Goal: Contribute content: Add original content to the website for others to see

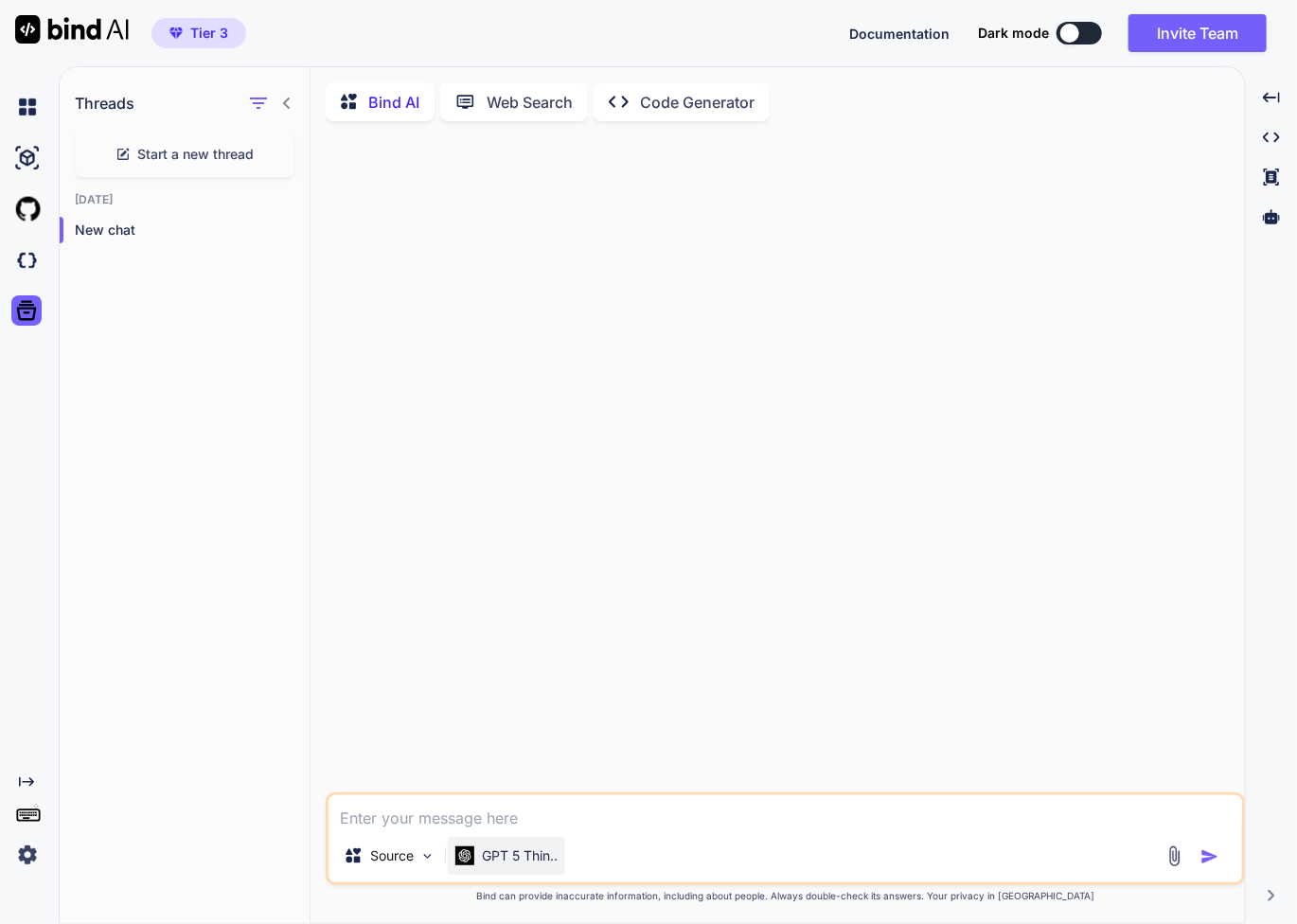
click at [523, 866] on p "GPT 5 Thin.." at bounding box center [520, 855] width 76 height 19
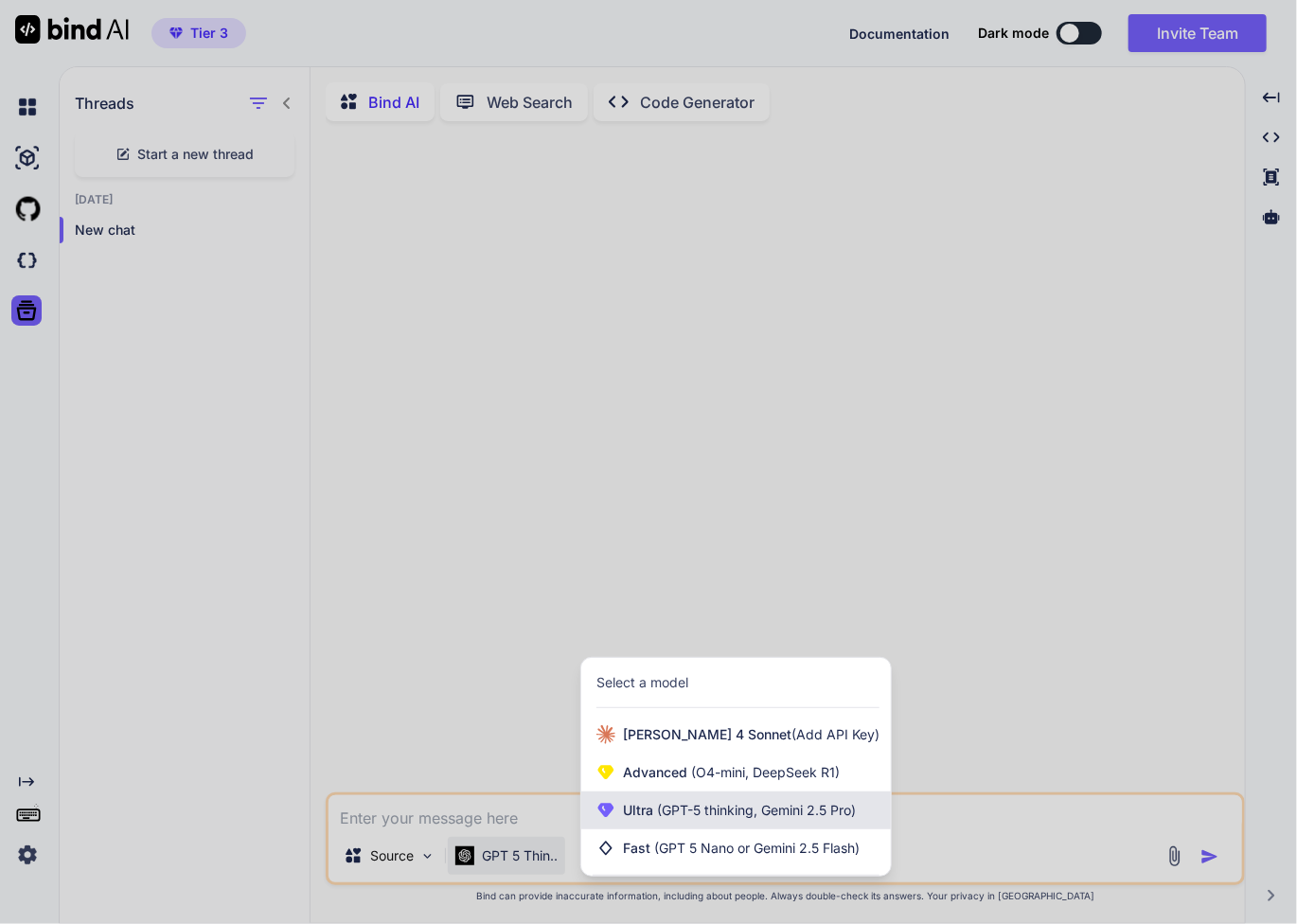
click at [636, 819] on span "Ultra (GPT-5 thinking, Gemini 2.5 Pro)" at bounding box center [740, 810] width 233 height 19
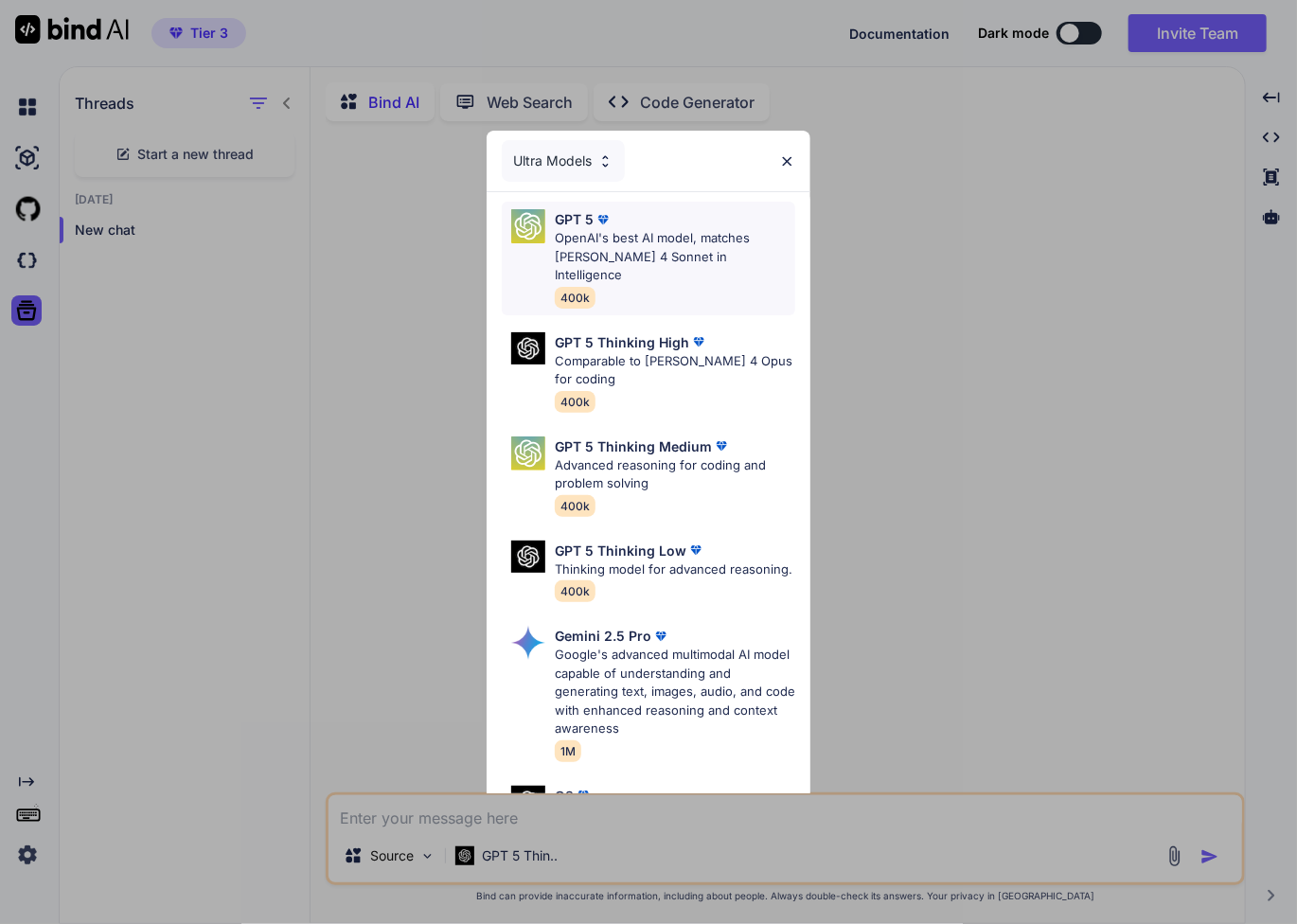
click at [666, 249] on p "OpenAI's best AI model, matches [PERSON_NAME] 4 Sonnet in Intelligence" at bounding box center [676, 256] width 242 height 56
type textarea "x"
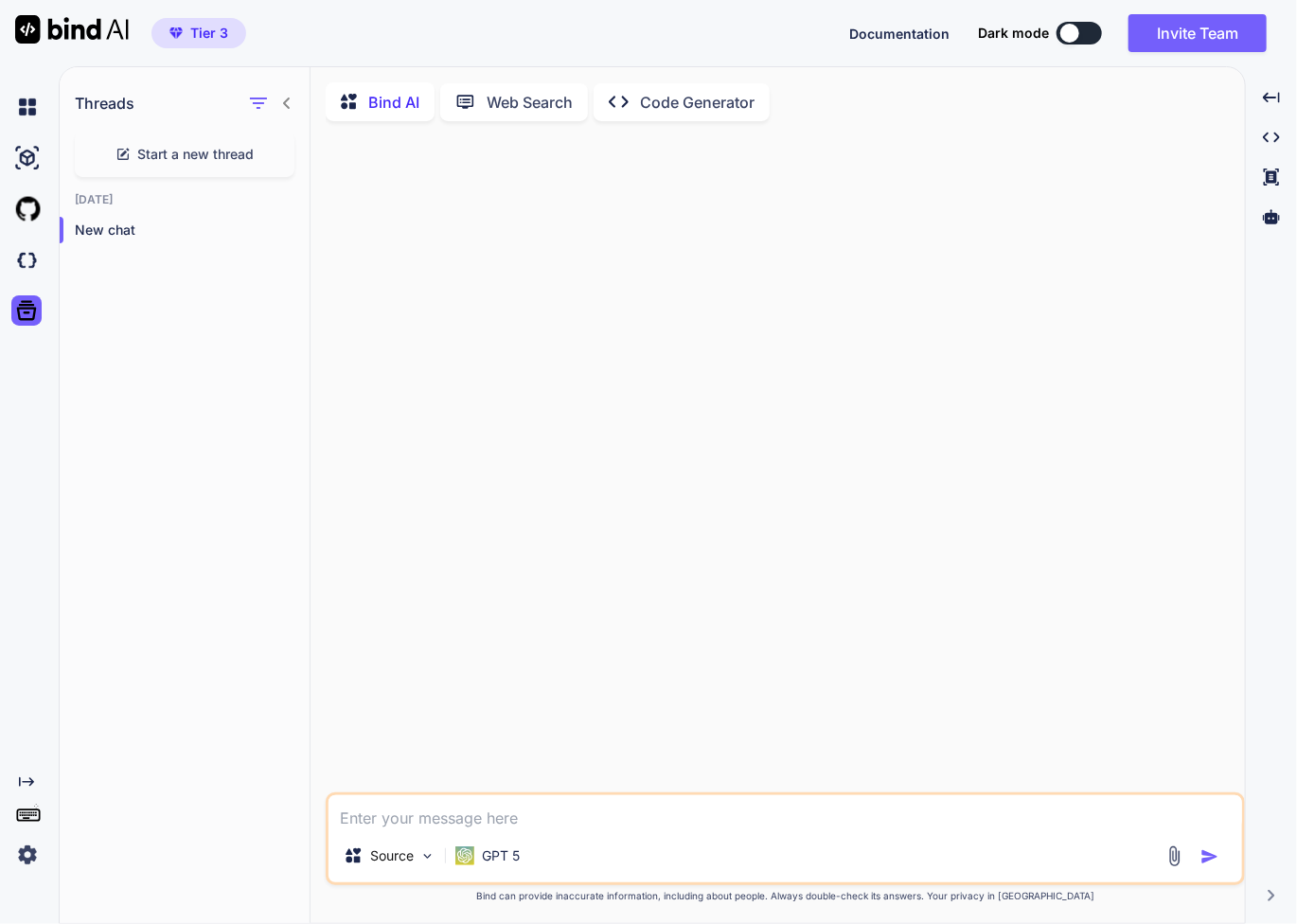
click at [504, 827] on textarea at bounding box center [785, 812] width 913 height 35
type textarea "c"
type textarea "t"
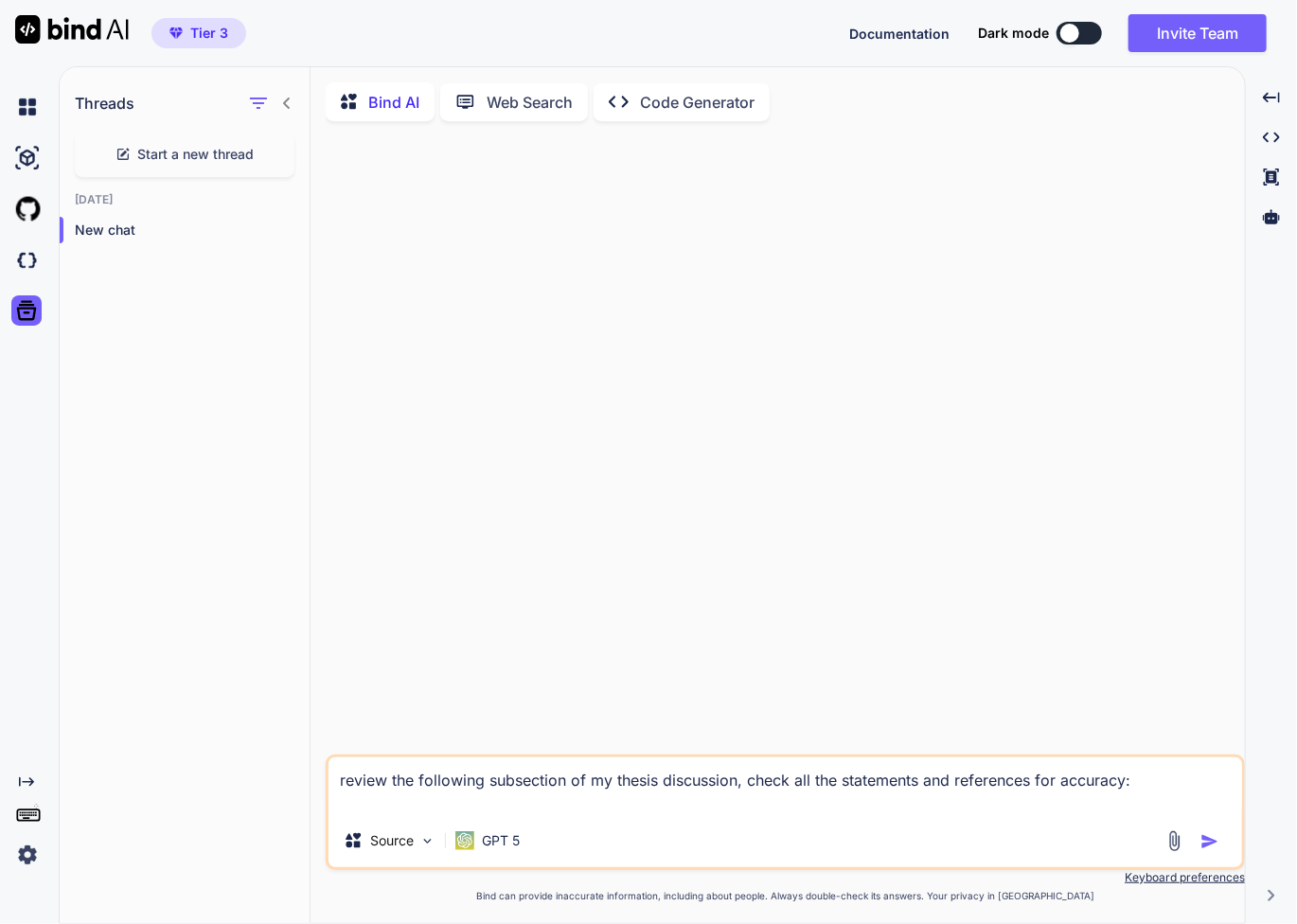
paste textarea "2.5.4. Loremip do. sitametcon ADI elitseddoeiusmodtemp Inc utla etdolore magnaa…"
type textarea "loremi dol sitametco adipiscing el se doeius temporinci, utlab etd mag aliquaen…"
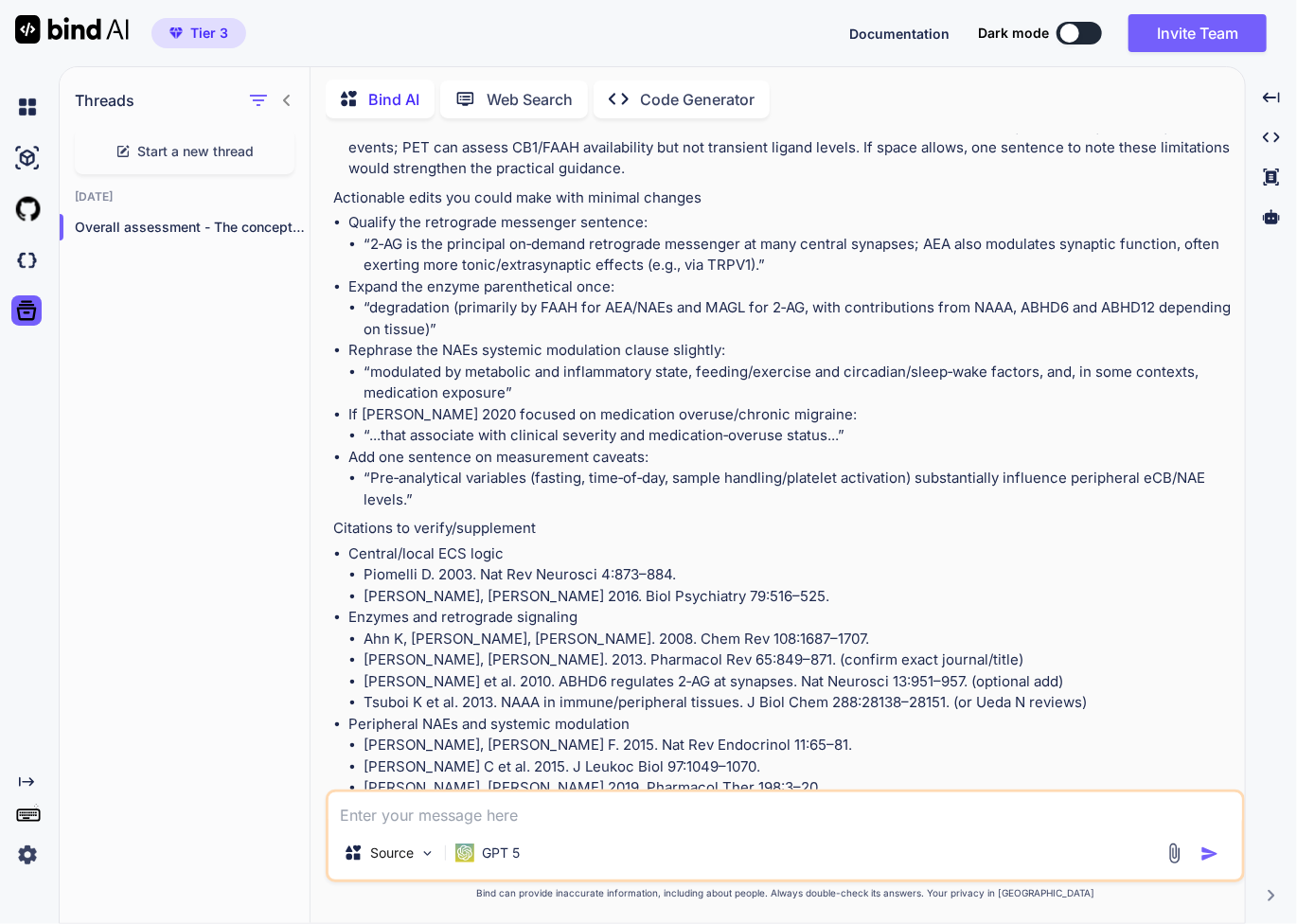
scroll to position [2290, 0]
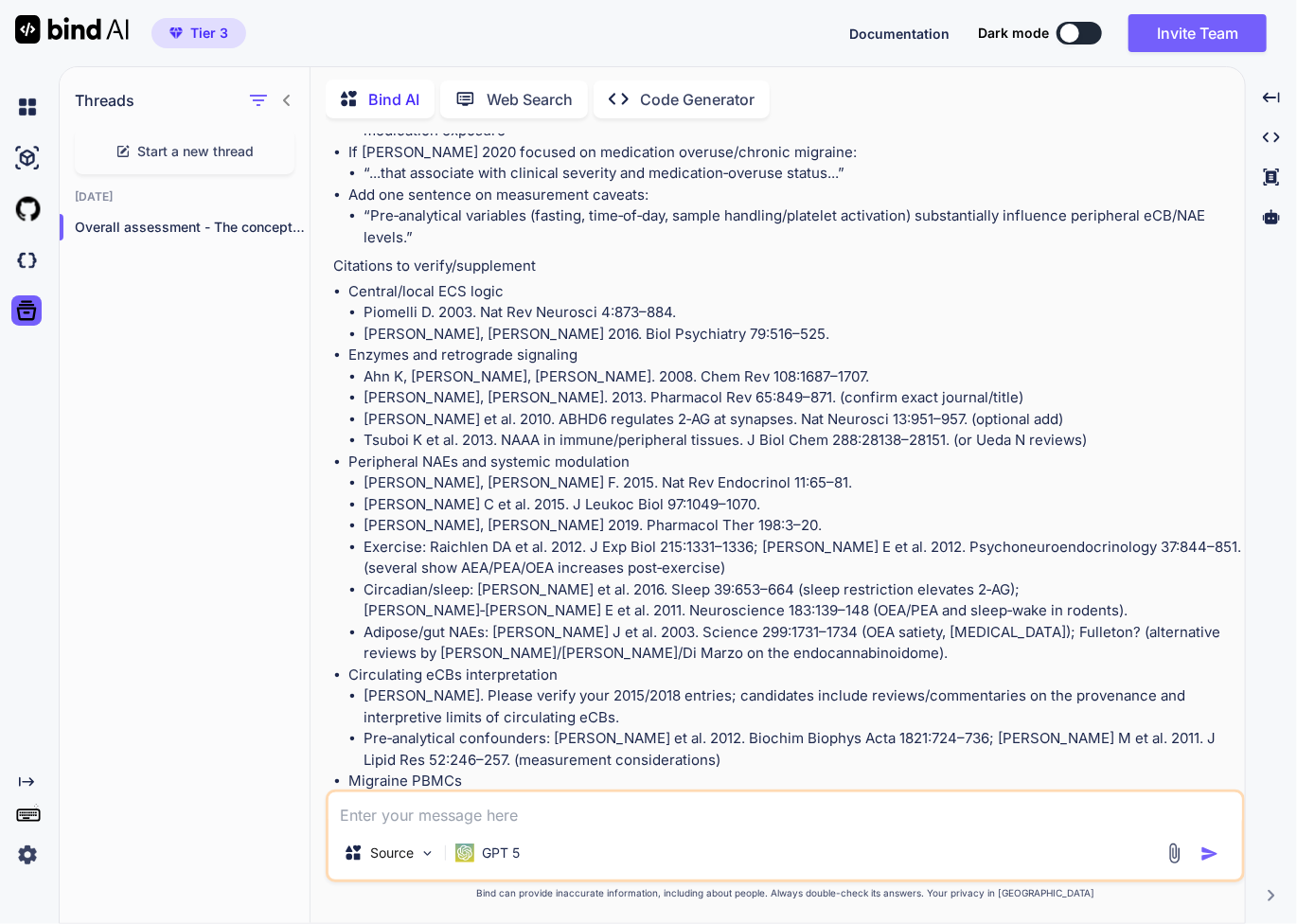
click at [1072, 818] on textarea at bounding box center [785, 810] width 913 height 35
click at [893, 820] on textarea at bounding box center [785, 810] width 913 height 35
click at [1175, 852] on img at bounding box center [1175, 853] width 22 height 22
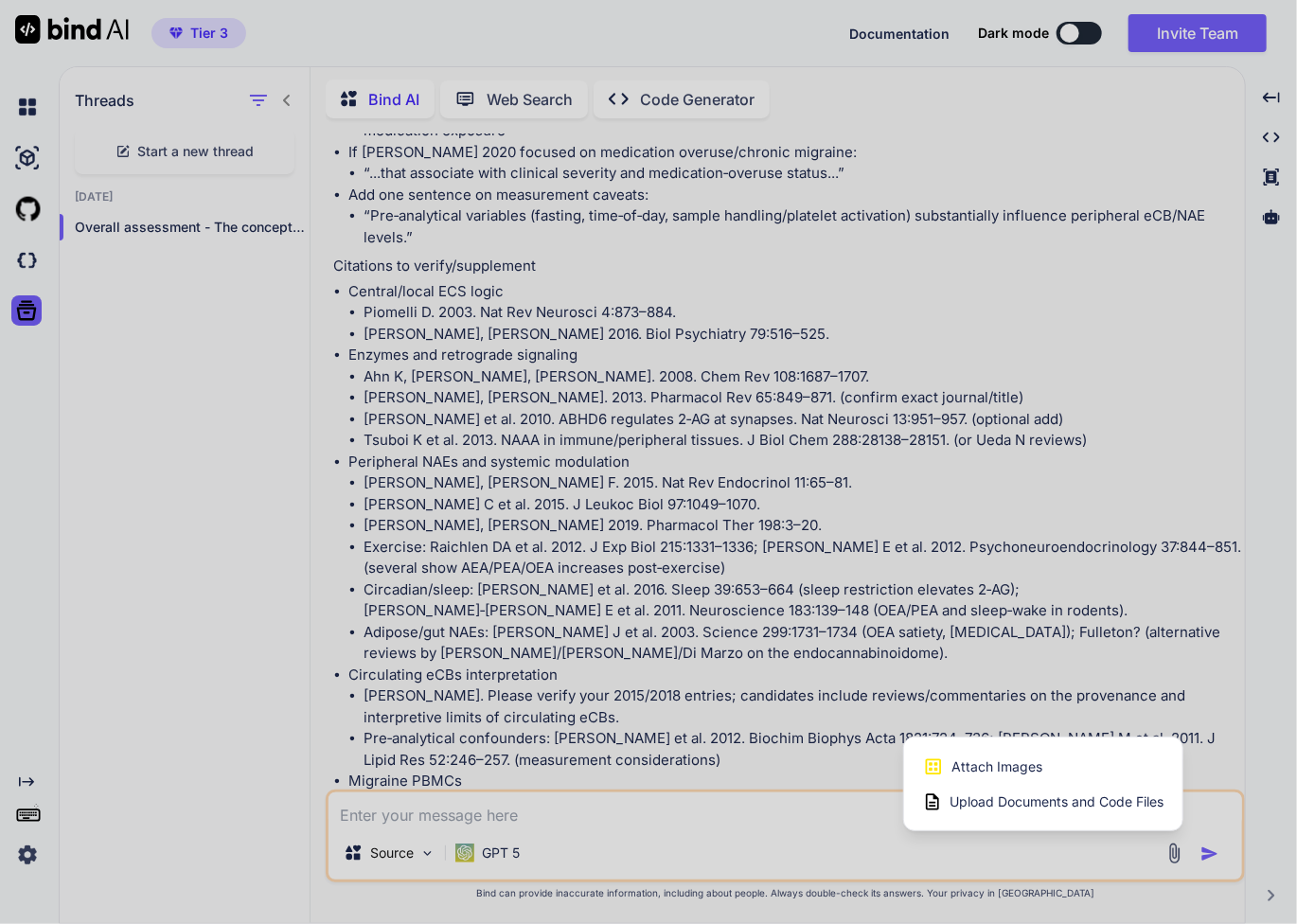
click at [1079, 798] on span "Upload Documents and Code Files" at bounding box center [1056, 802] width 214 height 19
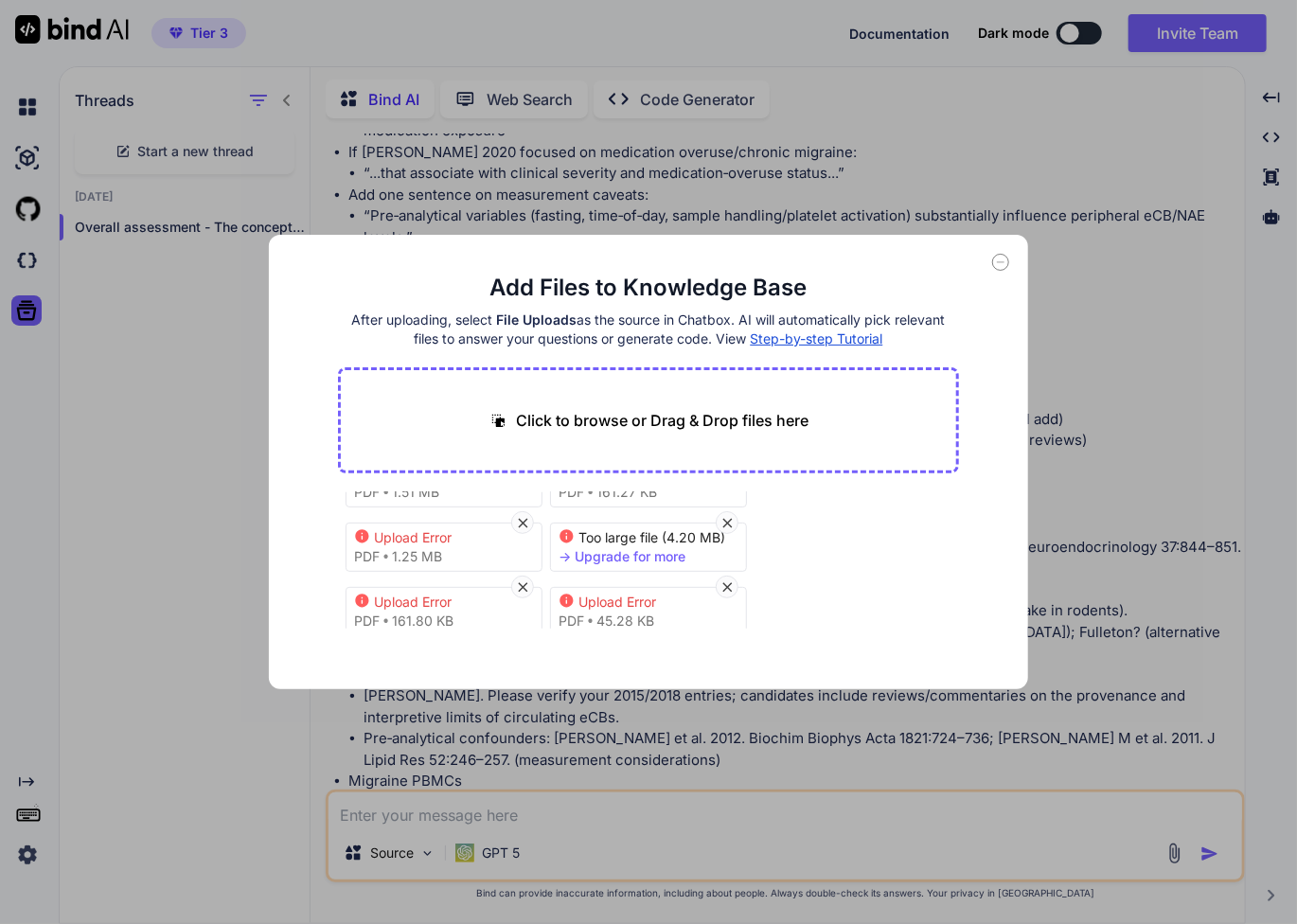
scroll to position [201, 0]
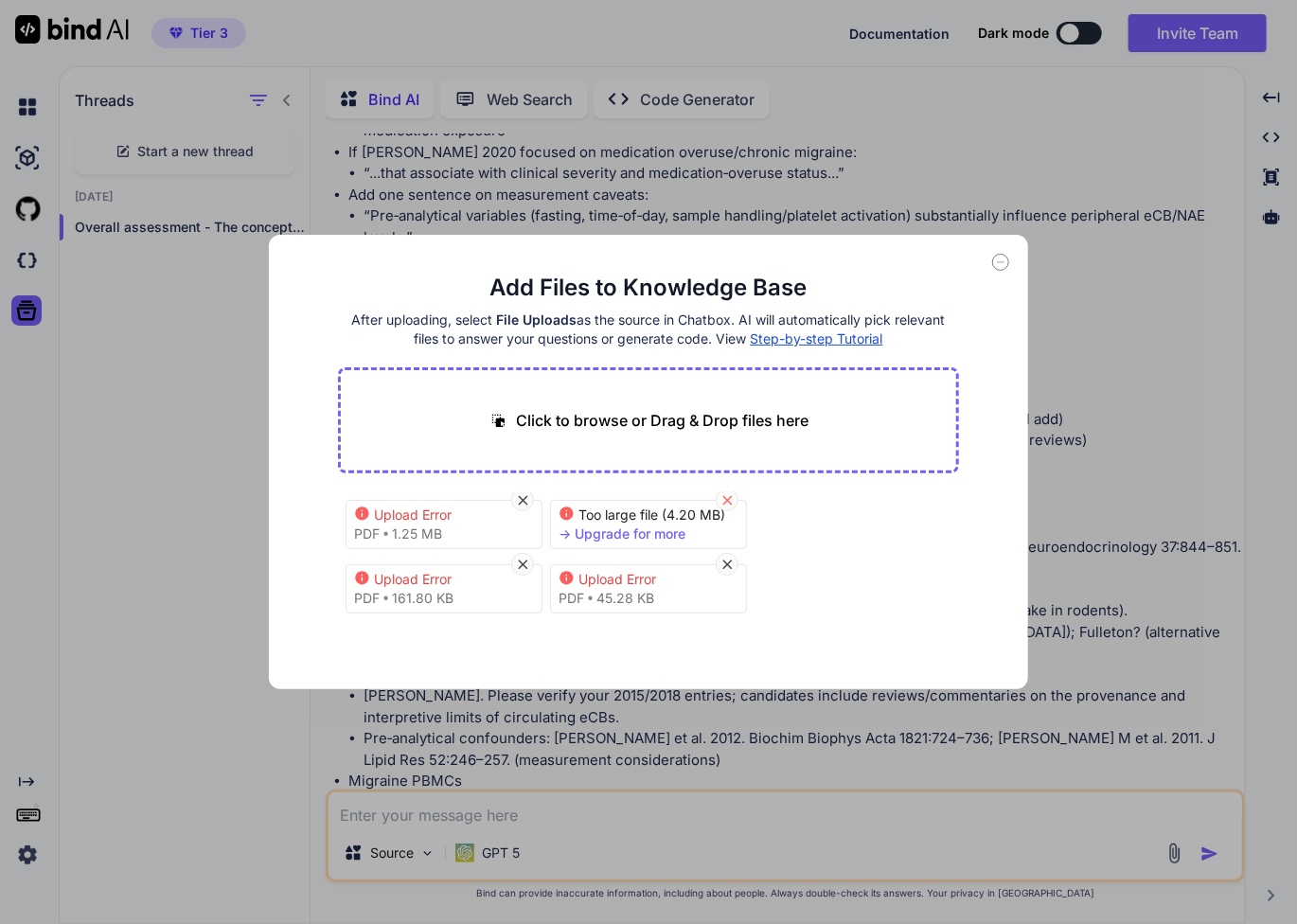
click at [728, 497] on icon at bounding box center [728, 500] width 16 height 16
click at [727, 503] on icon at bounding box center [728, 500] width 16 height 16
click at [524, 563] on icon at bounding box center [523, 565] width 16 height 16
click at [531, 563] on icon at bounding box center [523, 565] width 16 height 16
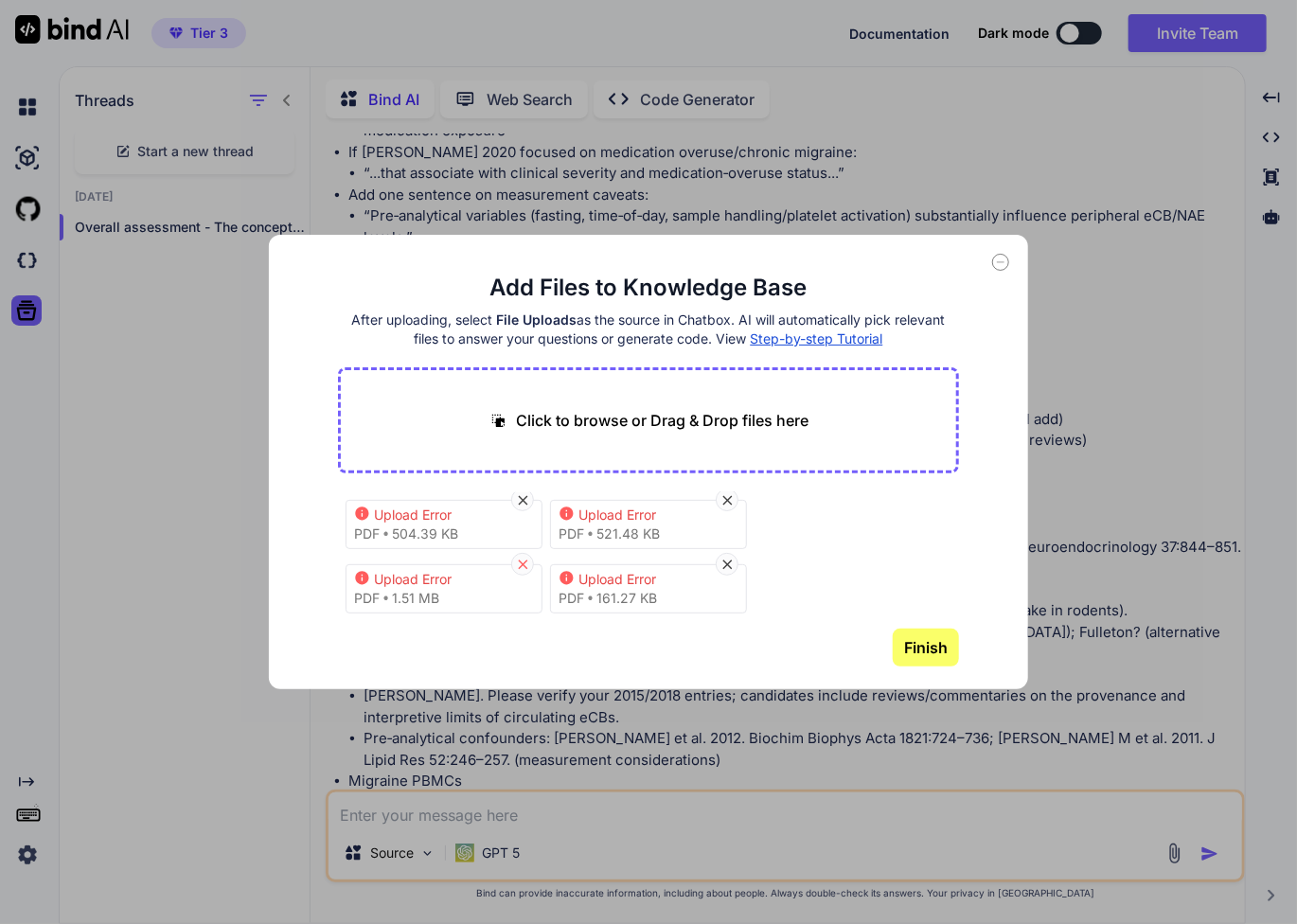
scroll to position [72, 0]
click at [527, 499] on icon at bounding box center [523, 500] width 16 height 16
click at [526, 563] on icon at bounding box center [523, 565] width 16 height 16
drag, startPoint x: 727, startPoint y: 565, endPoint x: 643, endPoint y: 570, distance: 84.1
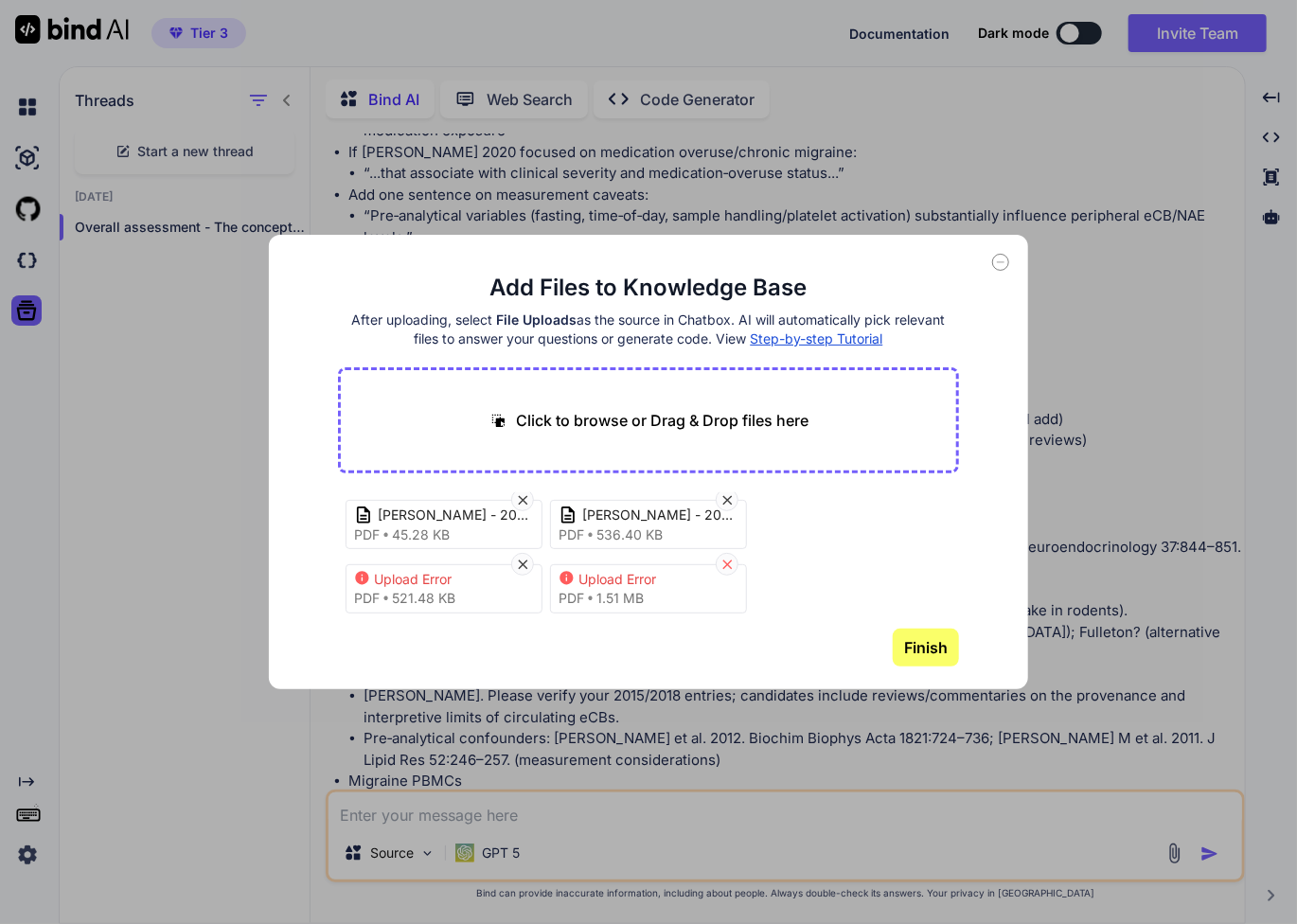
click at [724, 565] on icon at bounding box center [728, 565] width 16 height 16
click at [528, 567] on icon at bounding box center [523, 565] width 16 height 16
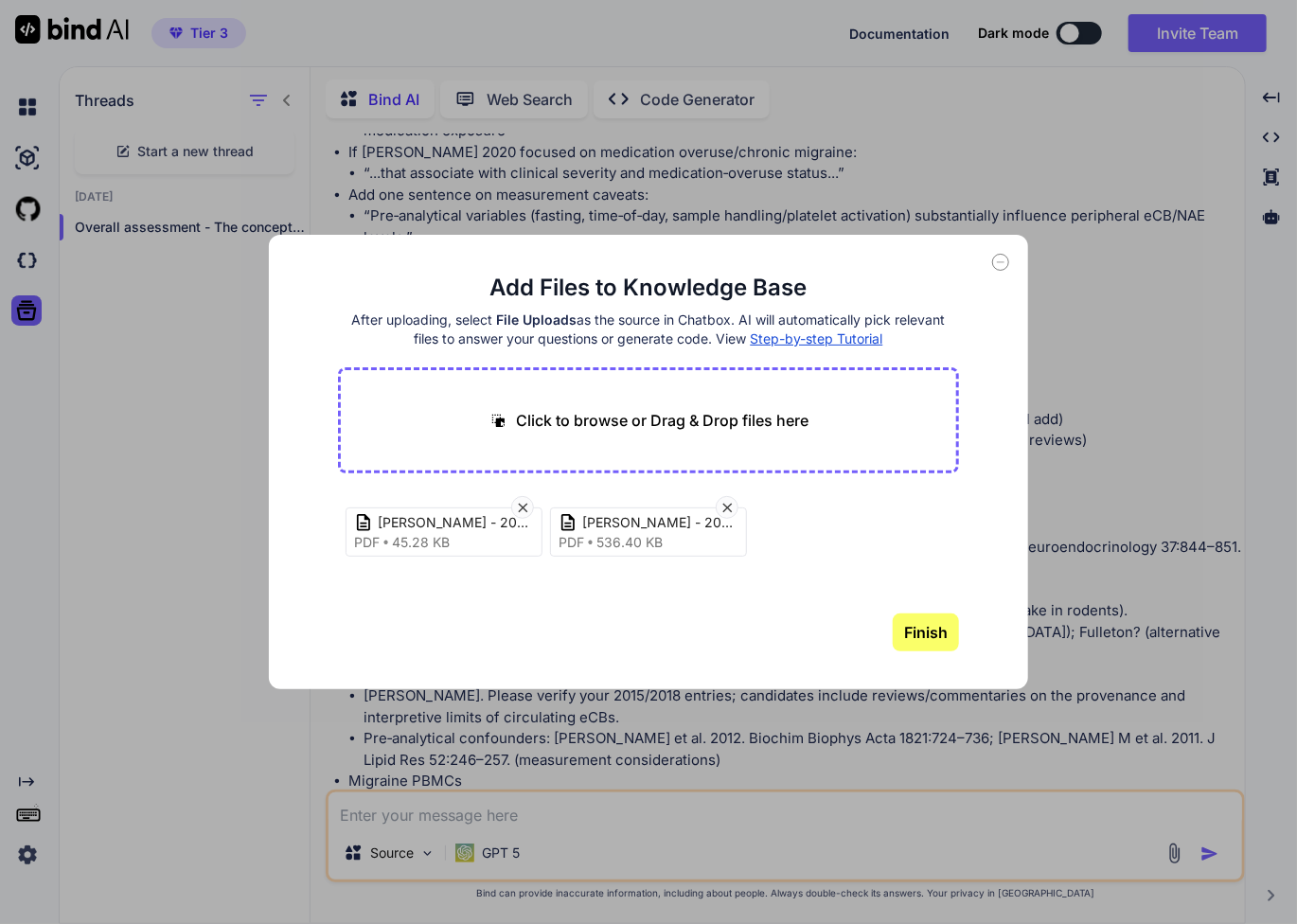
scroll to position [0, 0]
drag, startPoint x: 736, startPoint y: 567, endPoint x: 784, endPoint y: 424, distance: 150.8
click at [784, 424] on div "Click to browse or Drag & Drop files here [PERSON_NAME] - 2015 - The Endocannab…" at bounding box center [649, 510] width 621 height 284
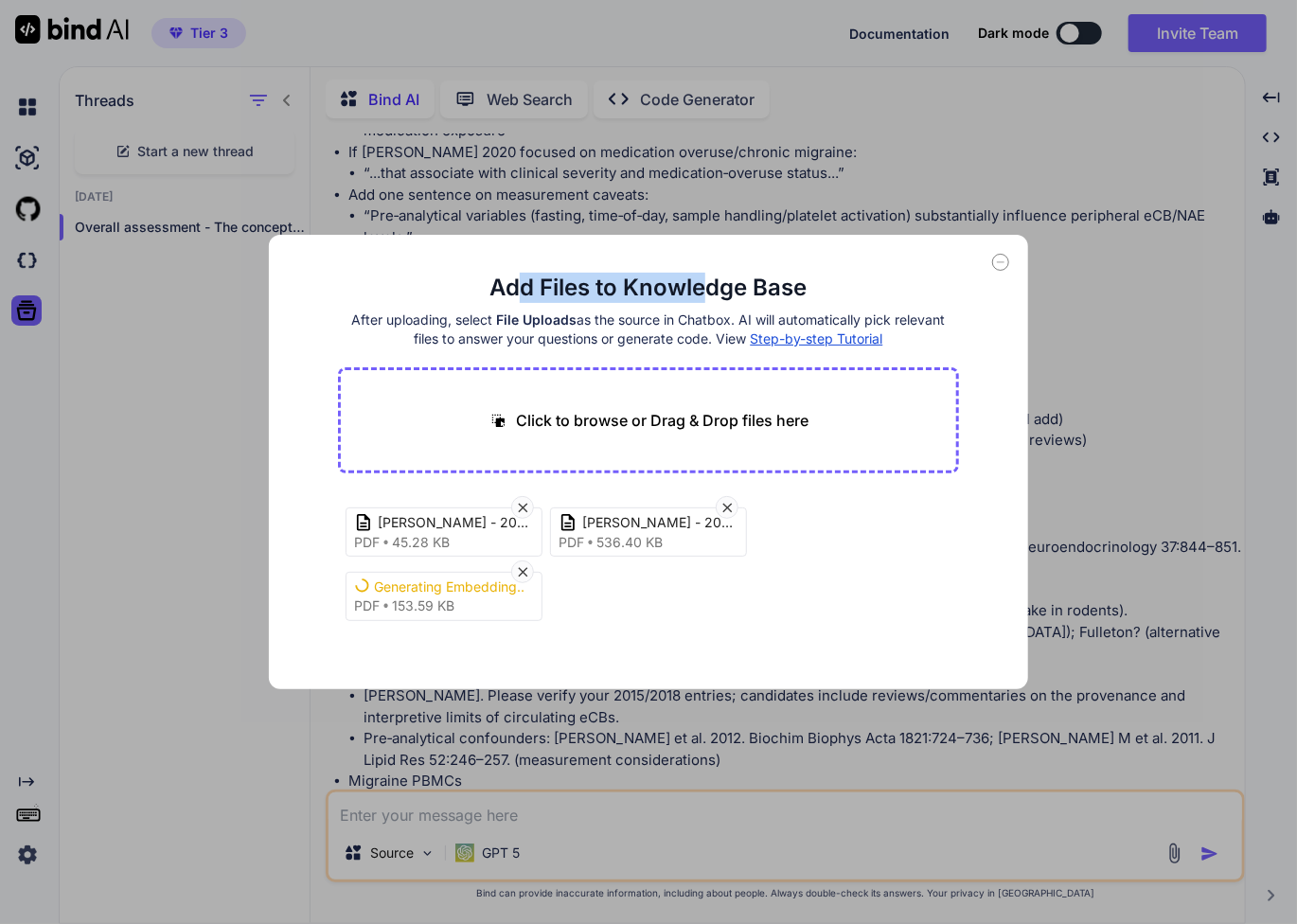
drag, startPoint x: 700, startPoint y: 251, endPoint x: 539, endPoint y: 199, distance: 169.2
click at [527, 195] on div "Add Files to Knowledge Base After uploading, select File Uploads as the source …" at bounding box center [648, 462] width 1297 height 924
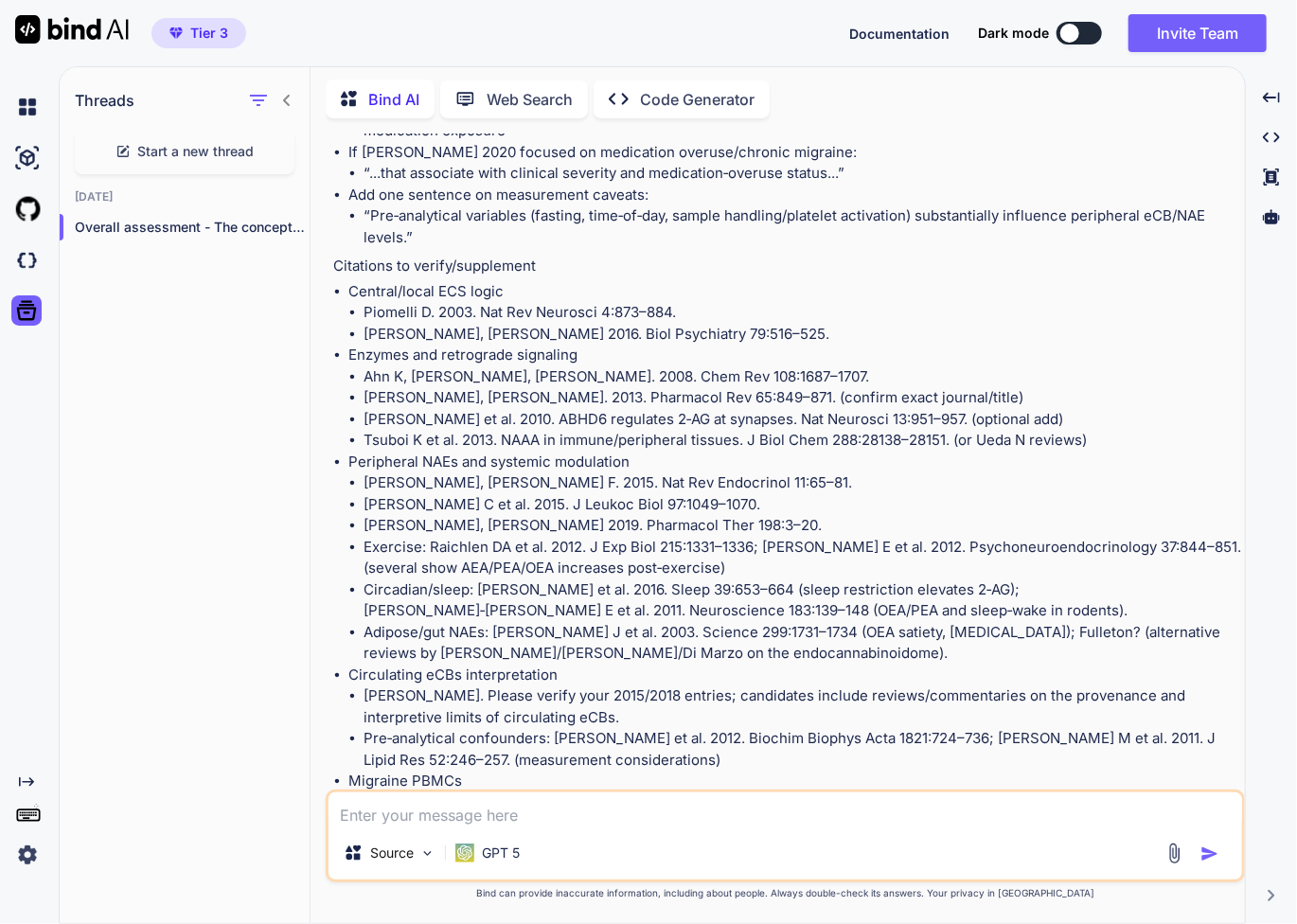
click at [656, 792] on div "Source GPT 5" at bounding box center [785, 836] width 919 height 93
click at [417, 852] on div "Source" at bounding box center [390, 853] width 107 height 37
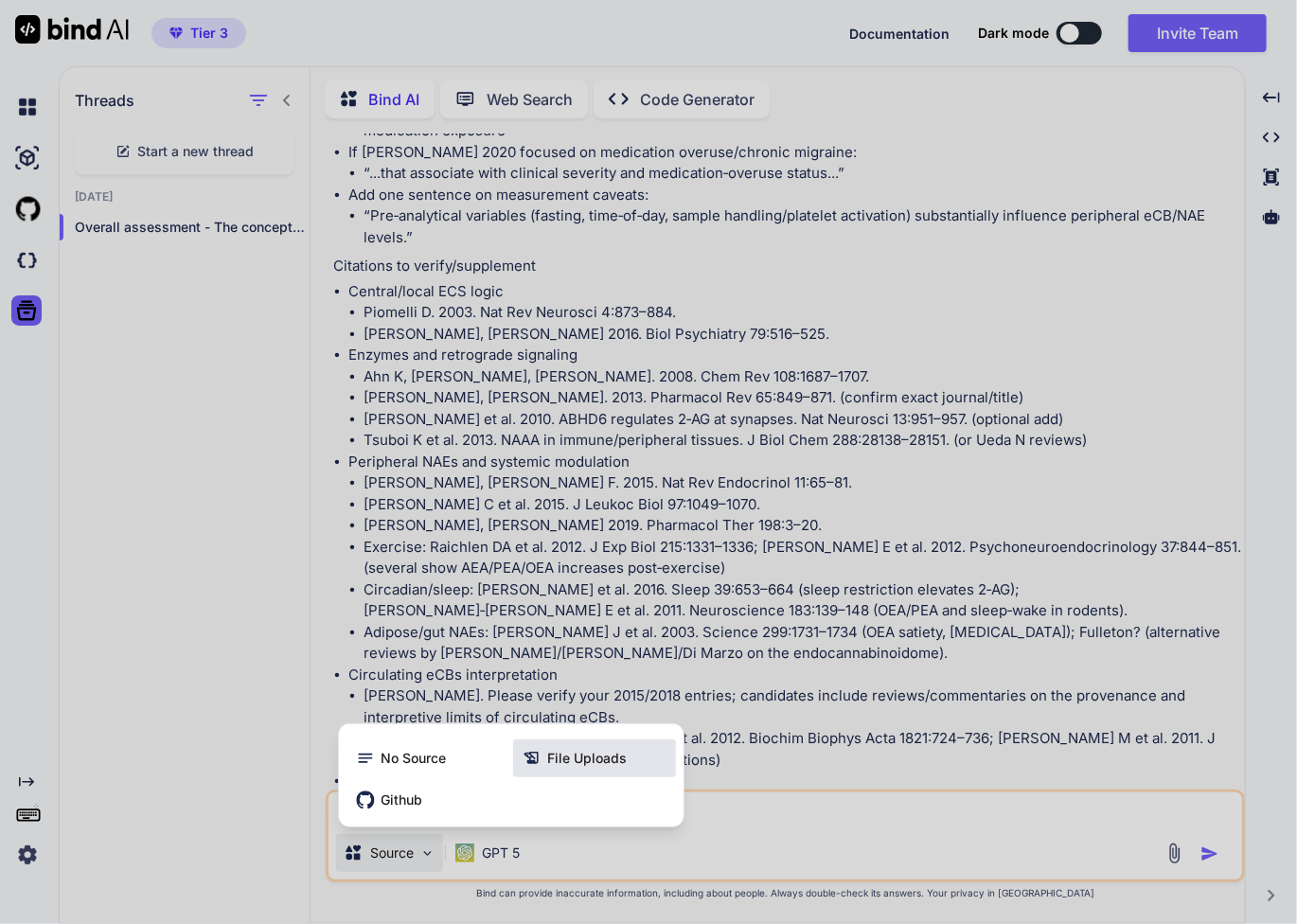
click at [562, 768] on span "File Uploads" at bounding box center [587, 757] width 80 height 19
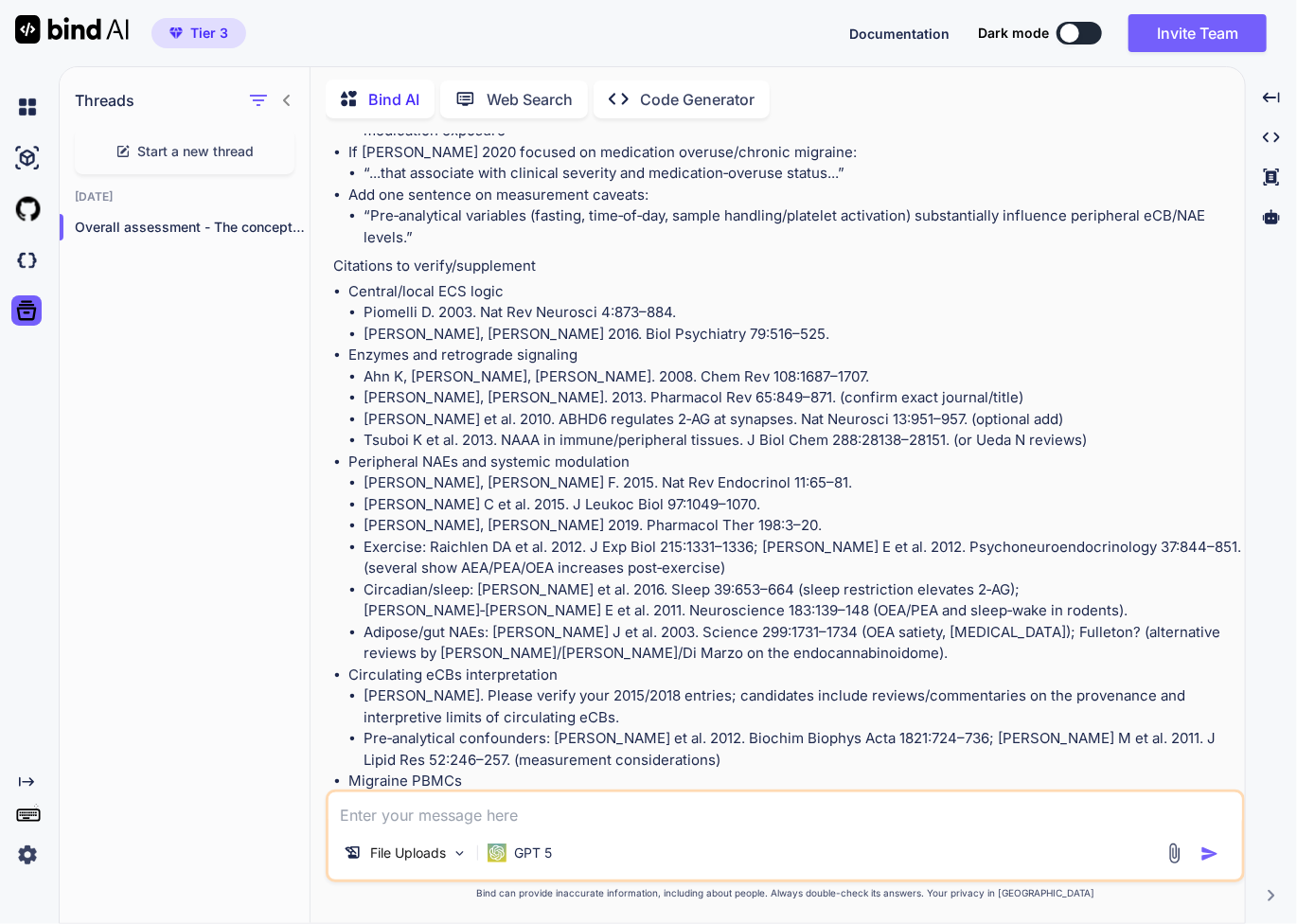
click at [488, 813] on textarea at bounding box center [785, 810] width 913 height 35
click at [418, 862] on p "File Uploads" at bounding box center [407, 852] width 76 height 19
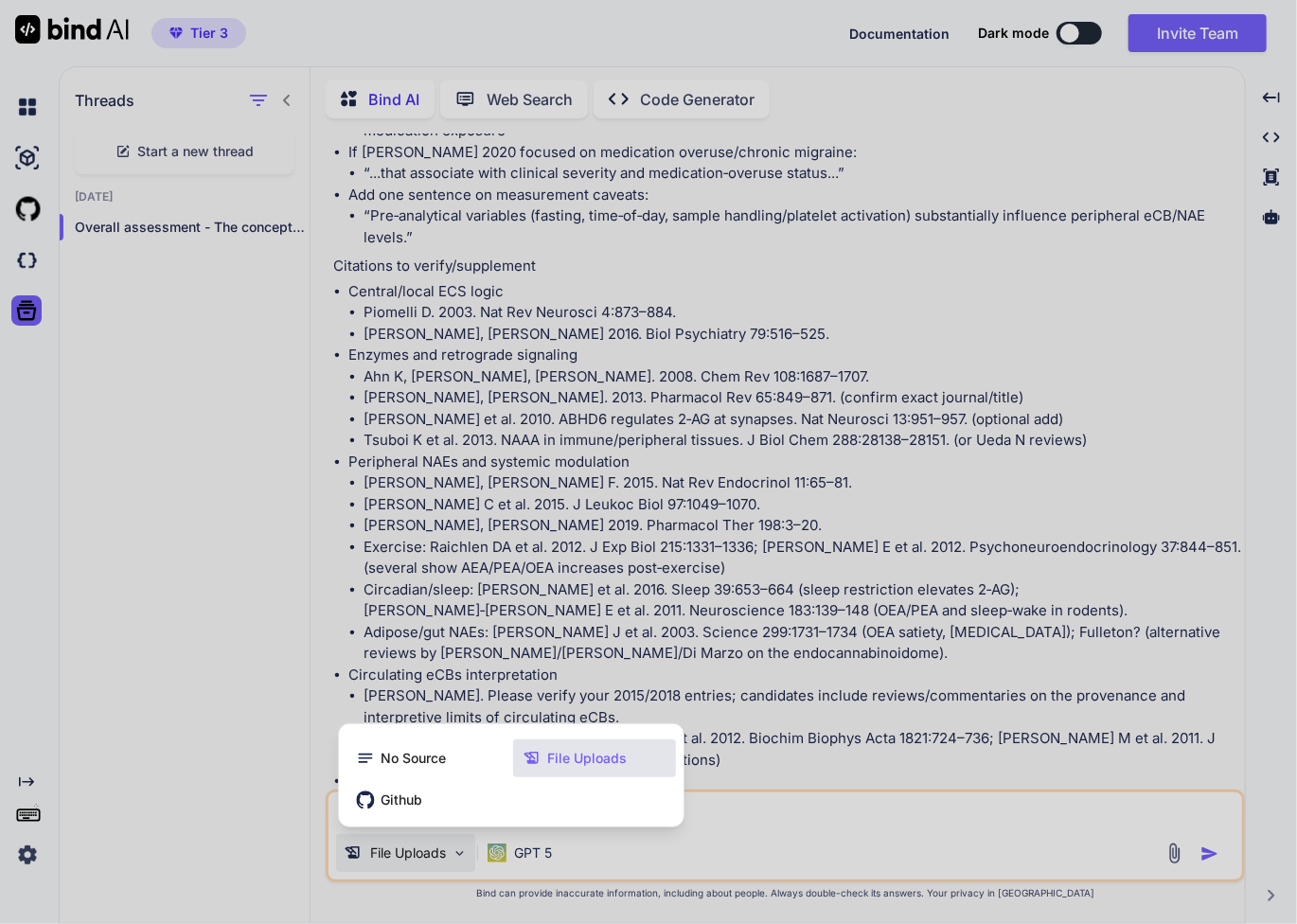
click at [575, 761] on span "File Uploads" at bounding box center [587, 757] width 80 height 19
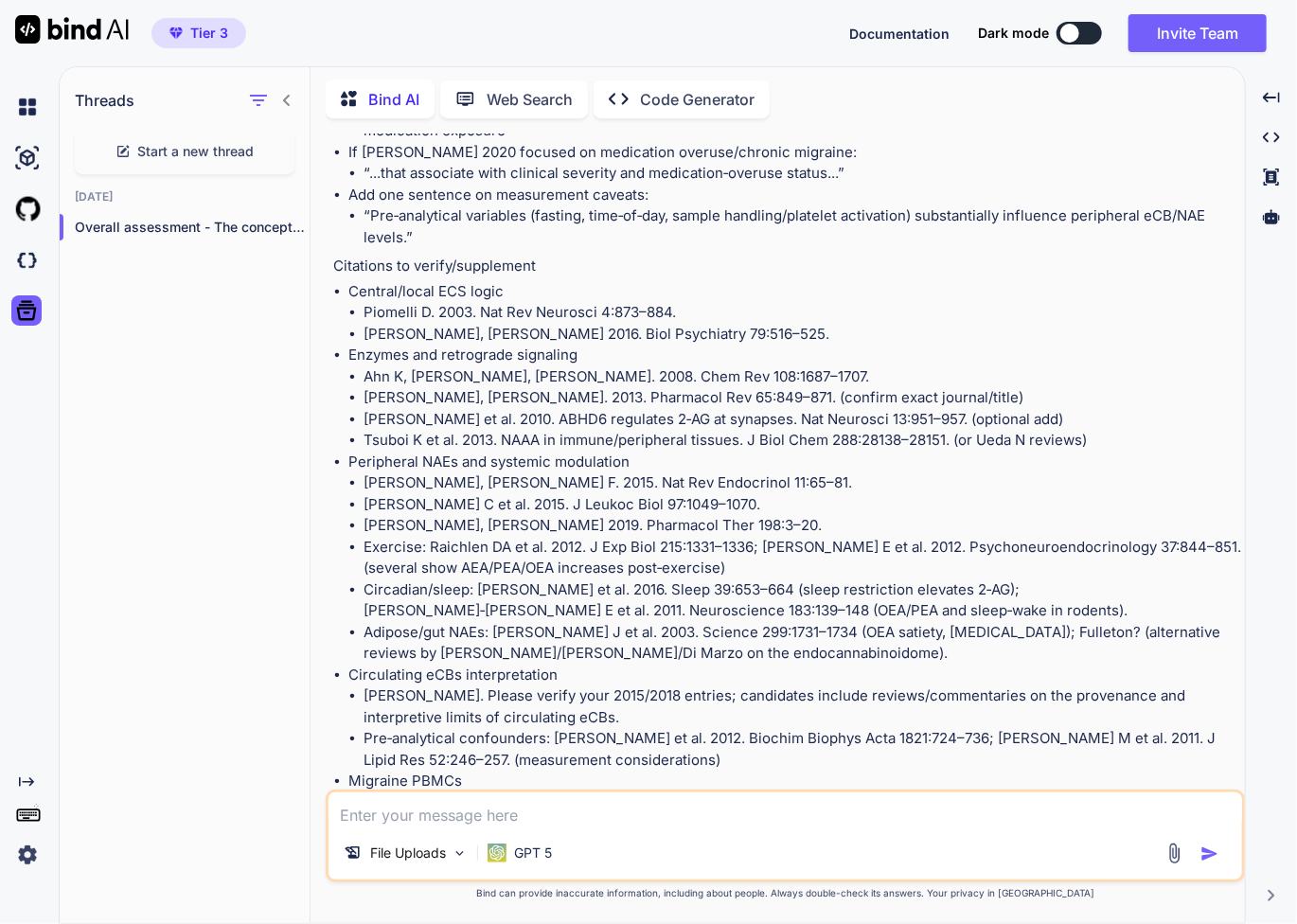
click at [1167, 853] on div "File Uploads GPT 5" at bounding box center [785, 836] width 919 height 93
click at [1175, 854] on img at bounding box center [1175, 853] width 22 height 22
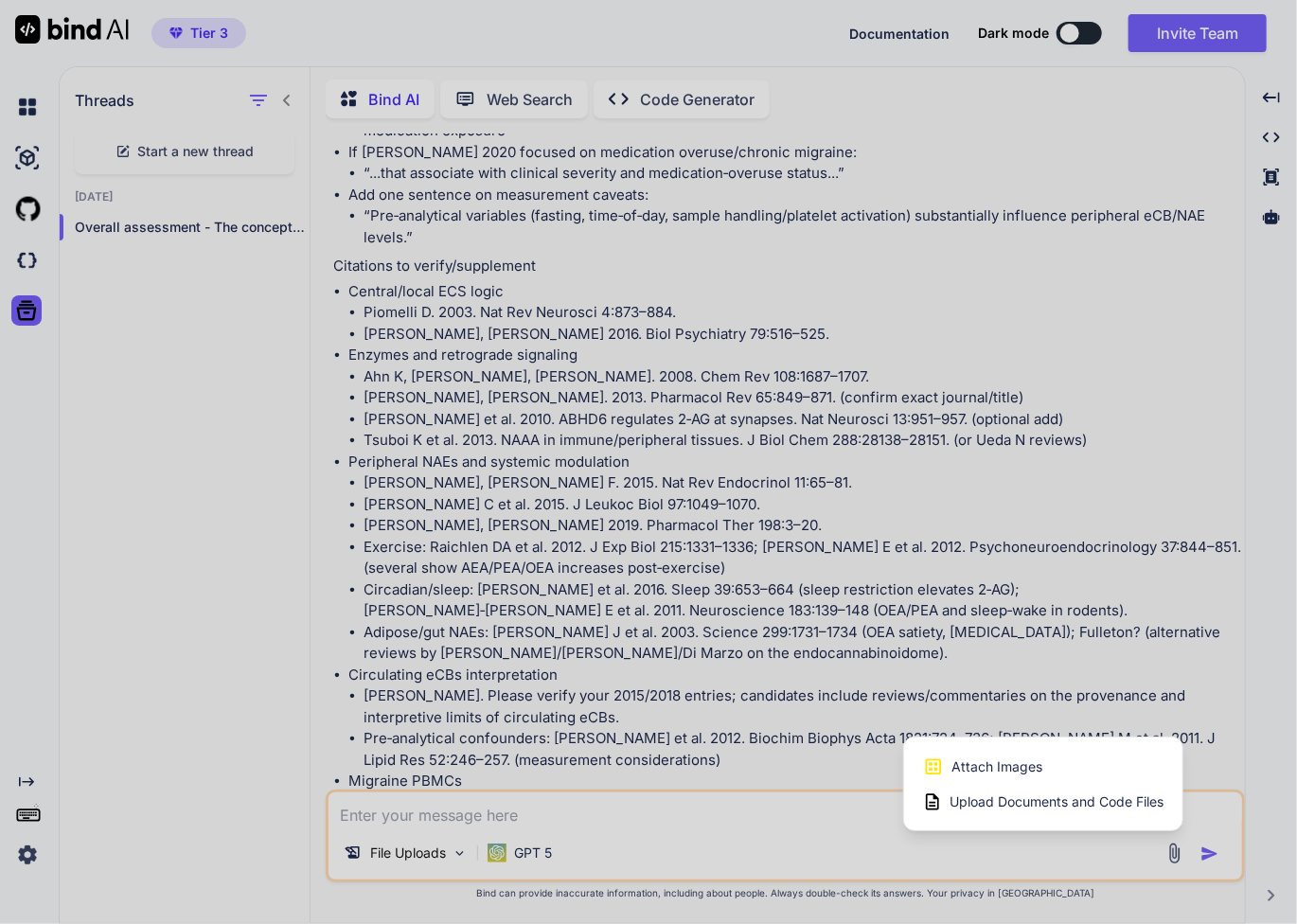
click at [1082, 806] on span "Upload Documents and Code Files" at bounding box center [1056, 802] width 214 height 19
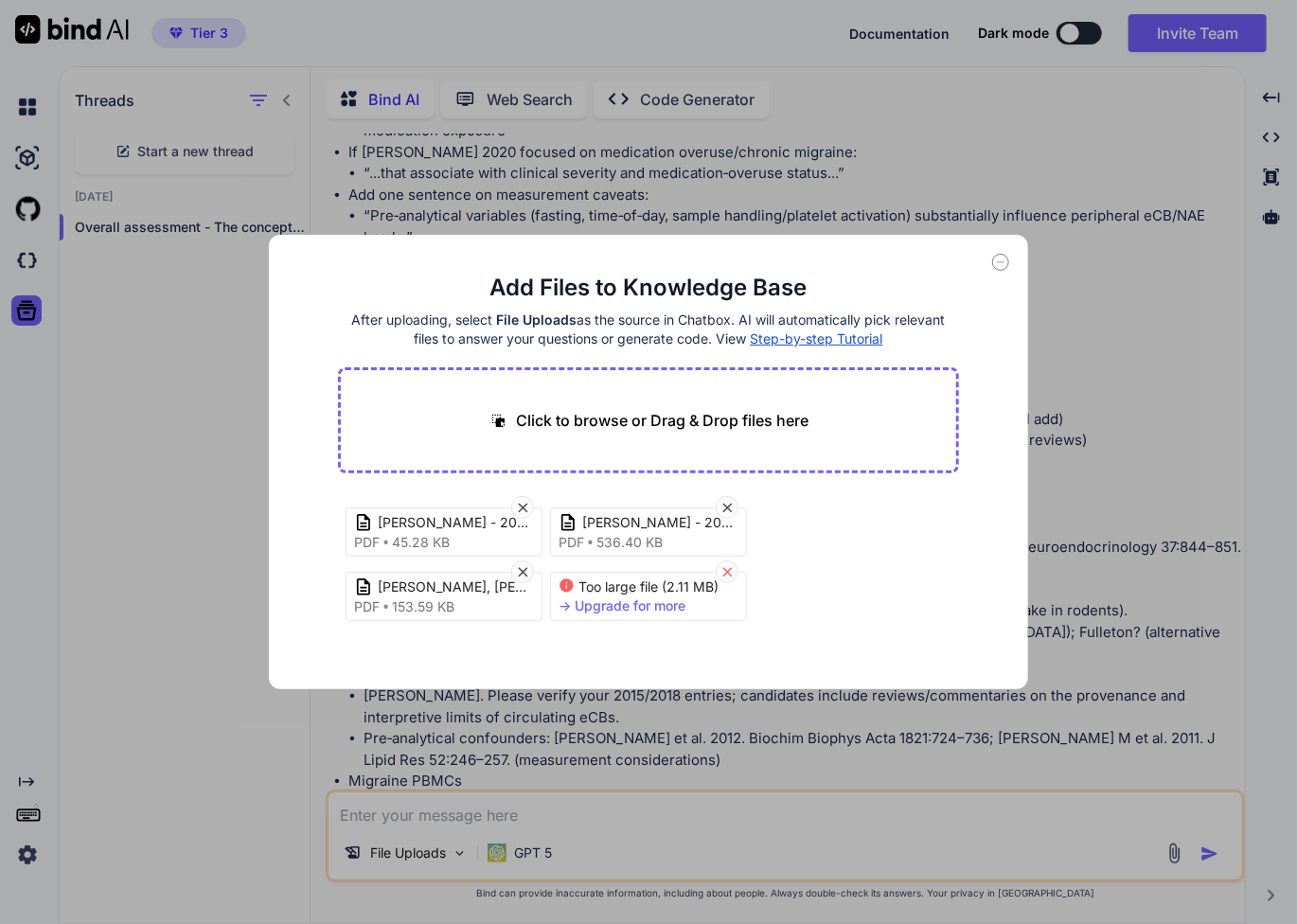
click at [731, 572] on icon at bounding box center [728, 572] width 16 height 16
click at [934, 644] on button "Finish" at bounding box center [925, 647] width 66 height 37
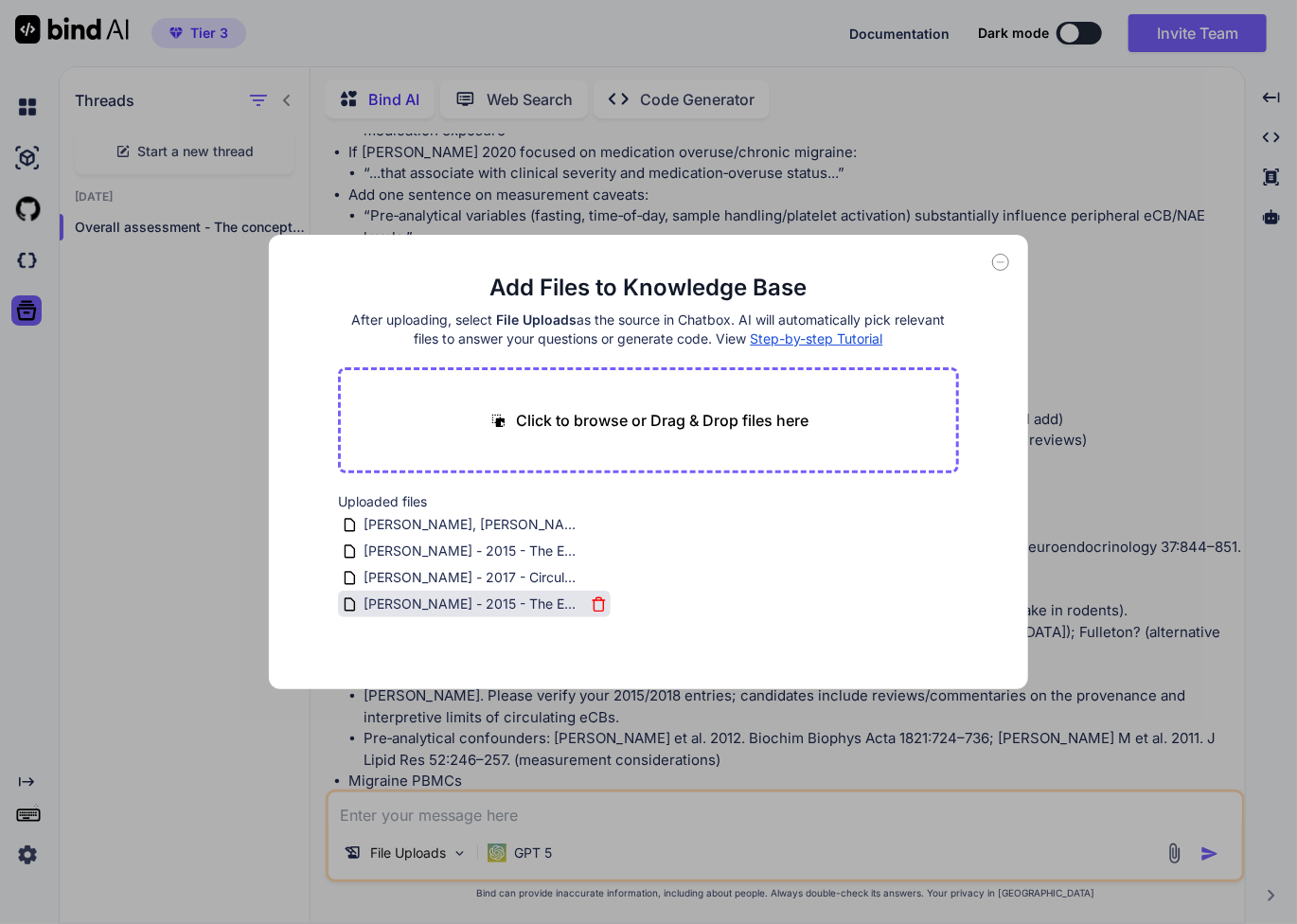
click at [599, 604] on icon at bounding box center [599, 604] width 16 height 16
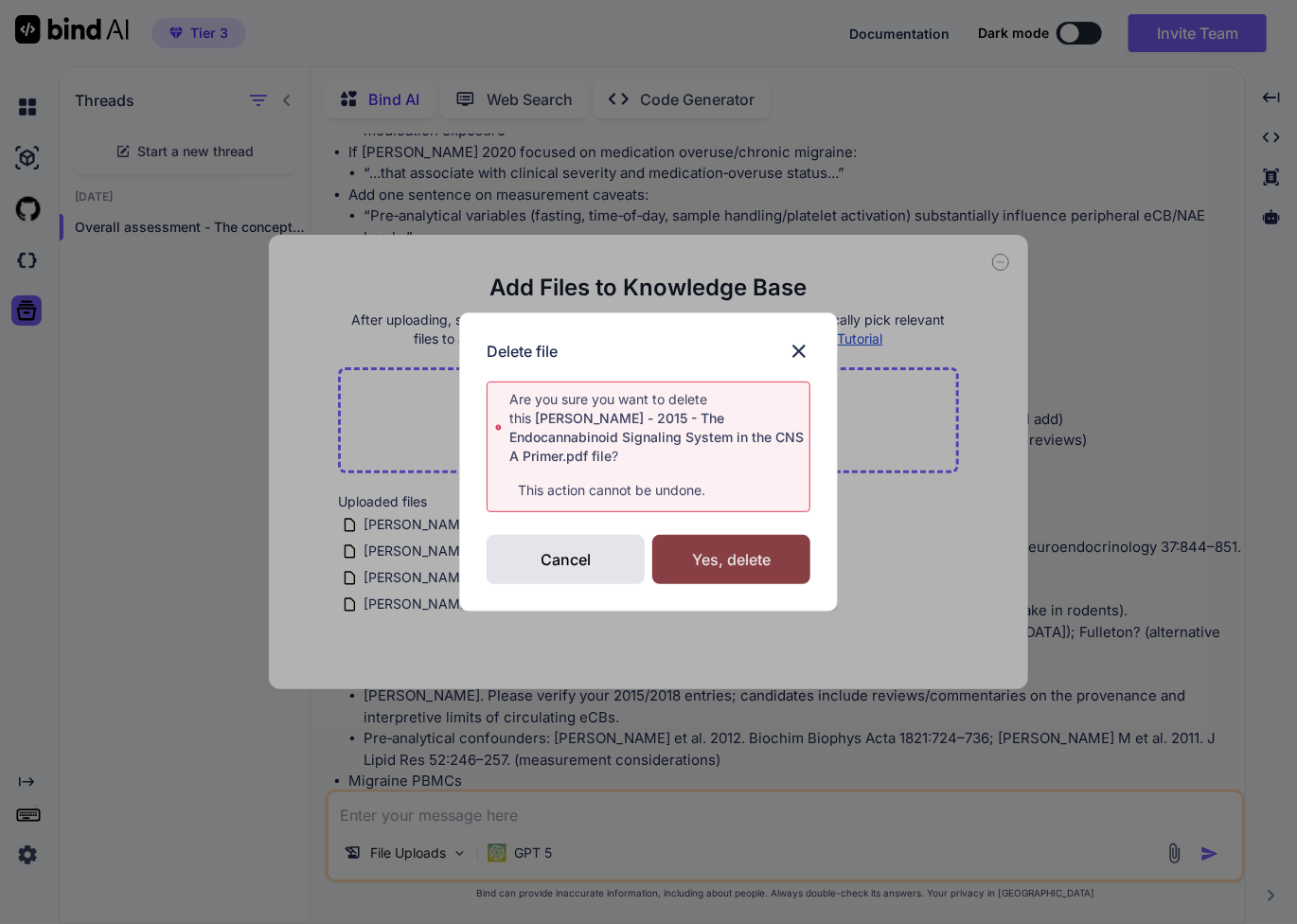
click at [733, 540] on div "Yes, delete" at bounding box center [731, 559] width 158 height 49
click at [798, 362] on img at bounding box center [799, 351] width 23 height 23
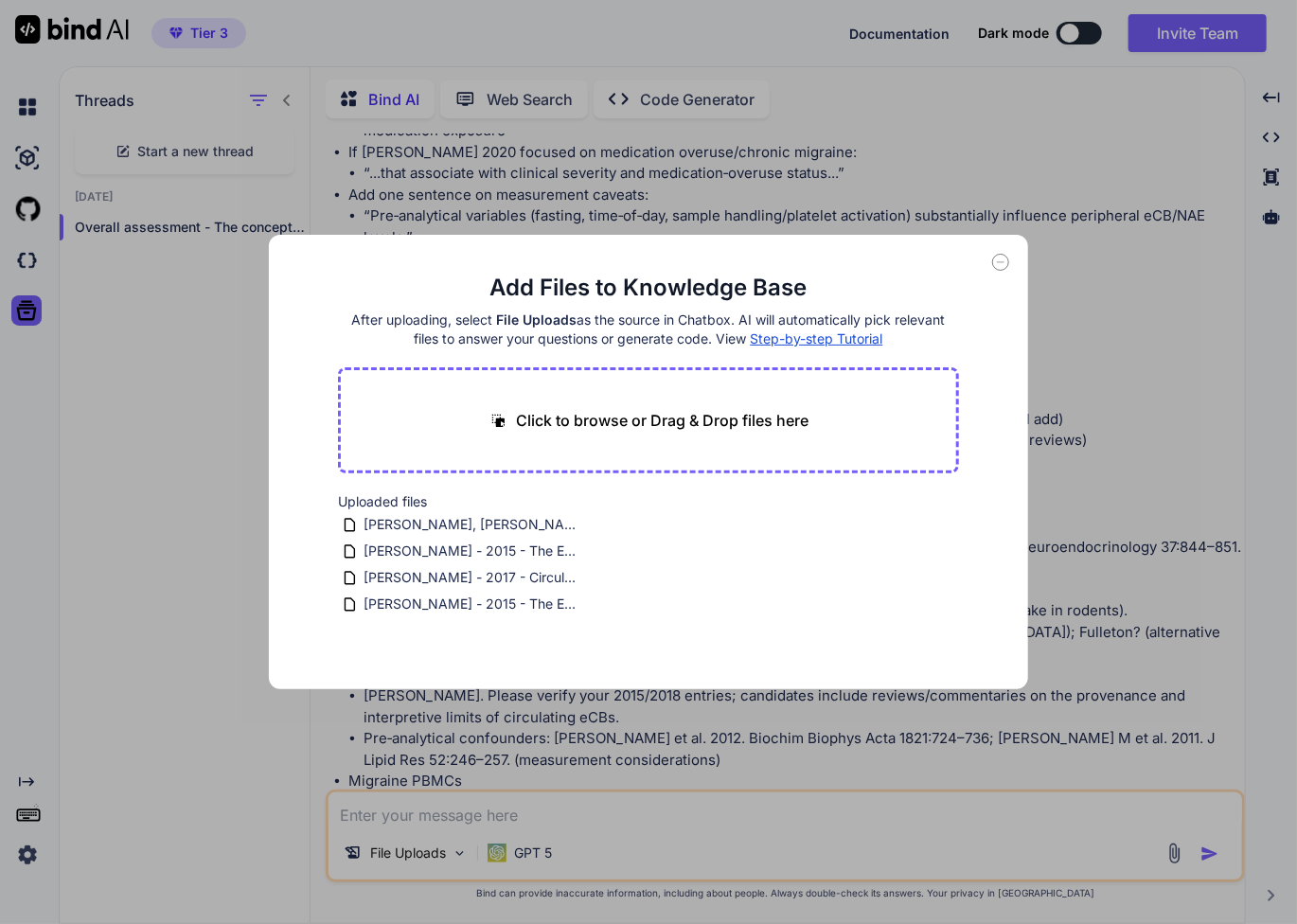
click at [935, 578] on div "Uploaded files [PERSON_NAME], [PERSON_NAME] - 2014 - Endocannabinoid Signaling …" at bounding box center [649, 554] width 621 height 125
click at [620, 756] on div "Add Files to Knowledge Base After uploading, select File Uploads as the source …" at bounding box center [648, 462] width 1297 height 924
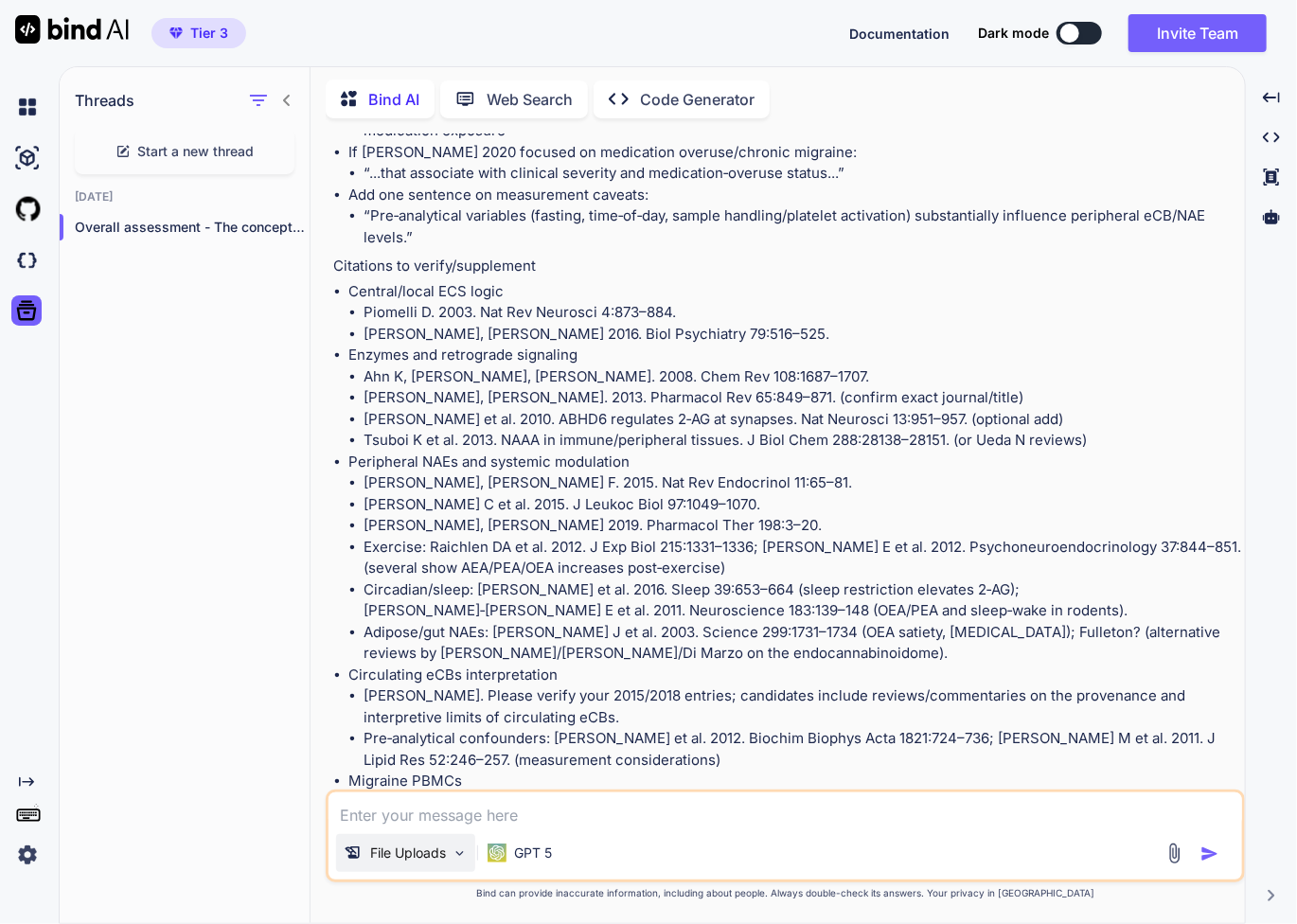
click at [400, 859] on p "File Uploads" at bounding box center [407, 852] width 76 height 19
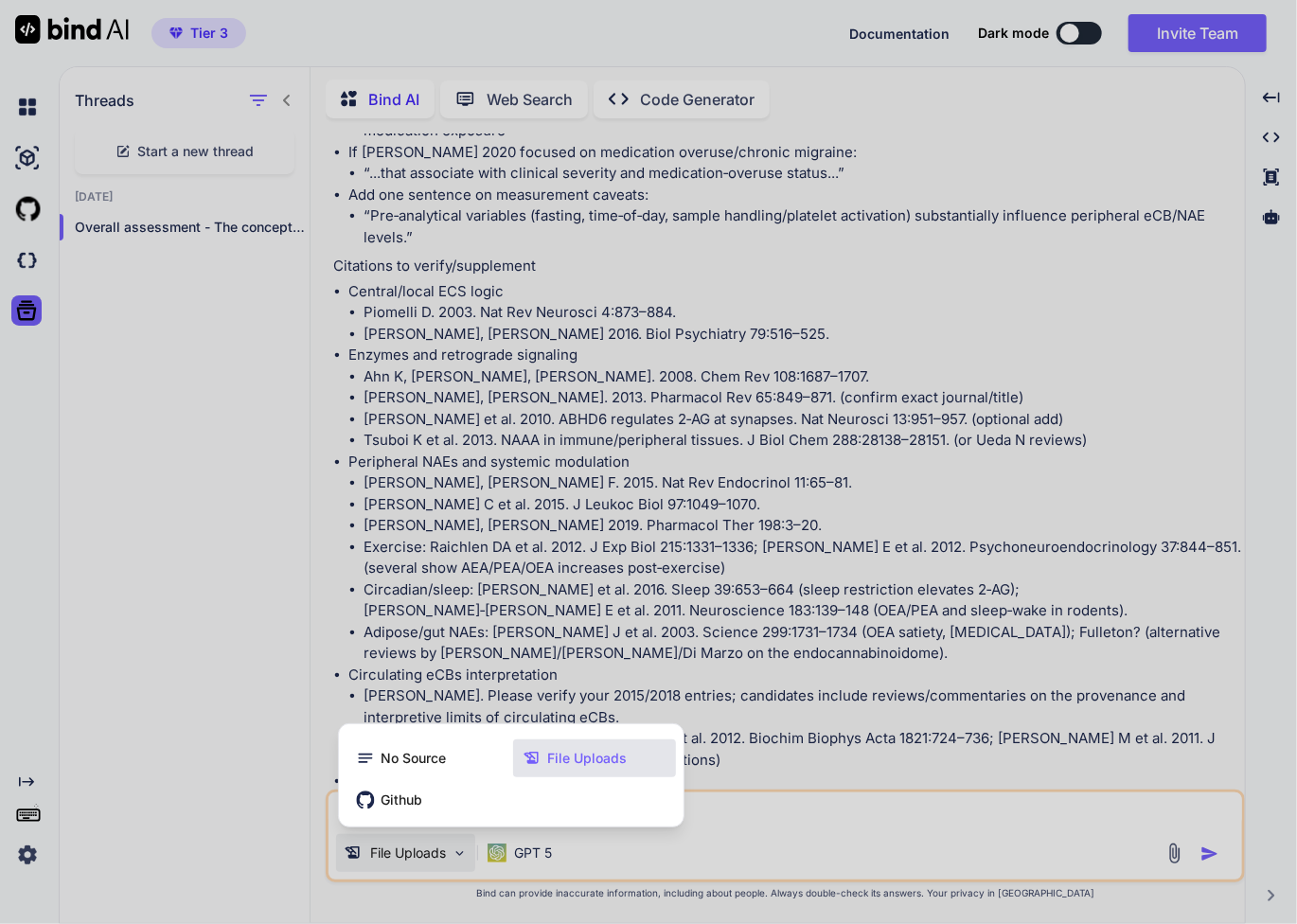
click at [568, 757] on span "File Uploads" at bounding box center [587, 757] width 80 height 19
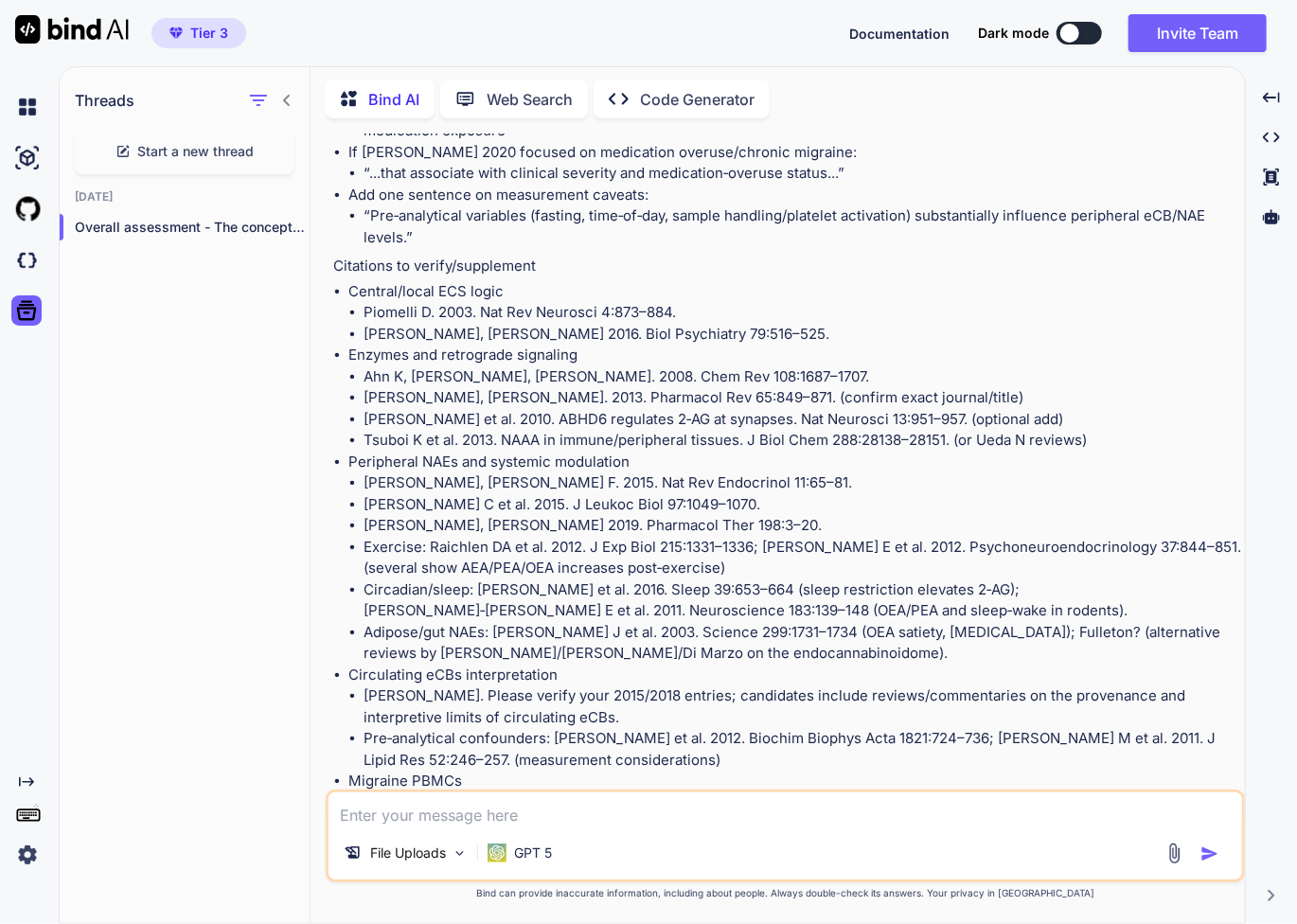
click at [502, 824] on textarea at bounding box center [785, 810] width 913 height 35
click at [581, 622] on li "Adipose/gut NAEs: [PERSON_NAME] J et al. 2003. Science 299:1731–1734 (OEA satie…" at bounding box center [803, 643] width 878 height 42
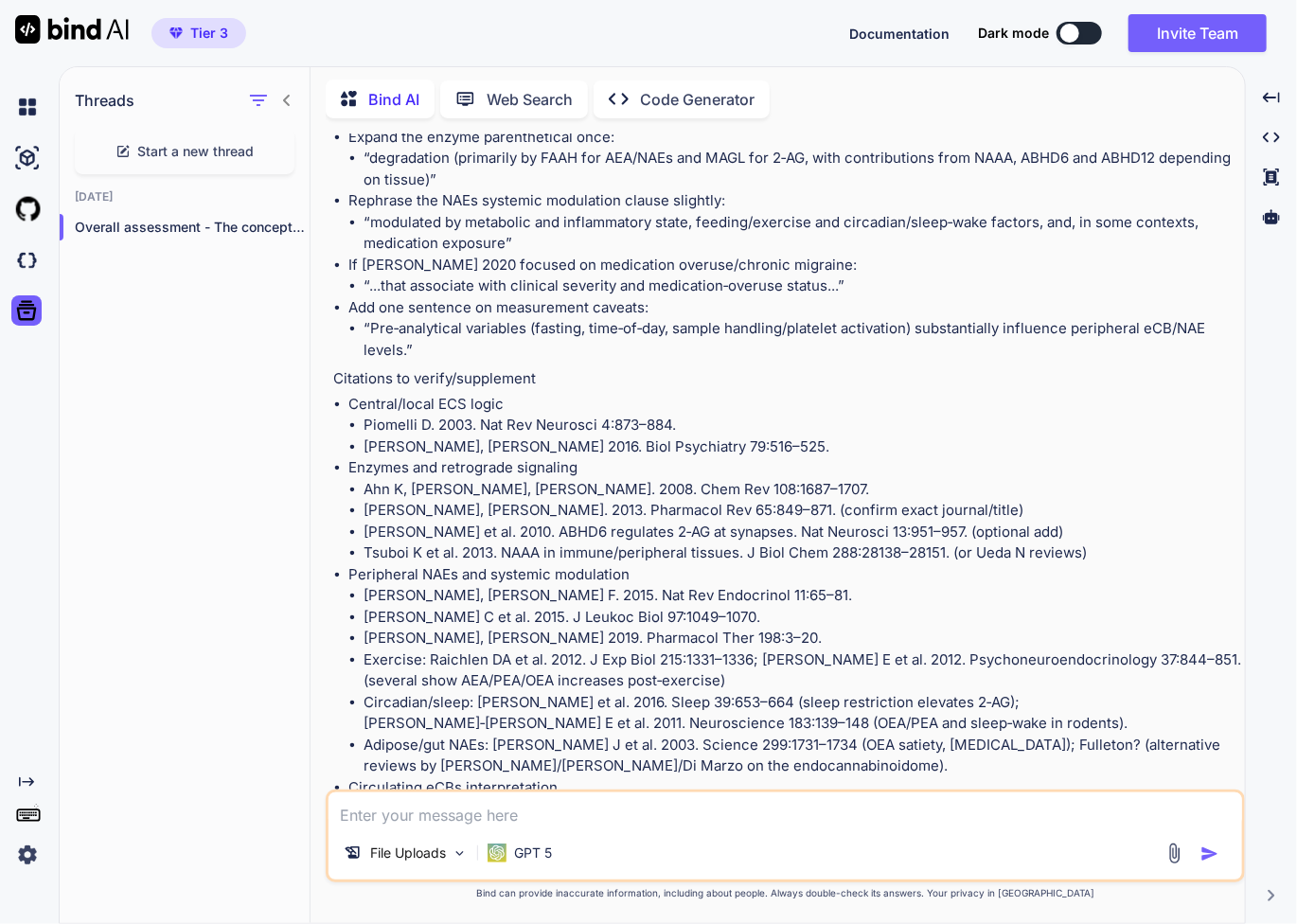
scroll to position [2164, 0]
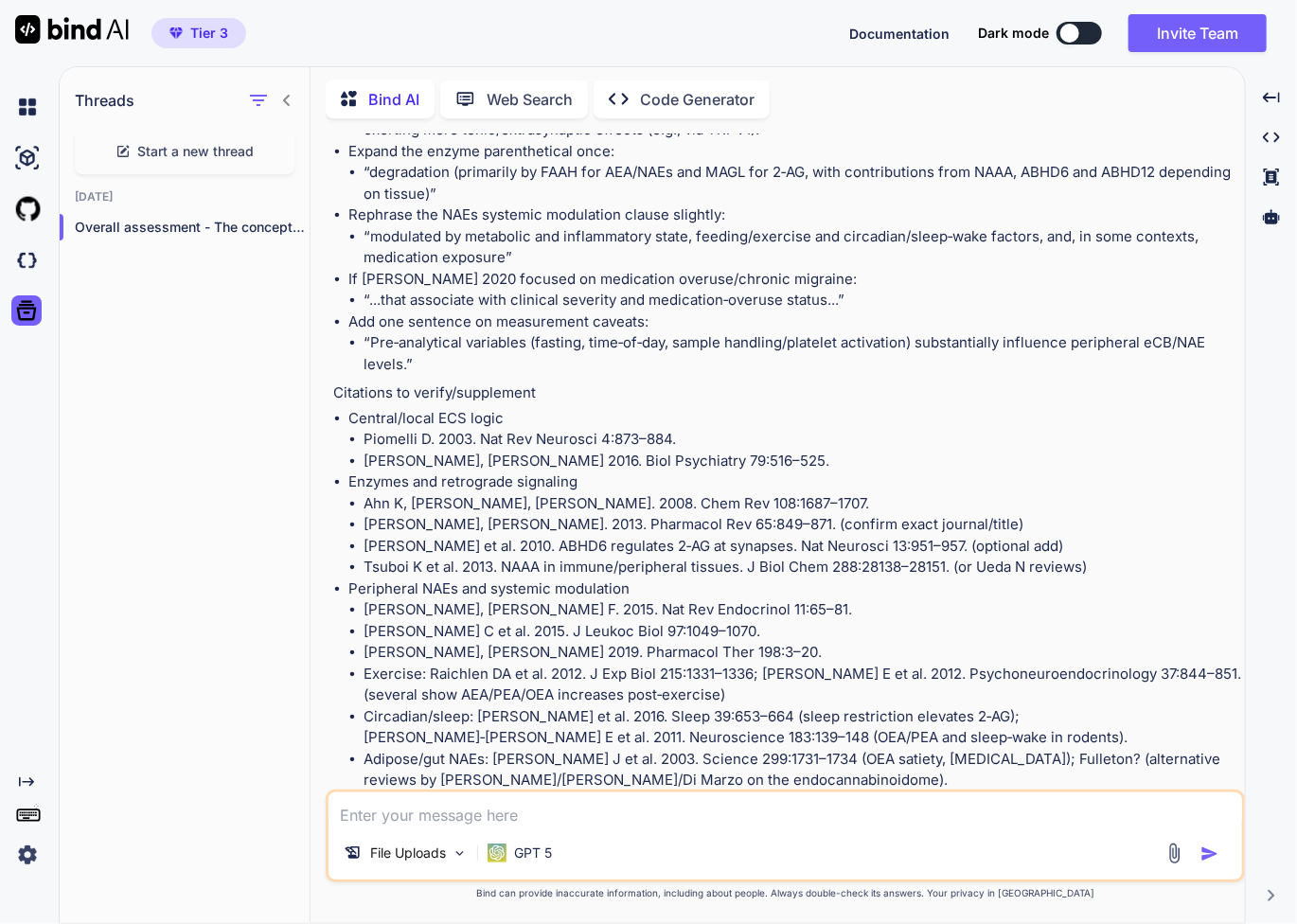
click at [448, 429] on li "Piomelli D. 2003. Nat Rev Neurosci 4:873–884." at bounding box center [803, 440] width 878 height 22
click at [1179, 850] on img at bounding box center [1175, 853] width 22 height 22
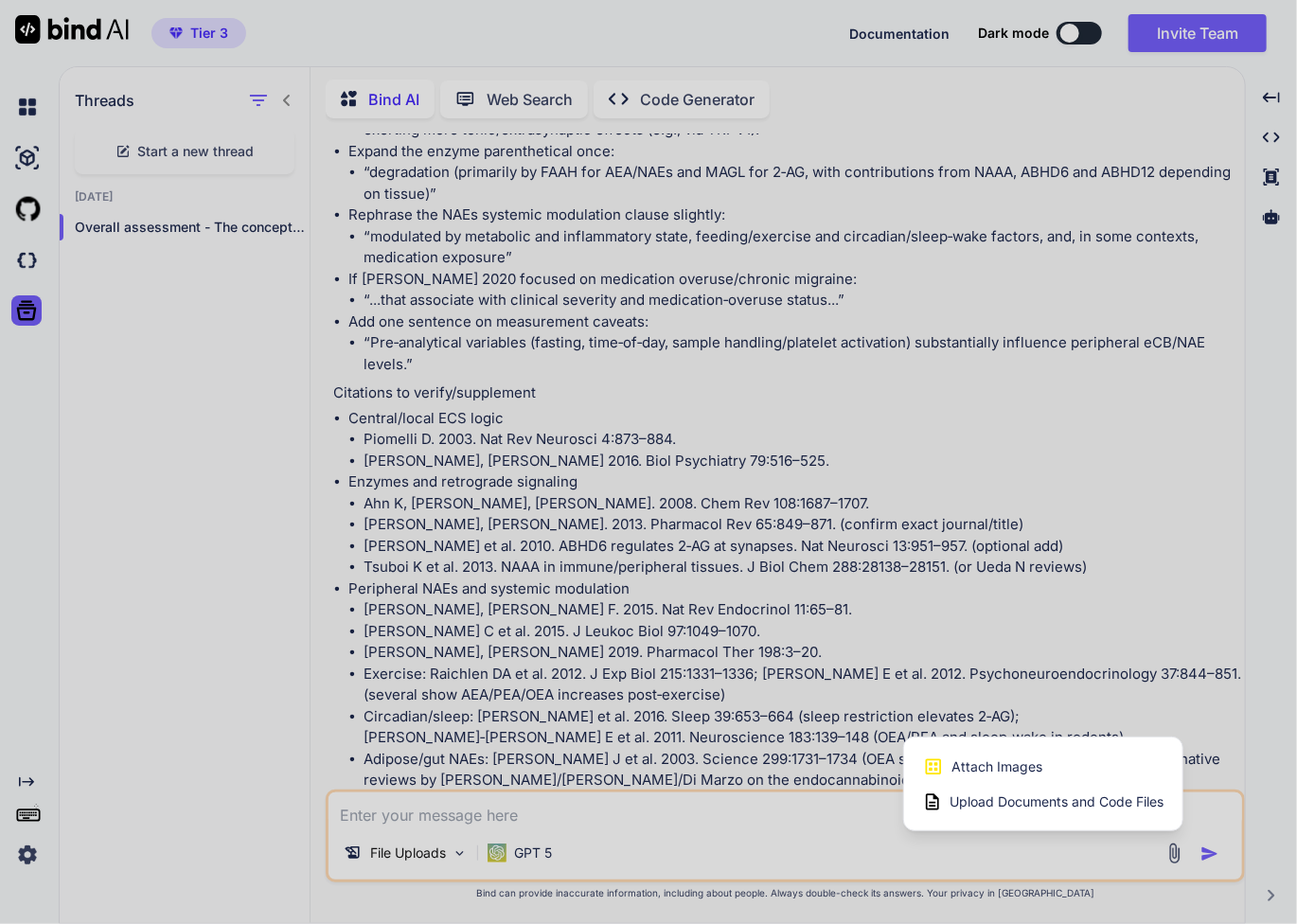
click at [1084, 806] on span "Upload Documents and Code Files" at bounding box center [1056, 802] width 214 height 19
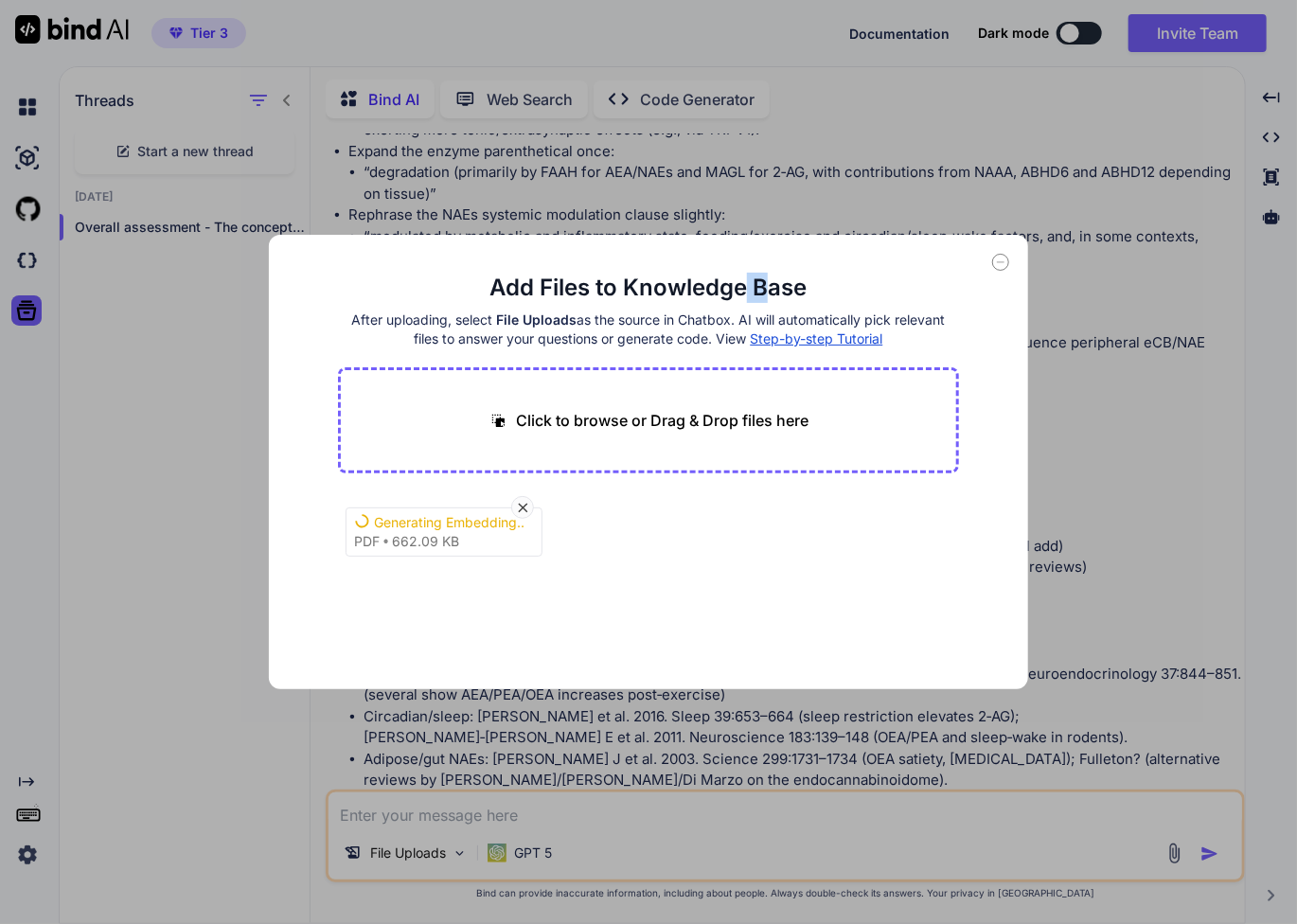
drag, startPoint x: 764, startPoint y: 246, endPoint x: 743, endPoint y: 265, distance: 28.3
click at [743, 265] on div "Add Files to Knowledge Base After uploading, select File Uploads as the source …" at bounding box center [649, 462] width 760 height 455
drag, startPoint x: 739, startPoint y: 246, endPoint x: 688, endPoint y: 278, distance: 60.2
click at [680, 295] on div "Add Files to Knowledge Base After uploading, select File Uploads as the source …" at bounding box center [649, 462] width 760 height 455
click at [498, 247] on div "Add Files to Knowledge Base After uploading, select File Uploads as the source …" at bounding box center [649, 462] width 760 height 455
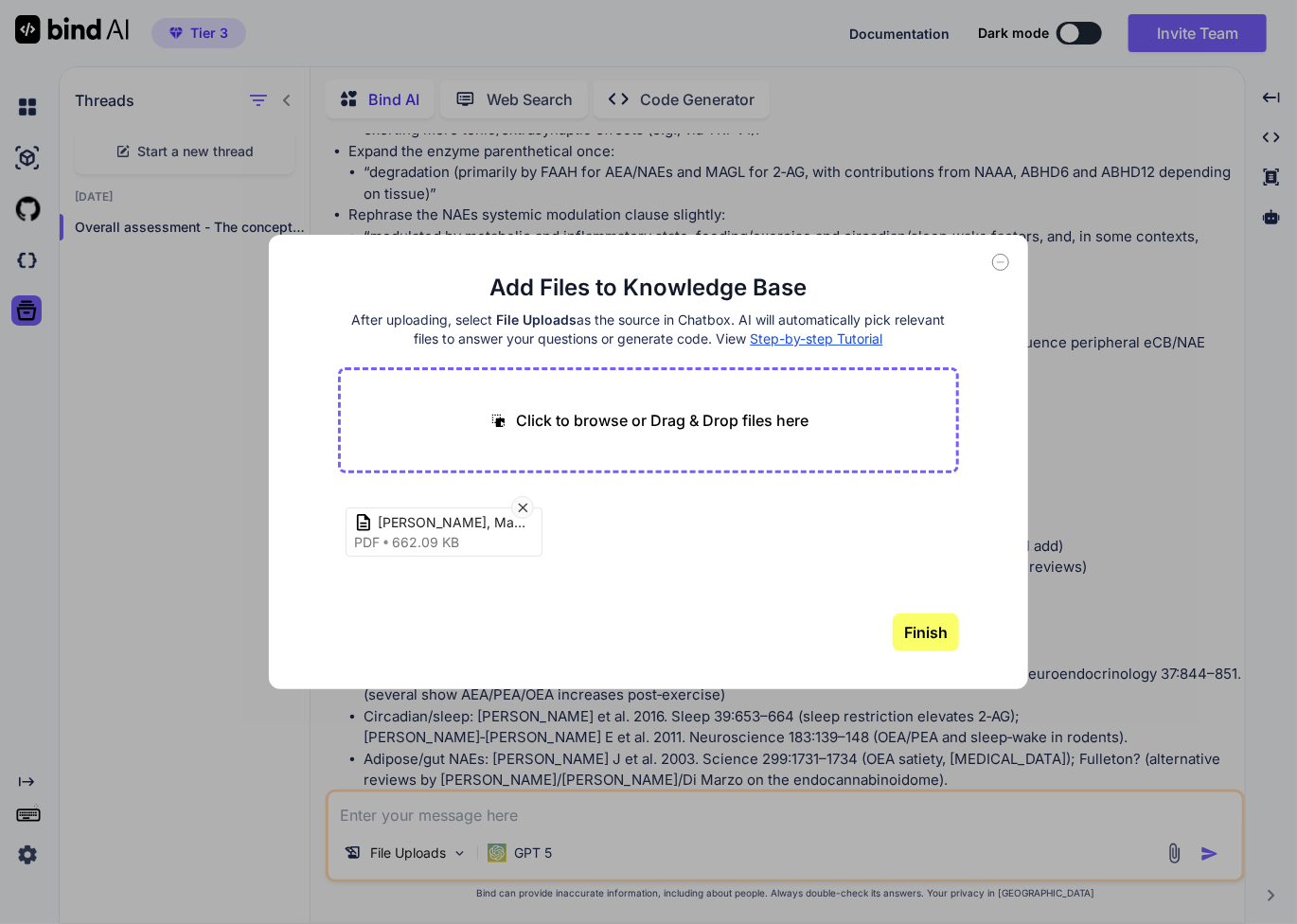
click at [921, 634] on button "Finish" at bounding box center [925, 632] width 66 height 37
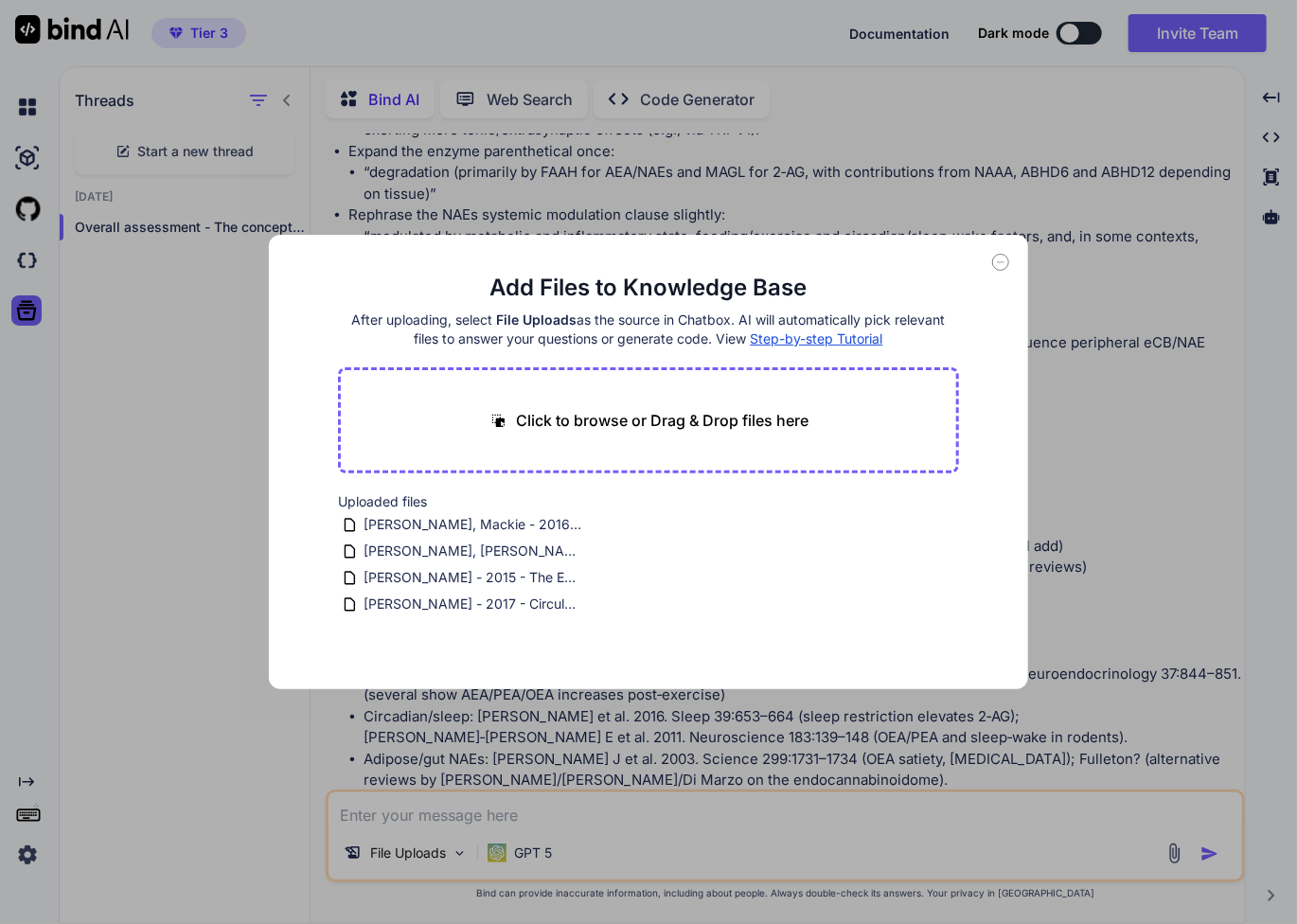
click at [1003, 260] on icon at bounding box center [1000, 261] width 17 height 17
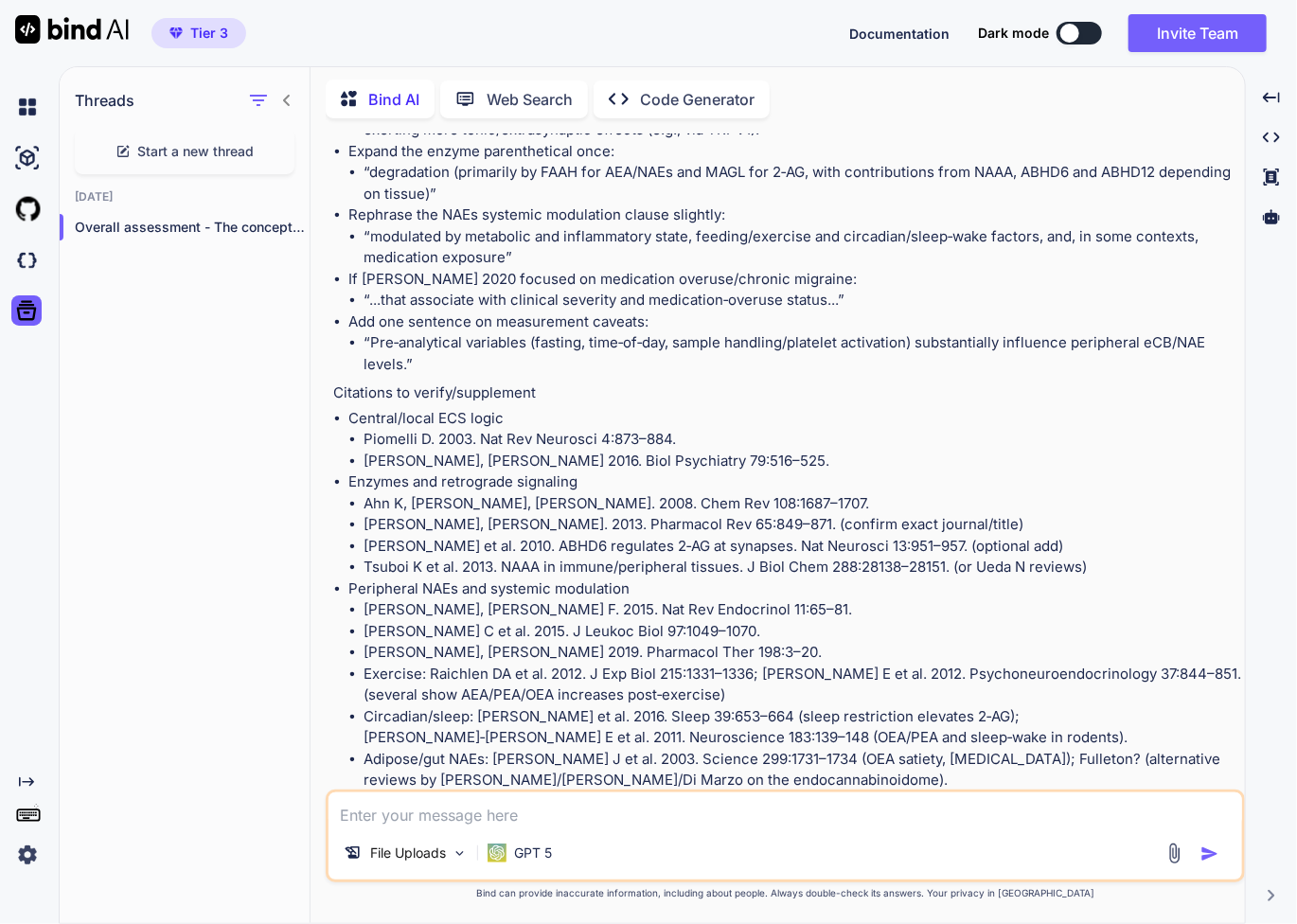
click at [564, 748] on li "Adipose/gut NAEs: [PERSON_NAME] J et al. 2003. Science 299:1731–1734 (OEA satie…" at bounding box center [803, 769] width 878 height 42
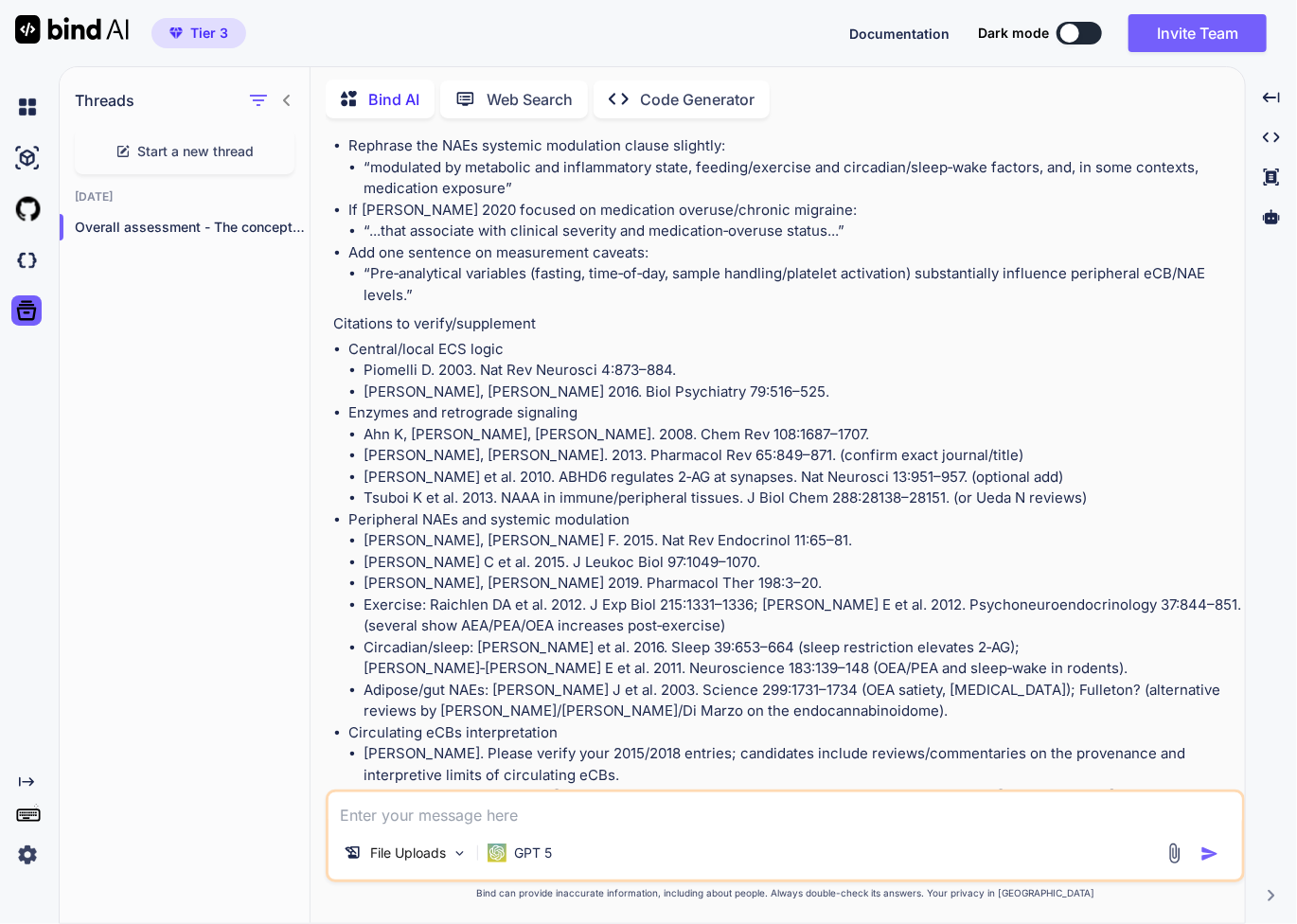
scroll to position [2290, 0]
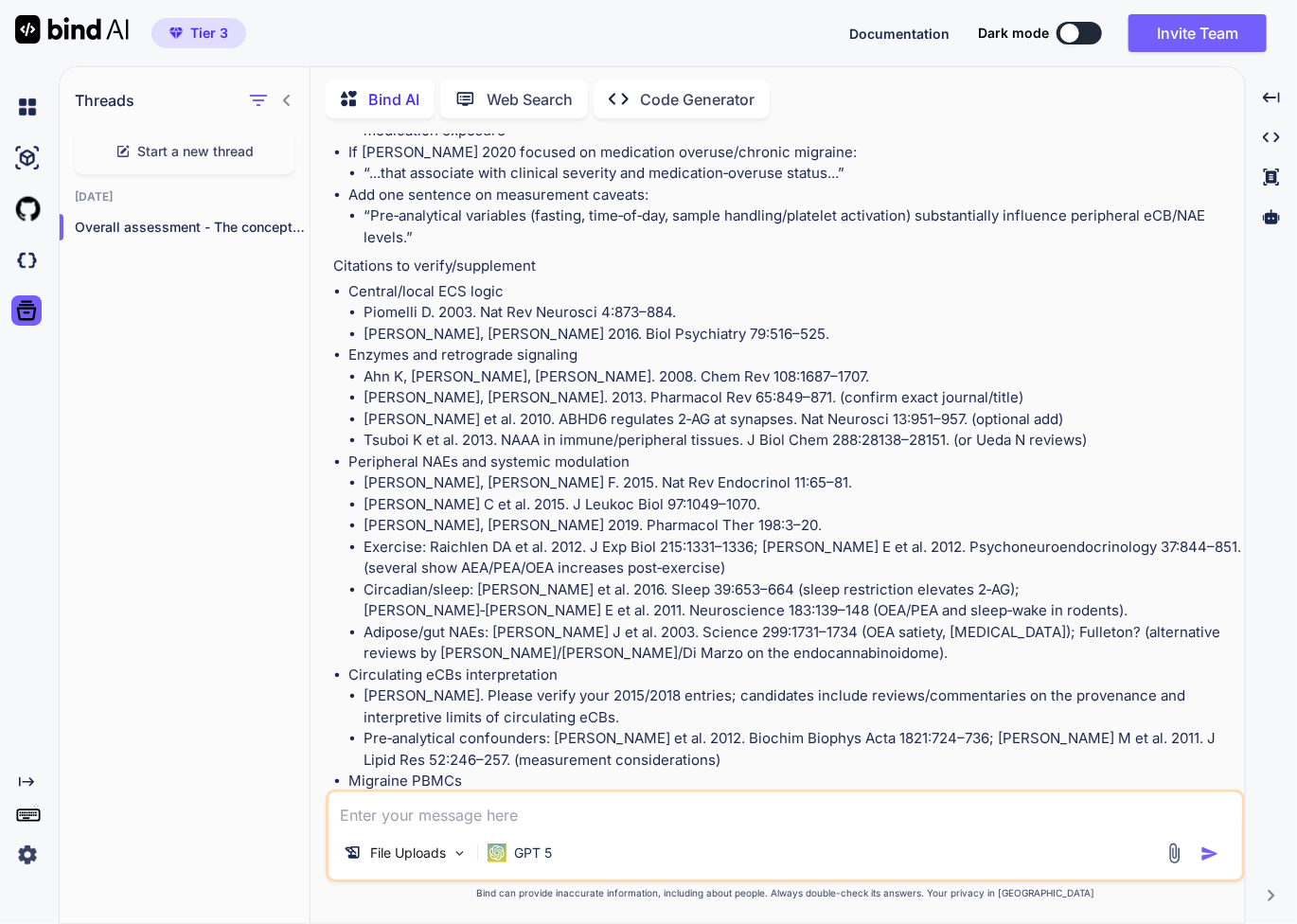
click at [1181, 853] on img at bounding box center [1175, 853] width 22 height 22
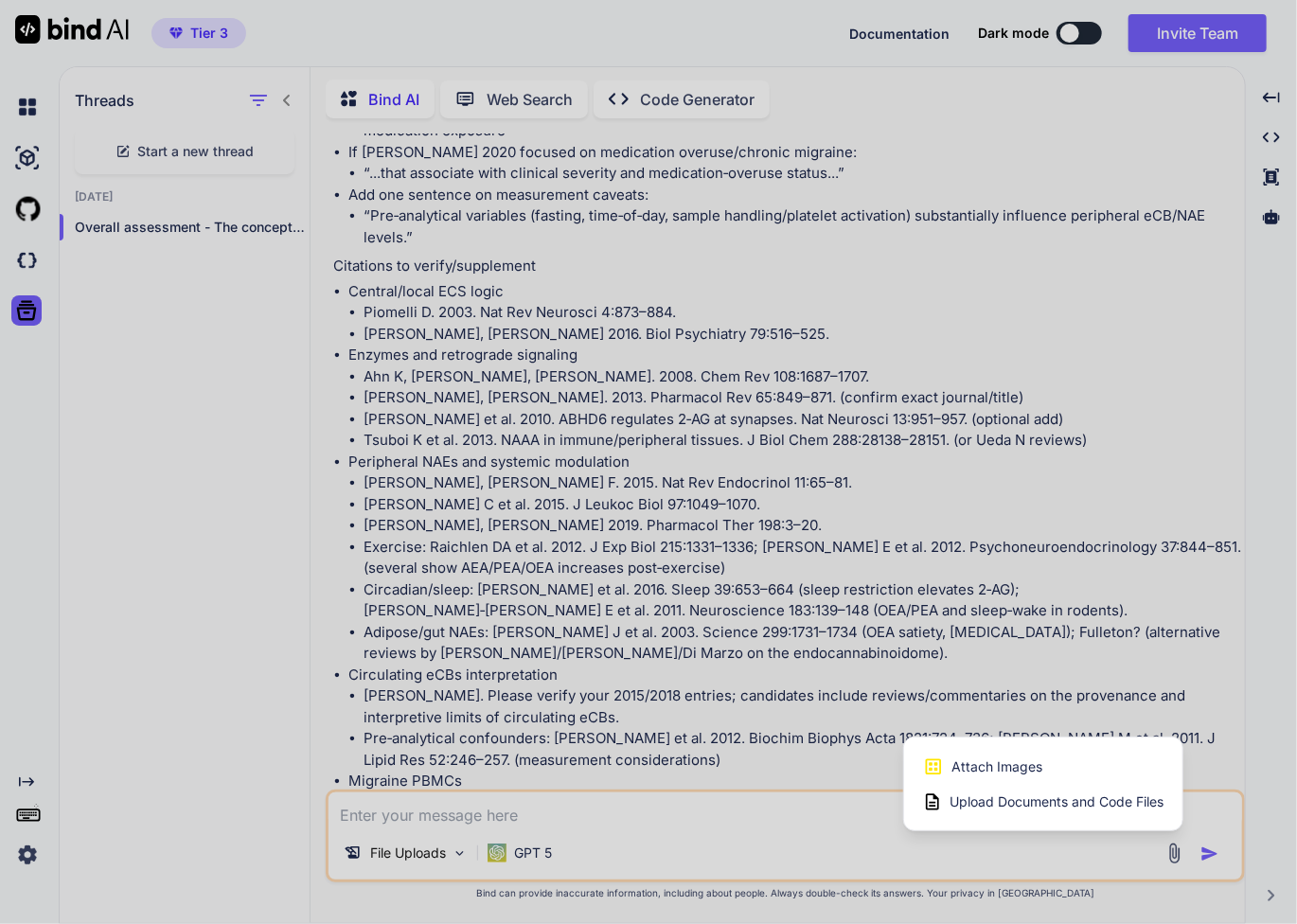
click at [1147, 801] on span "Upload Documents and Code Files" at bounding box center [1056, 802] width 214 height 19
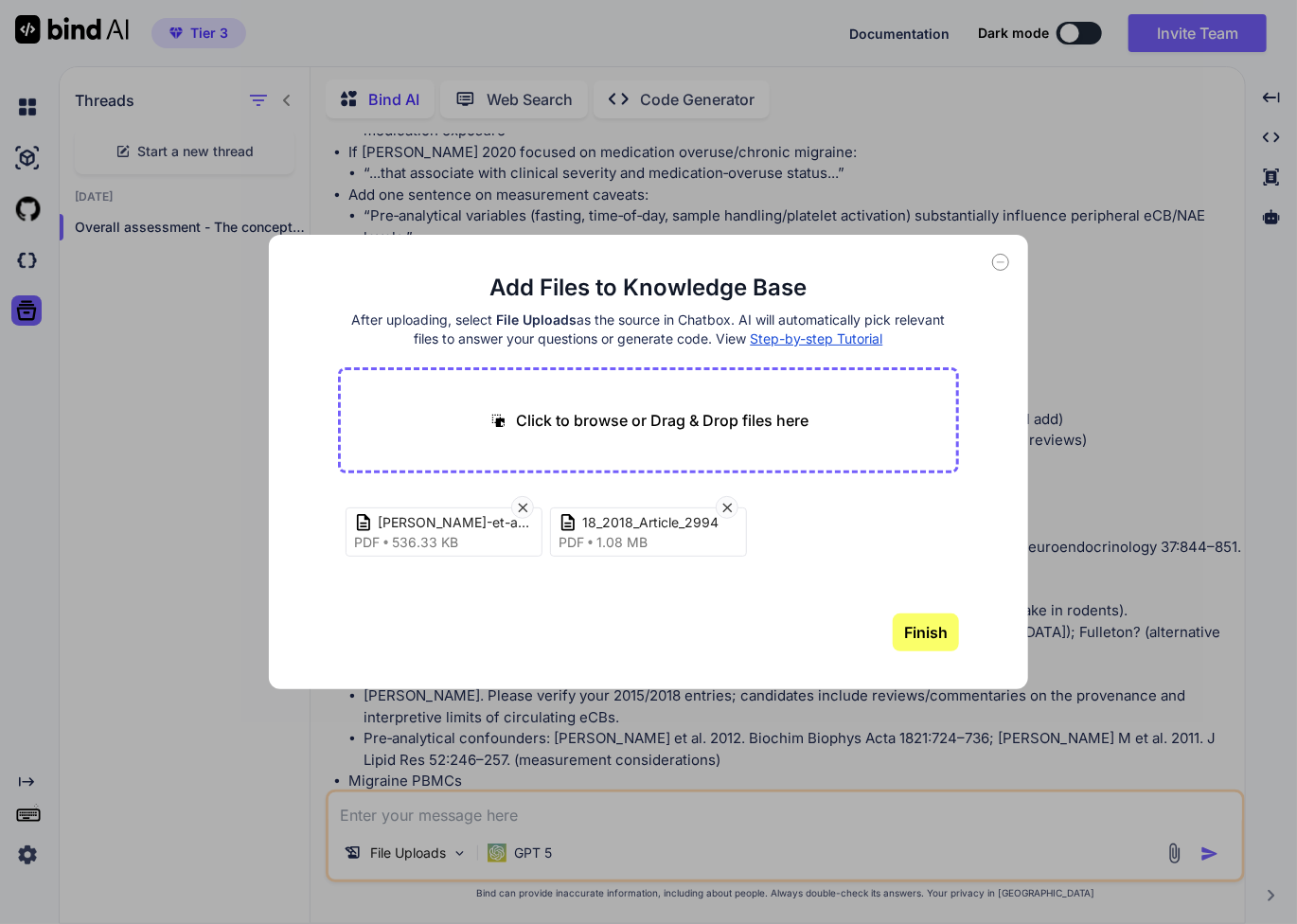
click at [932, 631] on button "Finish" at bounding box center [925, 632] width 66 height 37
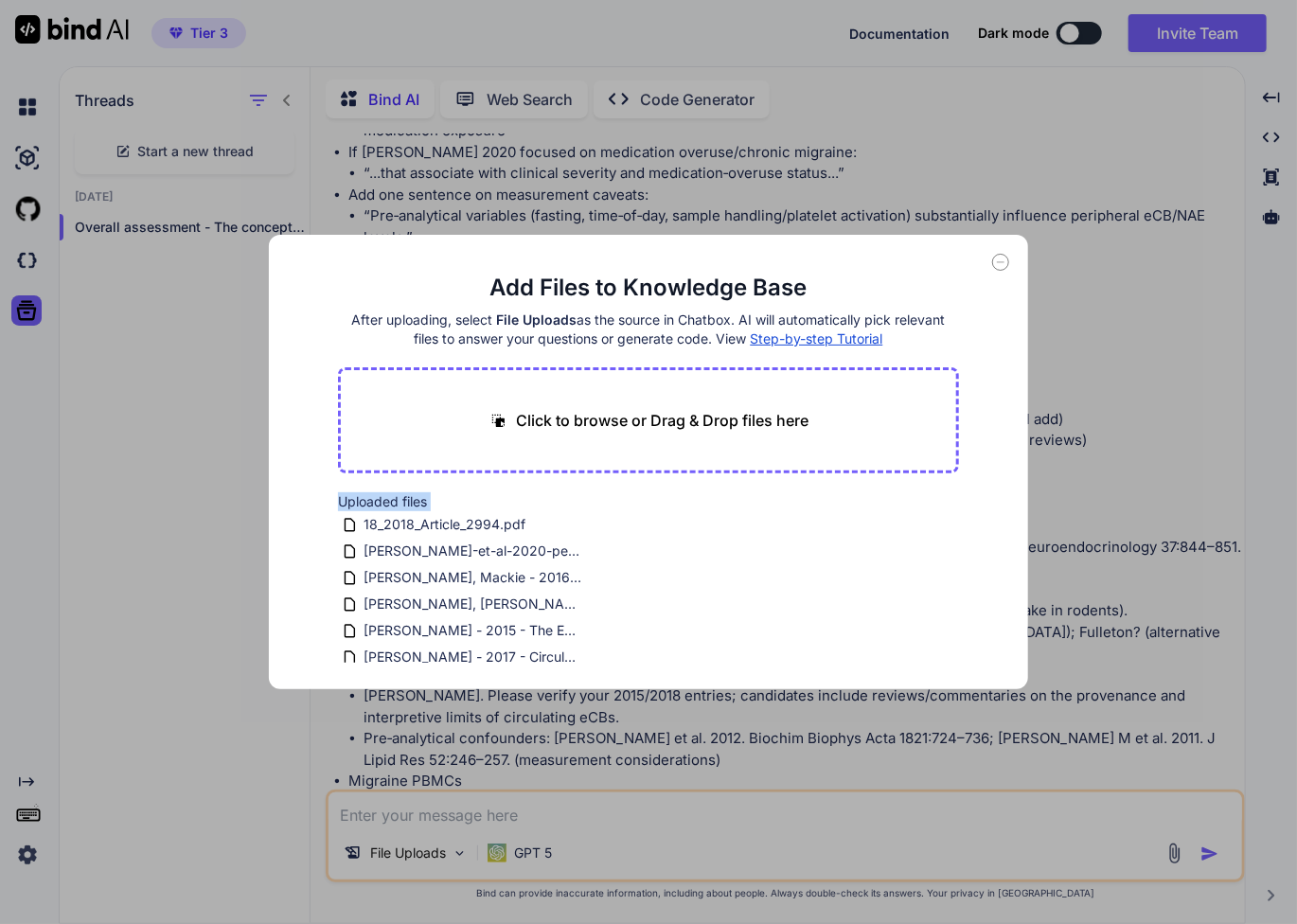
drag, startPoint x: 1047, startPoint y: 555, endPoint x: 982, endPoint y: 374, distance: 192.3
click at [982, 374] on div "Add Files to Knowledge Base After uploading, select File Uploads as the source …" at bounding box center [648, 462] width 1297 height 924
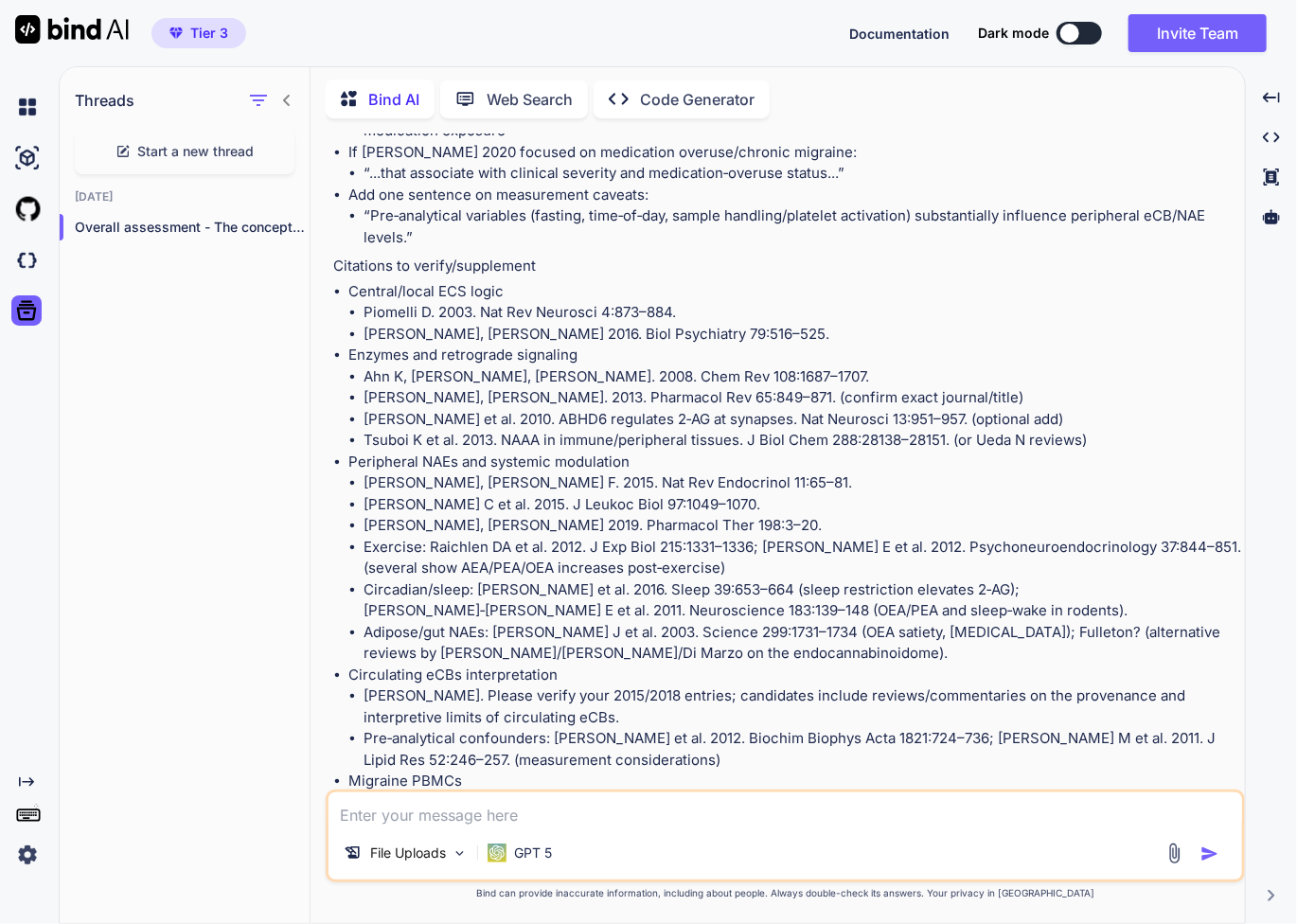
click at [854, 728] on li "Pre‑analytical confounders: [PERSON_NAME] et al. 2012. Biochim Biophys Acta 182…" at bounding box center [803, 748] width 878 height 42
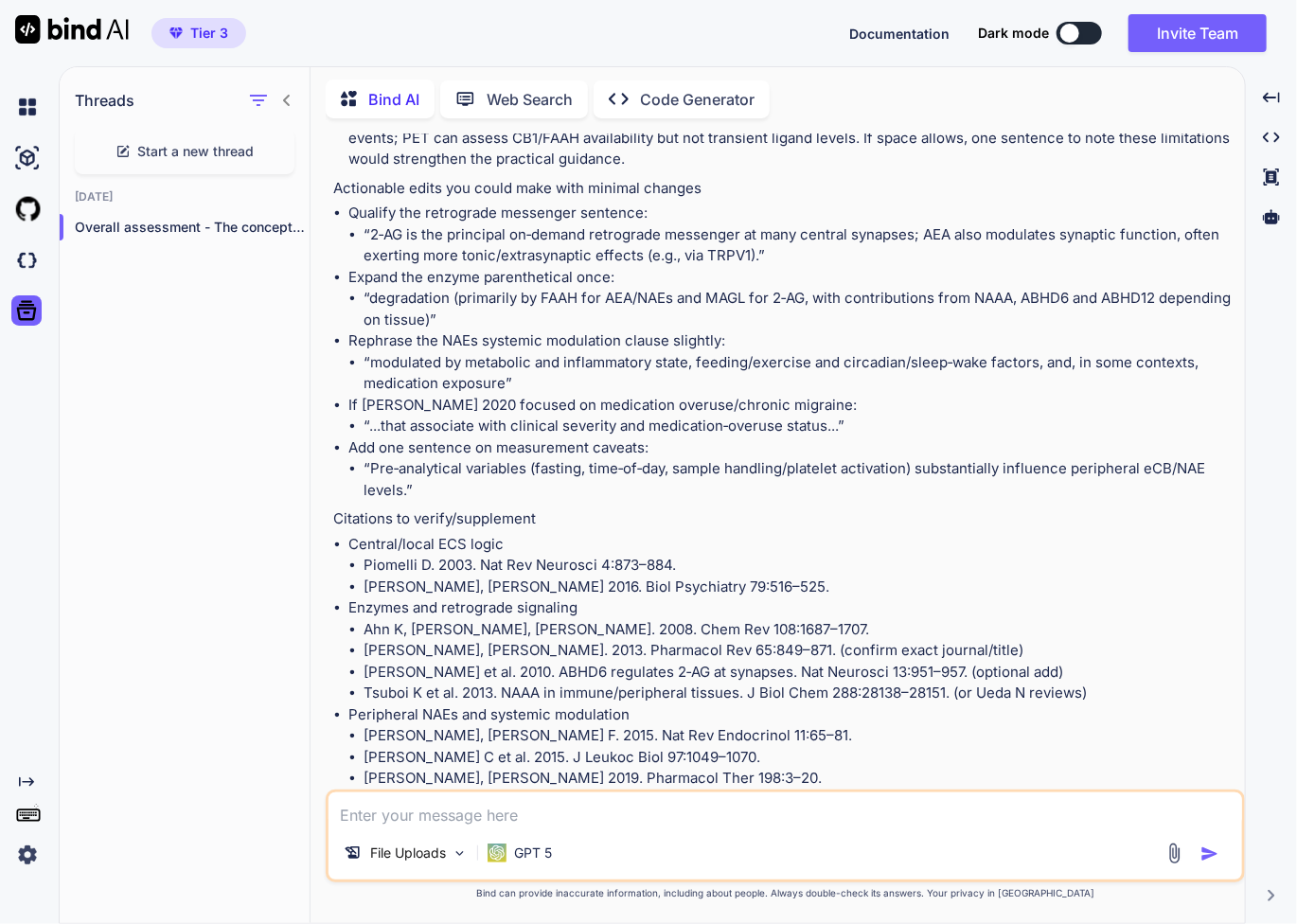
scroll to position [1974, 0]
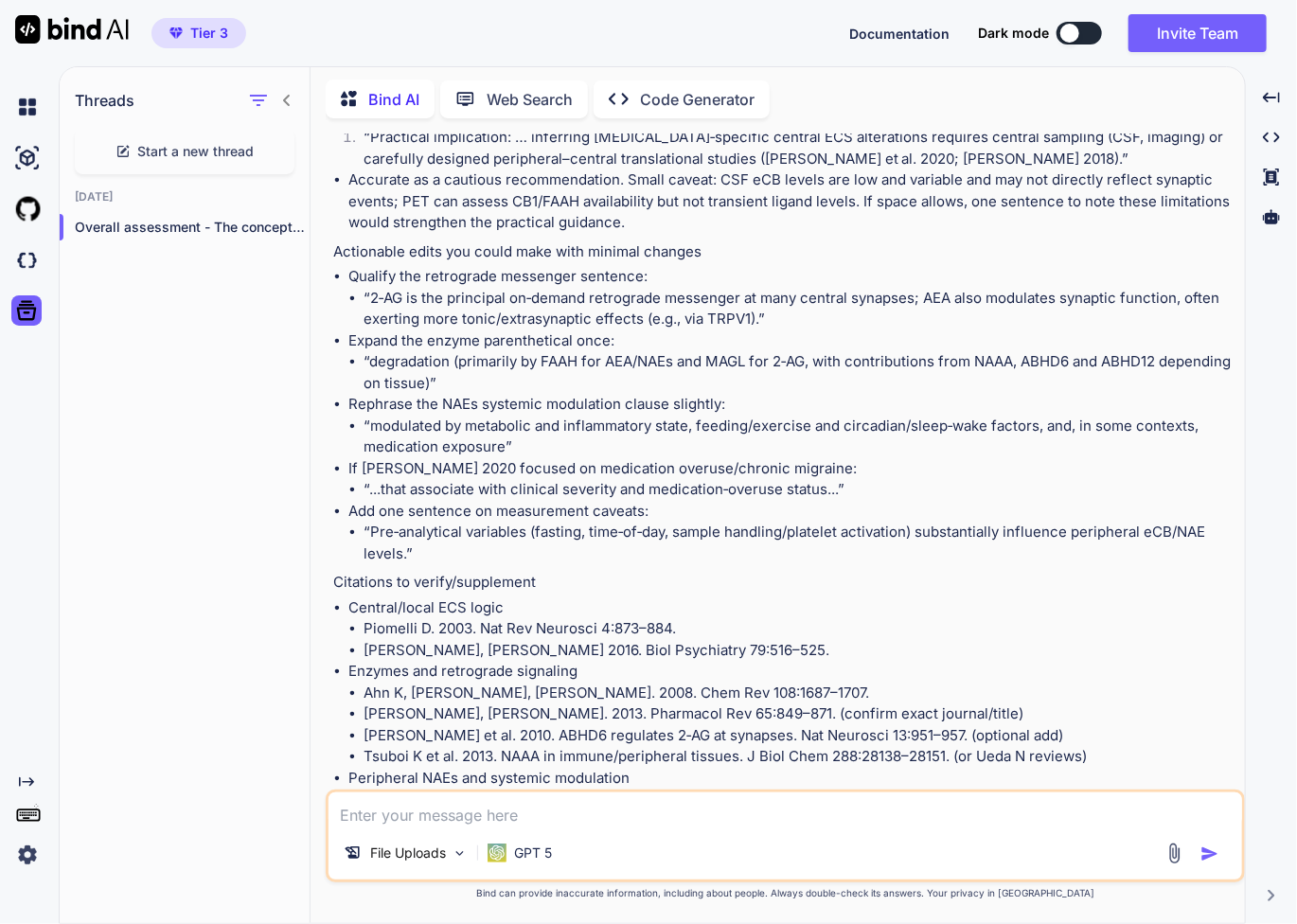
click at [387, 618] on li "Piomelli D. 2003. Nat Rev Neurosci 4:873–884." at bounding box center [803, 629] width 878 height 22
click at [388, 618] on li "Piomelli D. 2003. Nat Rev Neurosci 4:873–884." at bounding box center [803, 629] width 878 height 22
copy li "Piomelli"
click at [768, 682] on li "Ahn K, [PERSON_NAME], [PERSON_NAME]. 2008. Chem Rev 108:1687–1707." at bounding box center [803, 693] width 878 height 22
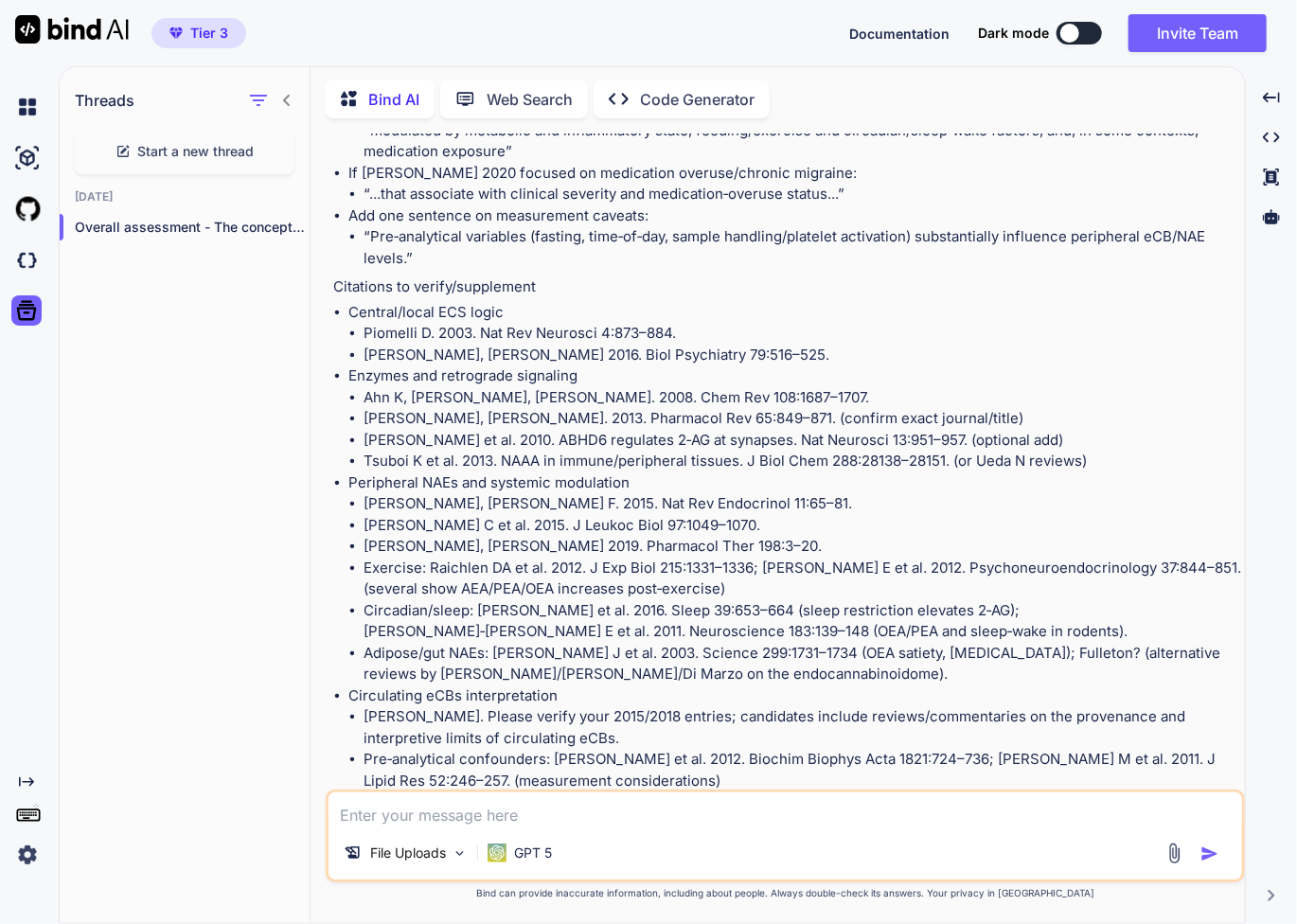
scroll to position [2290, 0]
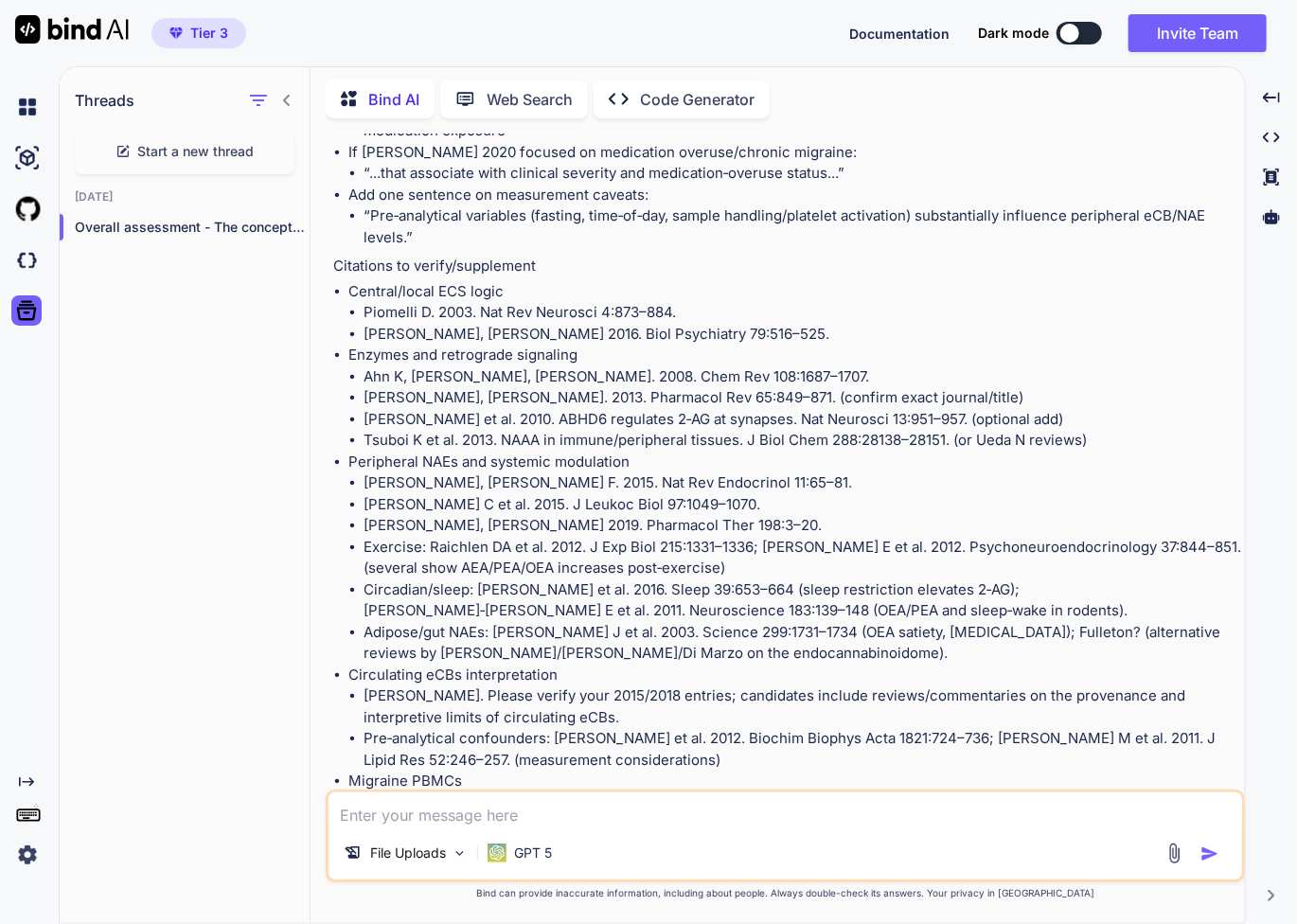
click at [548, 816] on textarea at bounding box center [785, 810] width 913 height 35
type textarea "shared"
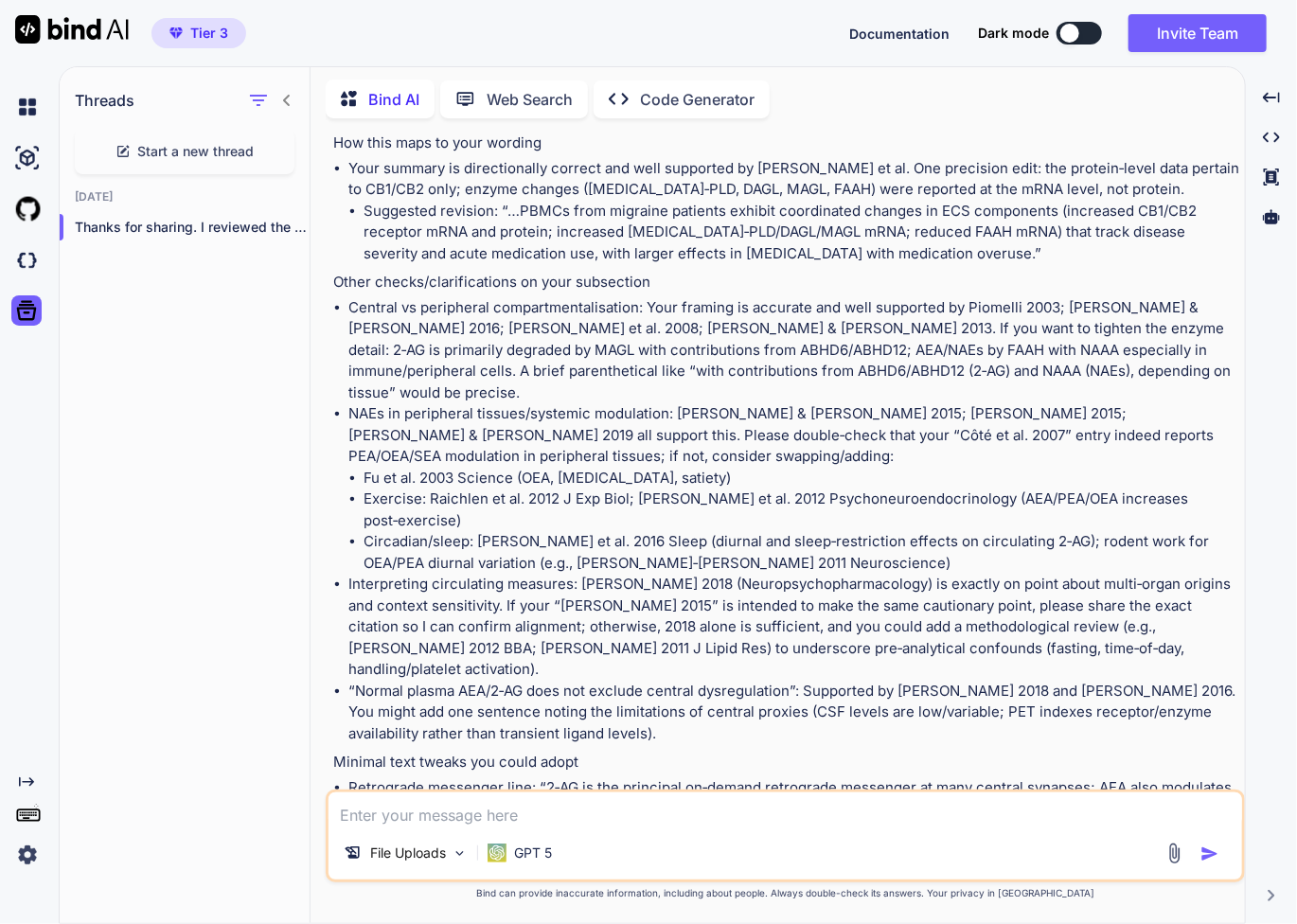
scroll to position [3472, 0]
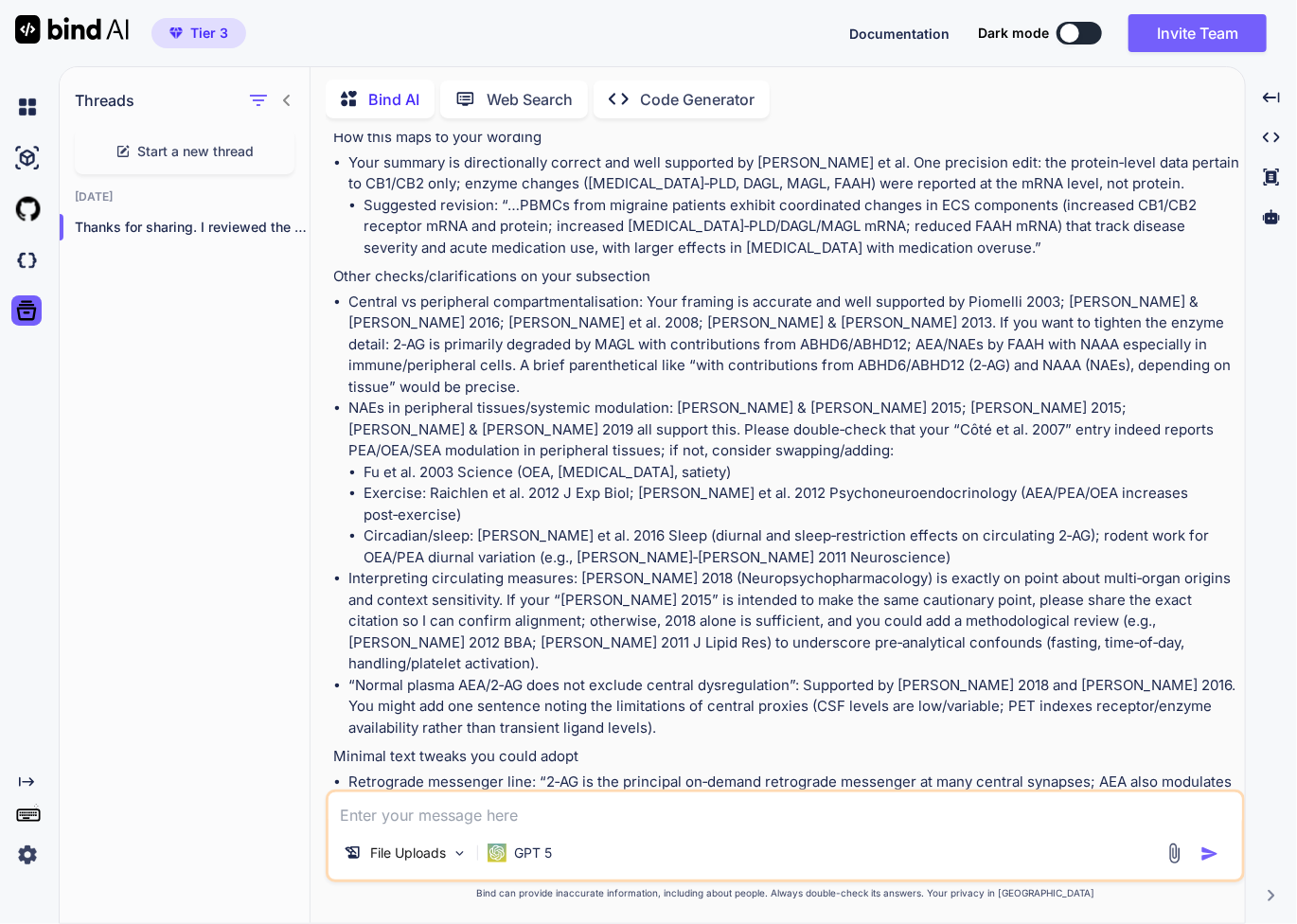
click at [570, 825] on textarea at bounding box center [785, 810] width 913 height 35
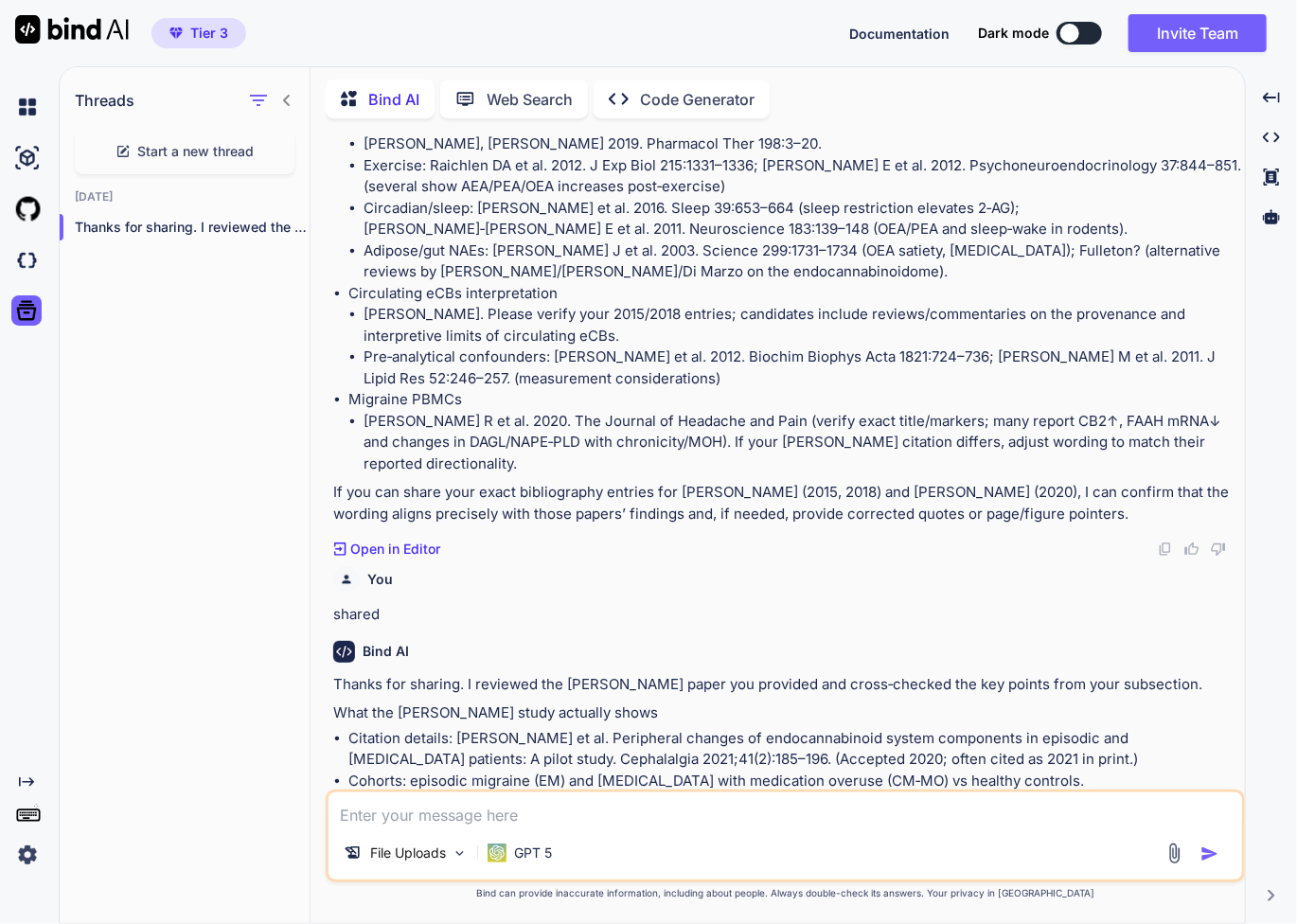
scroll to position [2651, 0]
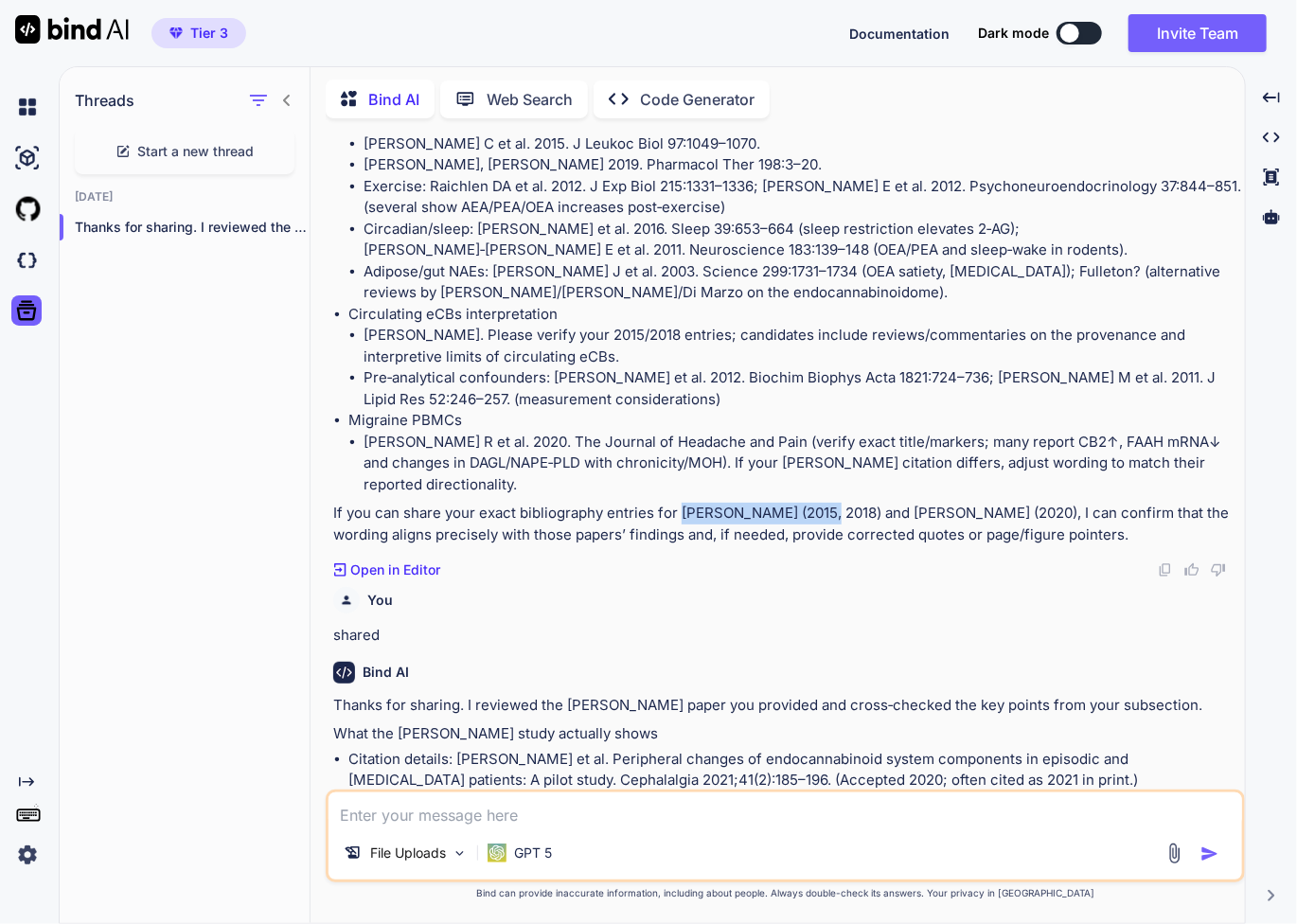
drag, startPoint x: 807, startPoint y: 355, endPoint x: 677, endPoint y: 355, distance: 130.0
click at [677, 503] on p "If you can share your exact bibliography entries for [PERSON_NAME] (2015, 2018)…" at bounding box center [787, 524] width 908 height 42
copy p "[PERSON_NAME] (2015, 2018)"
click at [423, 857] on p "File Uploads" at bounding box center [407, 852] width 76 height 19
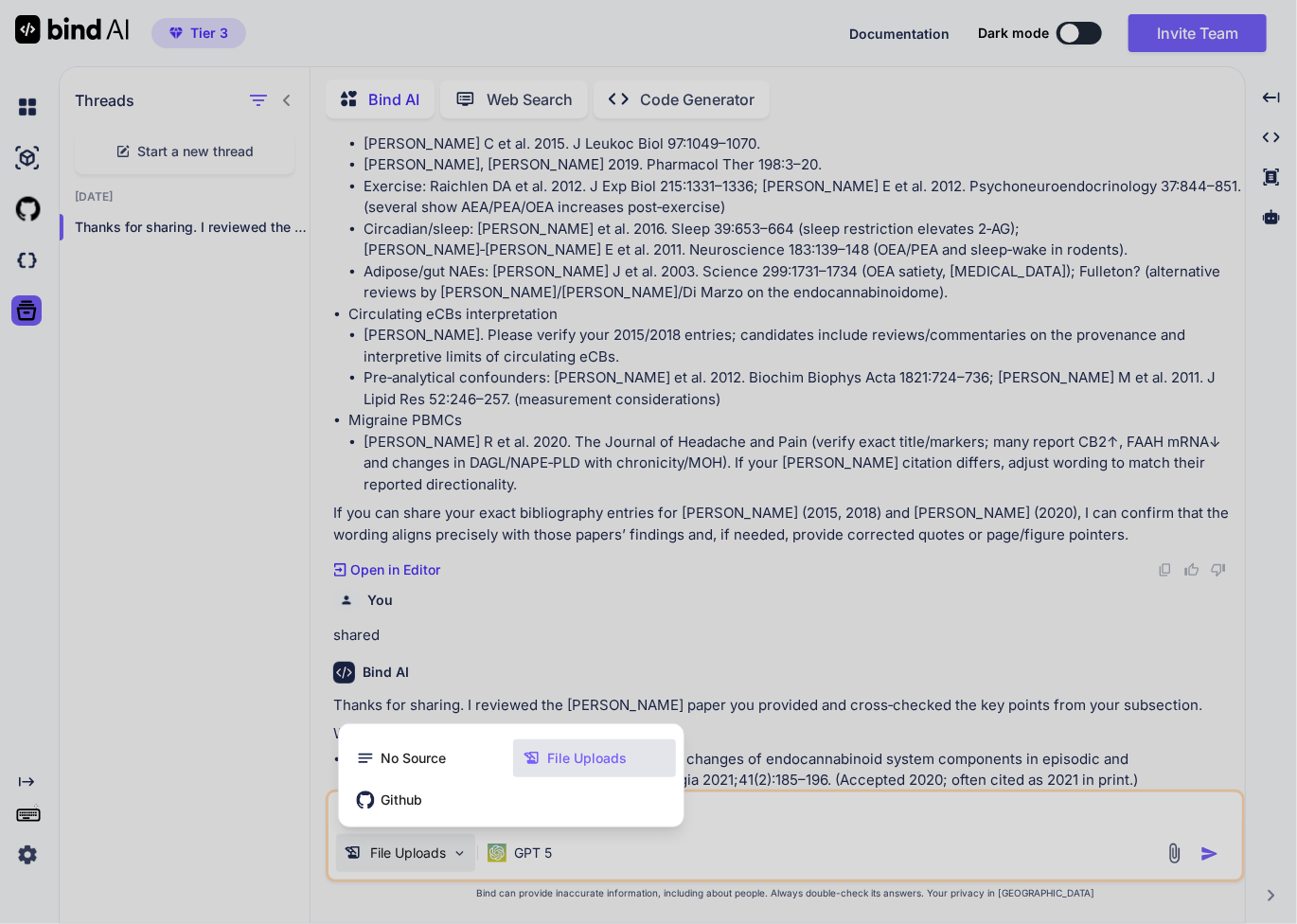
click at [569, 758] on span "File Uploads" at bounding box center [587, 757] width 80 height 19
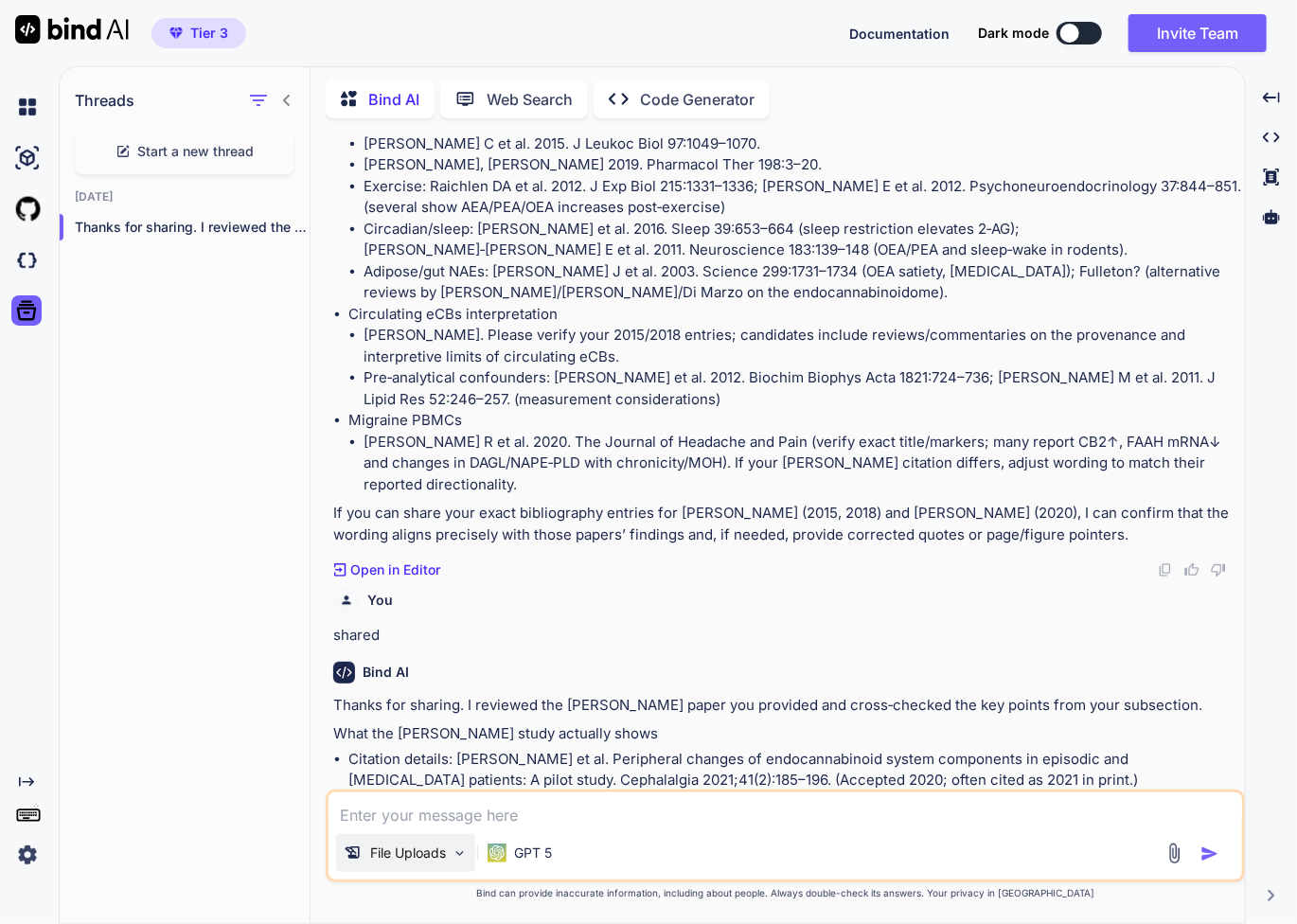
click at [466, 849] on img at bounding box center [460, 853] width 16 height 16
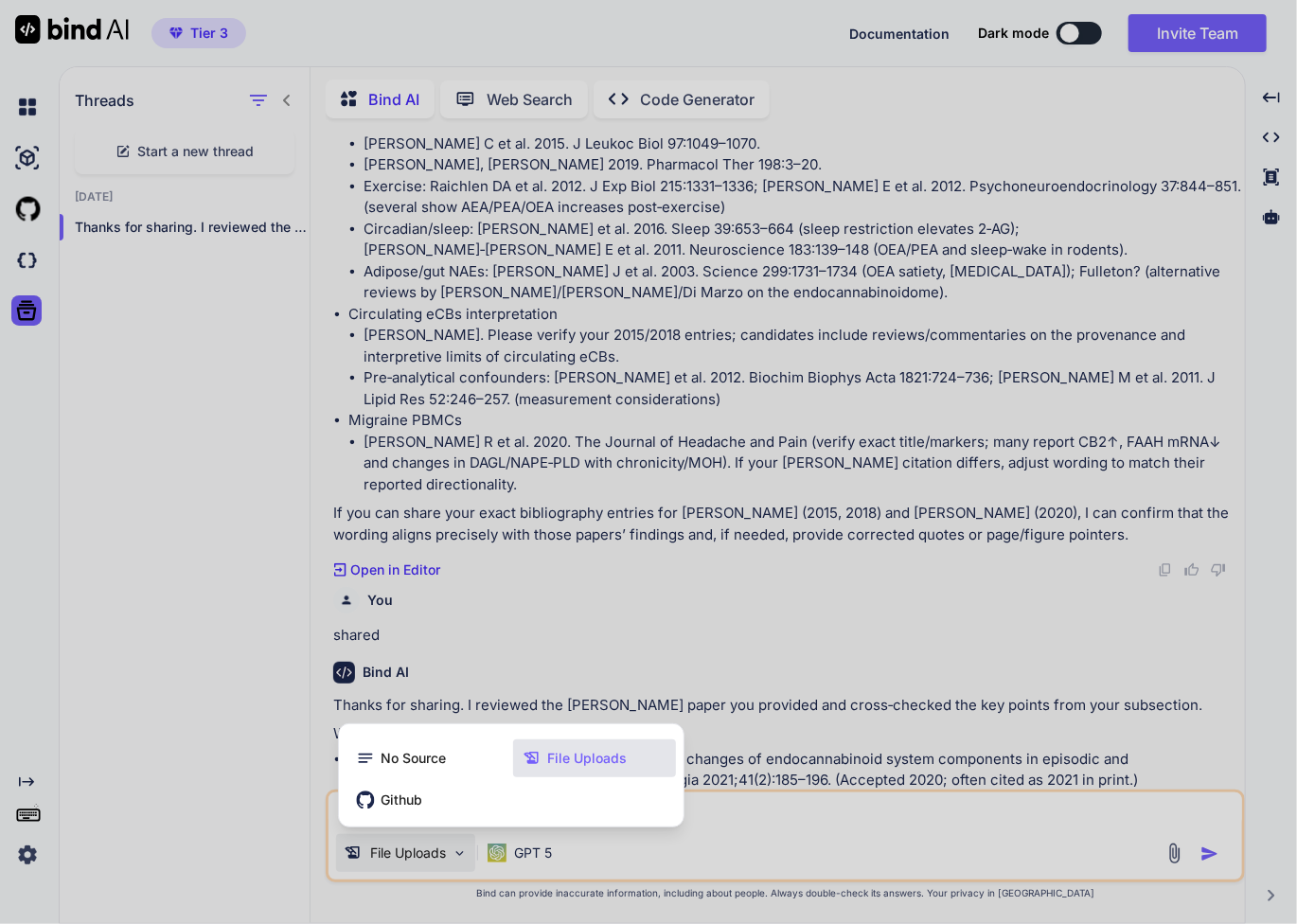
click at [540, 768] on icon at bounding box center [535, 757] width 25 height 19
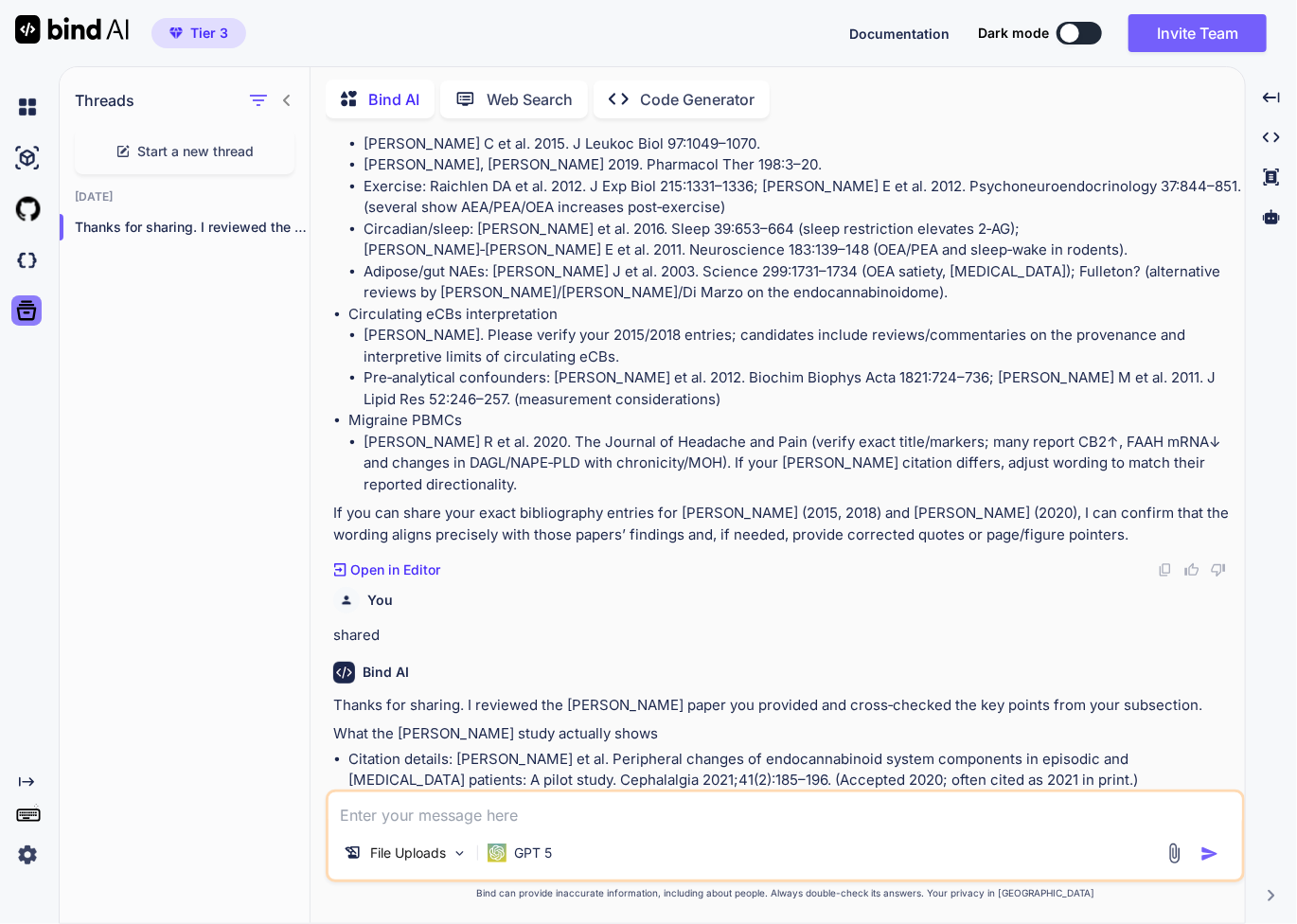
click at [36, 324] on div at bounding box center [27, 311] width 31 height 31
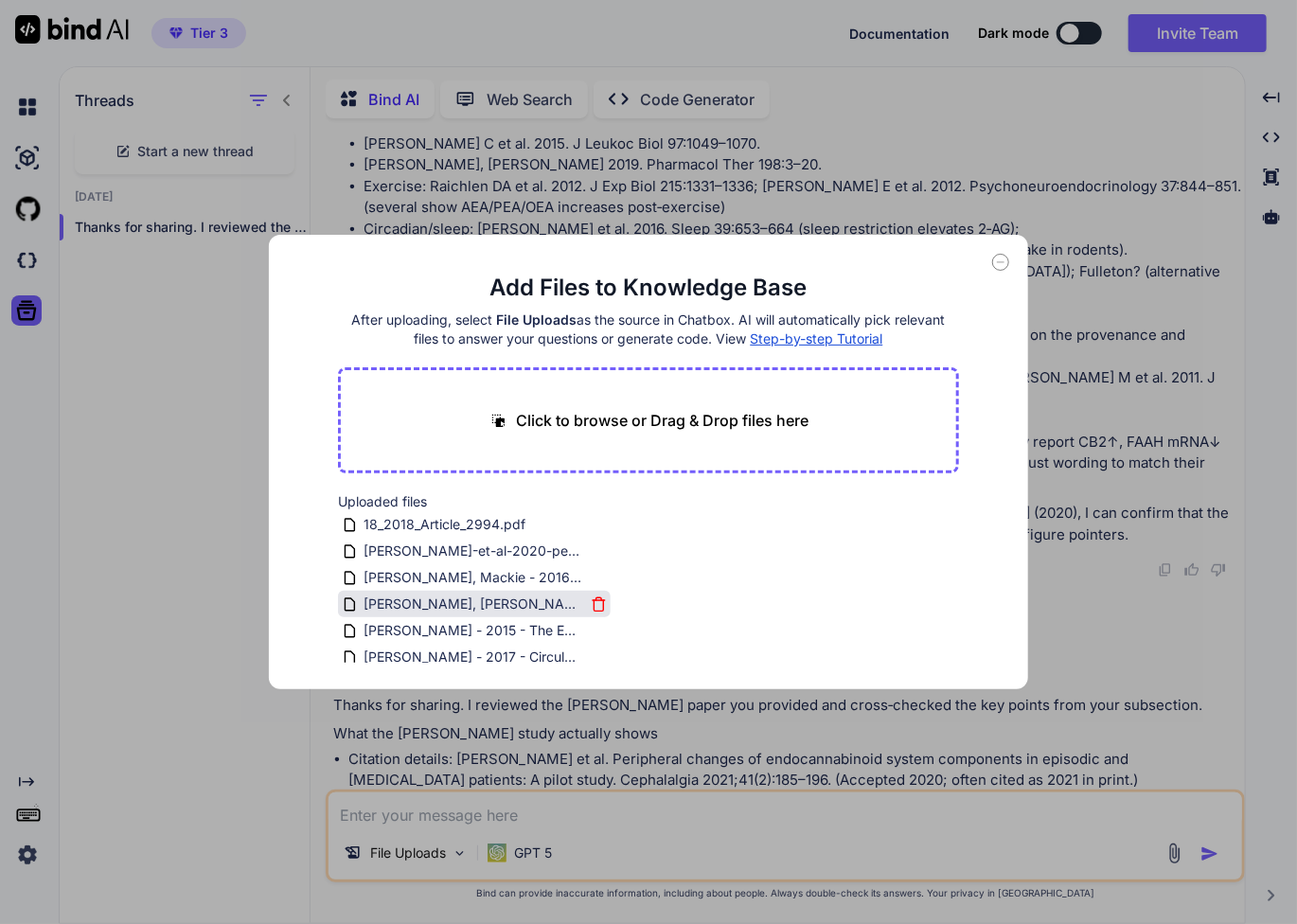
scroll to position [8, 0]
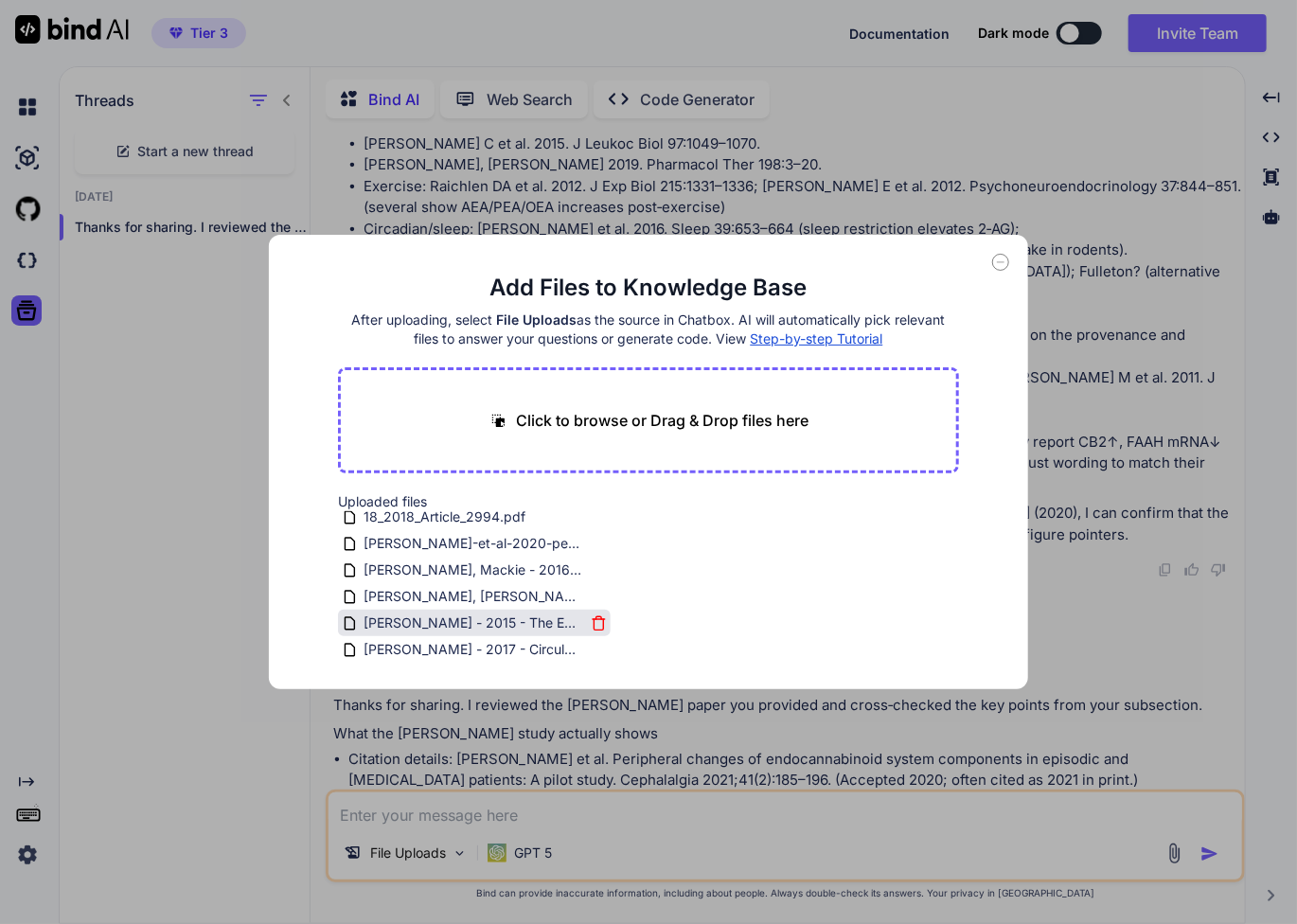
click at [479, 628] on span "[PERSON_NAME] - 2015 - The Endocannabinoid Signaling System in the CNS A Primer…" at bounding box center [473, 622] width 224 height 23
click at [783, 747] on div "Add Files to Knowledge Base After uploading, select File Uploads as the source …" at bounding box center [648, 462] width 1297 height 924
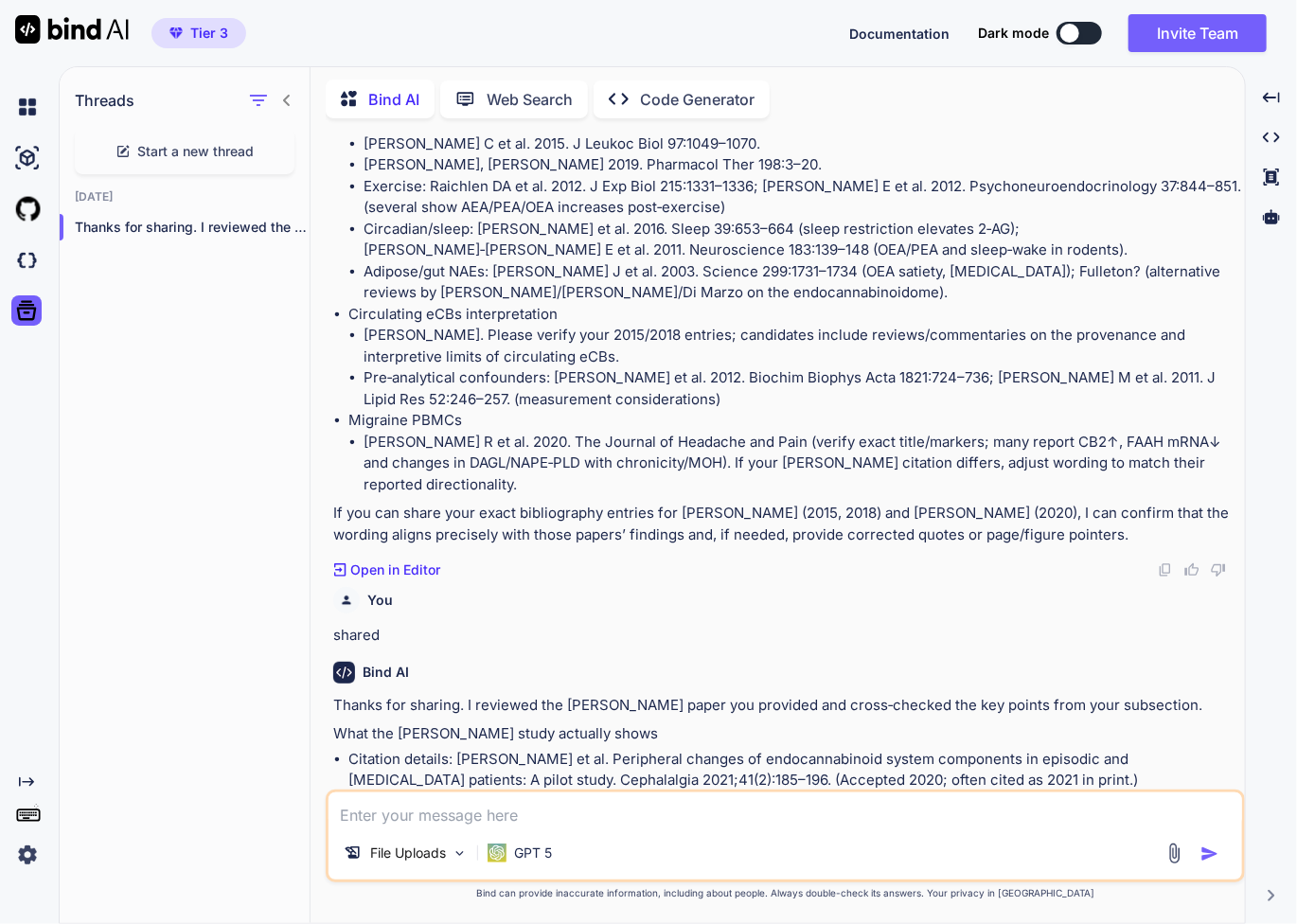
click at [591, 810] on textarea at bounding box center [785, 810] width 913 height 35
paste textarea "[PERSON_NAME] (2015, 2018)"
type textarea "[PERSON_NAME] (2015, 2018) are also provided"
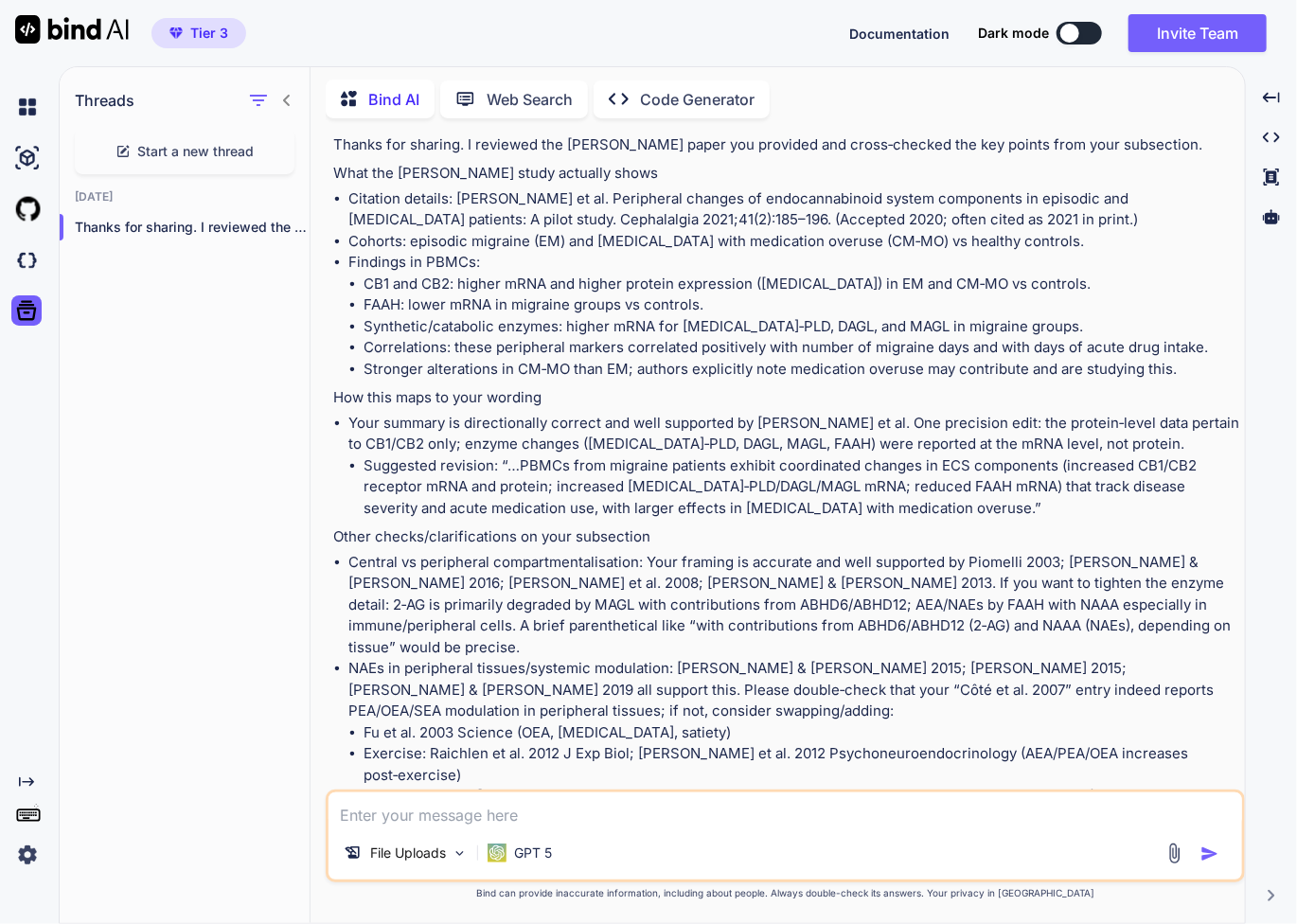
scroll to position [3231, 0]
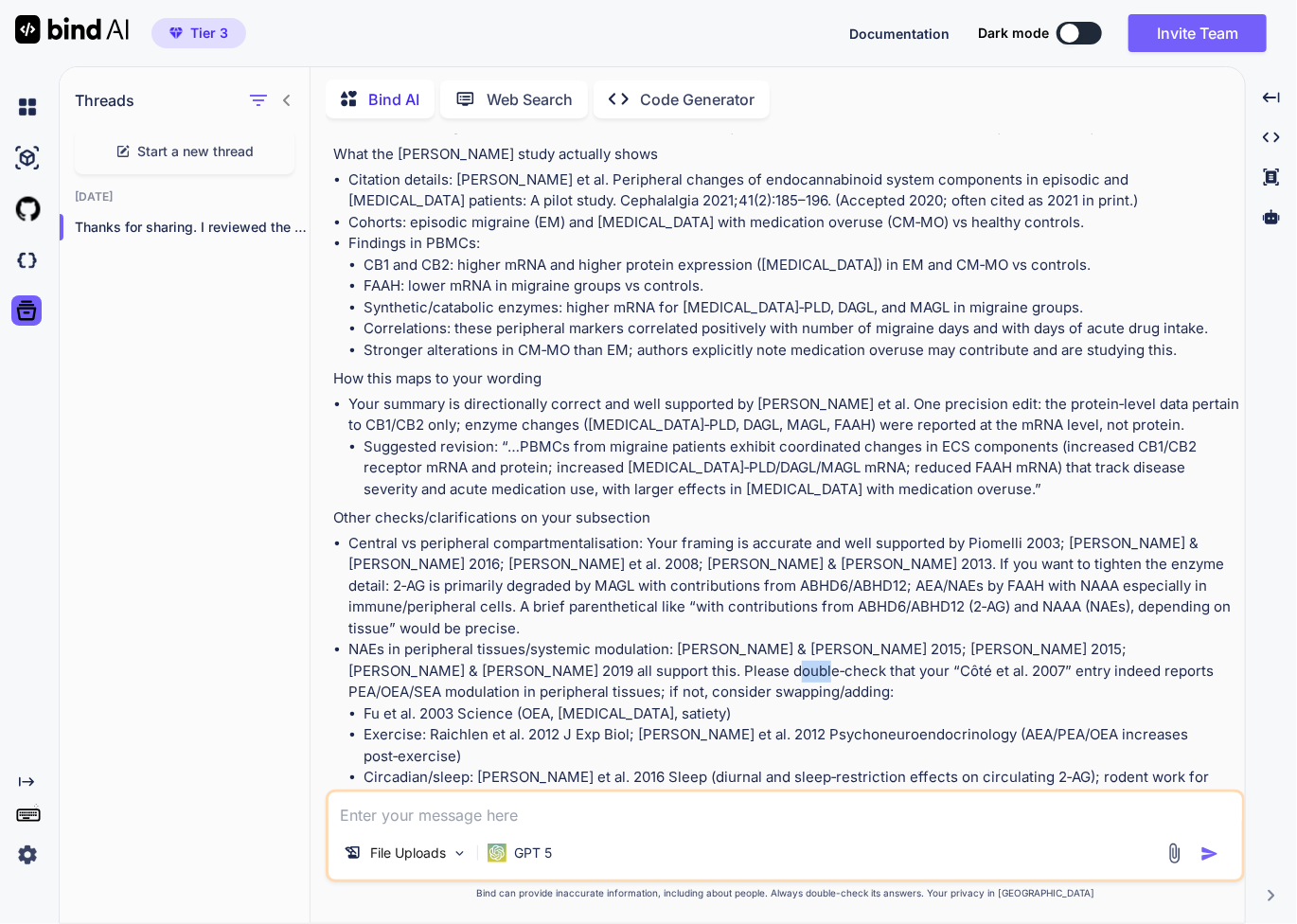
drag, startPoint x: 595, startPoint y: 497, endPoint x: 559, endPoint y: 498, distance: 36.0
click at [559, 639] on li "NAEs in peripheral tissues/systemic modulation: [PERSON_NAME] & [PERSON_NAME] 2…" at bounding box center [794, 724] width 893 height 171
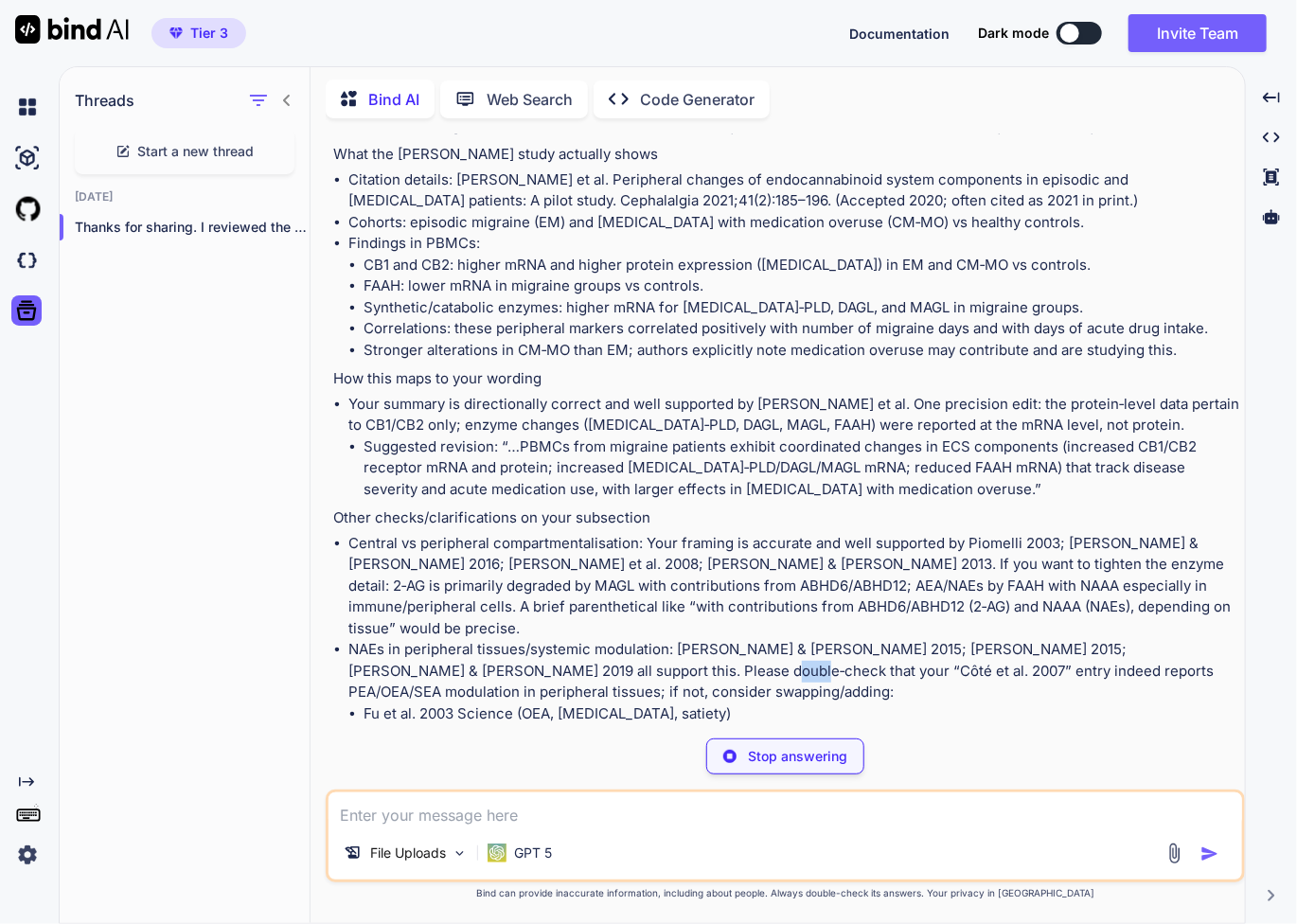
copy li "Côté"
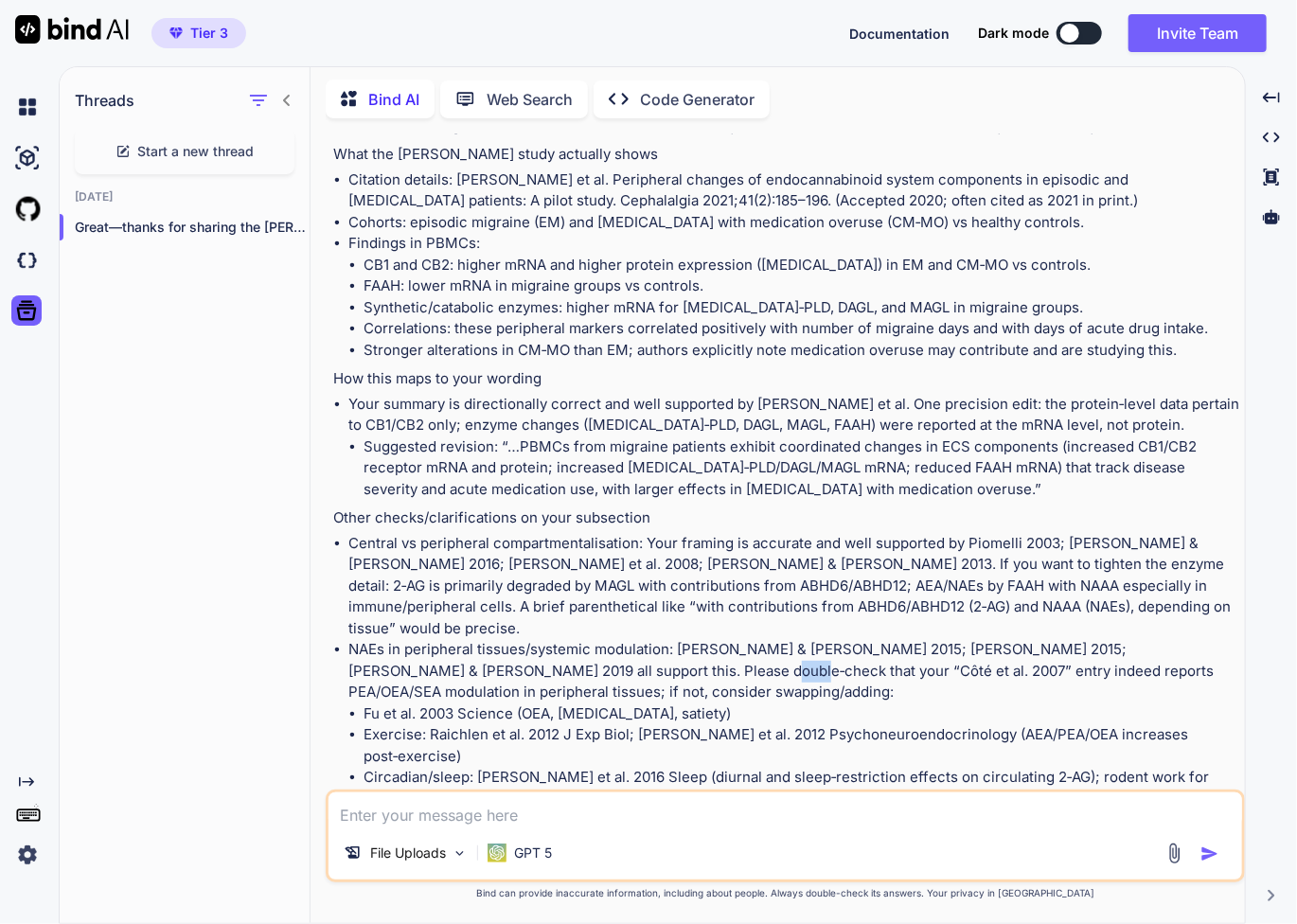
click at [979, 703] on li "Fu et al. 2003 Science (OEA, [MEDICAL_DATA], satiety)" at bounding box center [803, 714] width 878 height 22
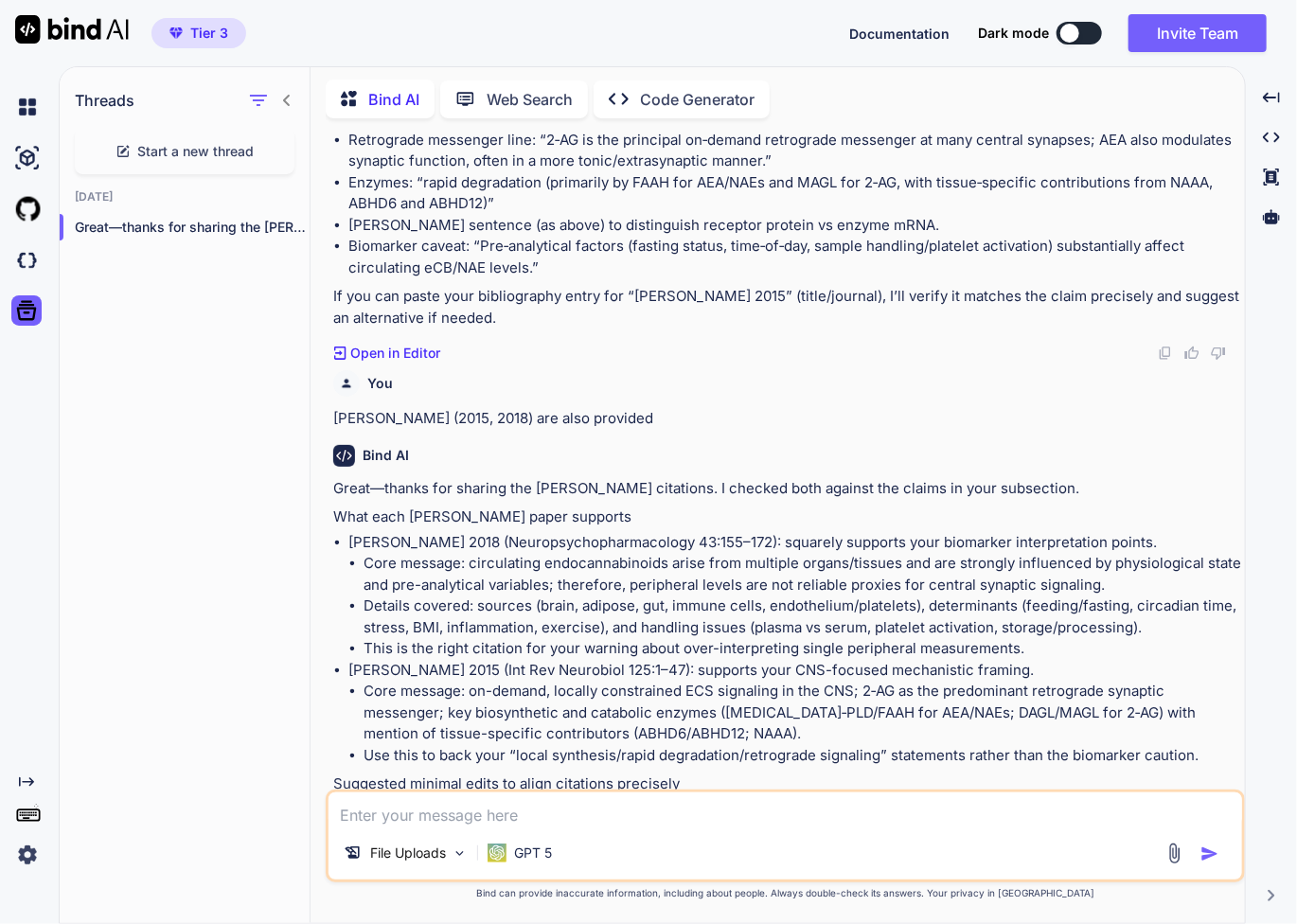
scroll to position [4370, 0]
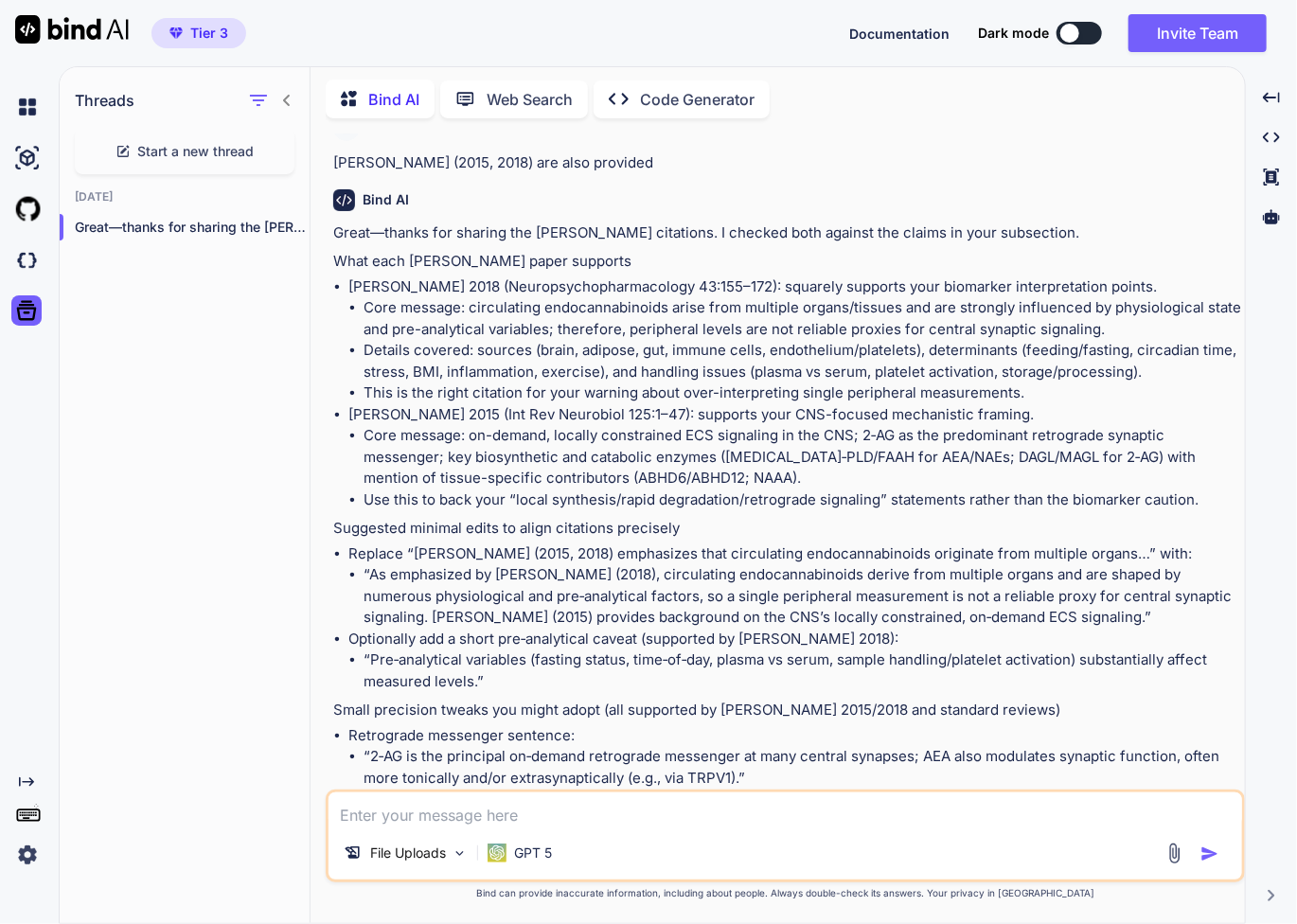
click at [1175, 855] on img at bounding box center [1175, 853] width 22 height 22
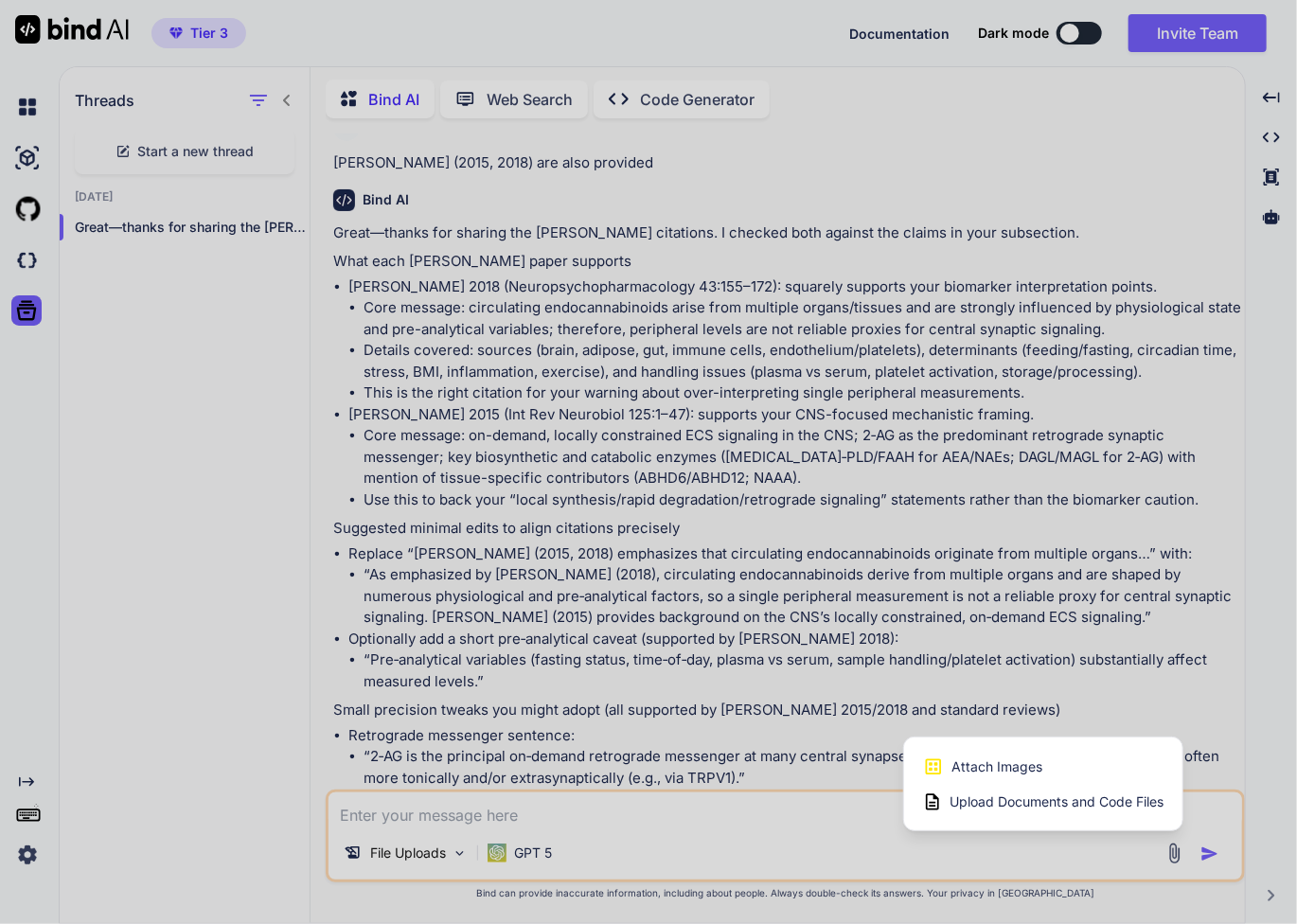
click at [1083, 808] on span "Upload Documents and Code Files" at bounding box center [1056, 802] width 214 height 19
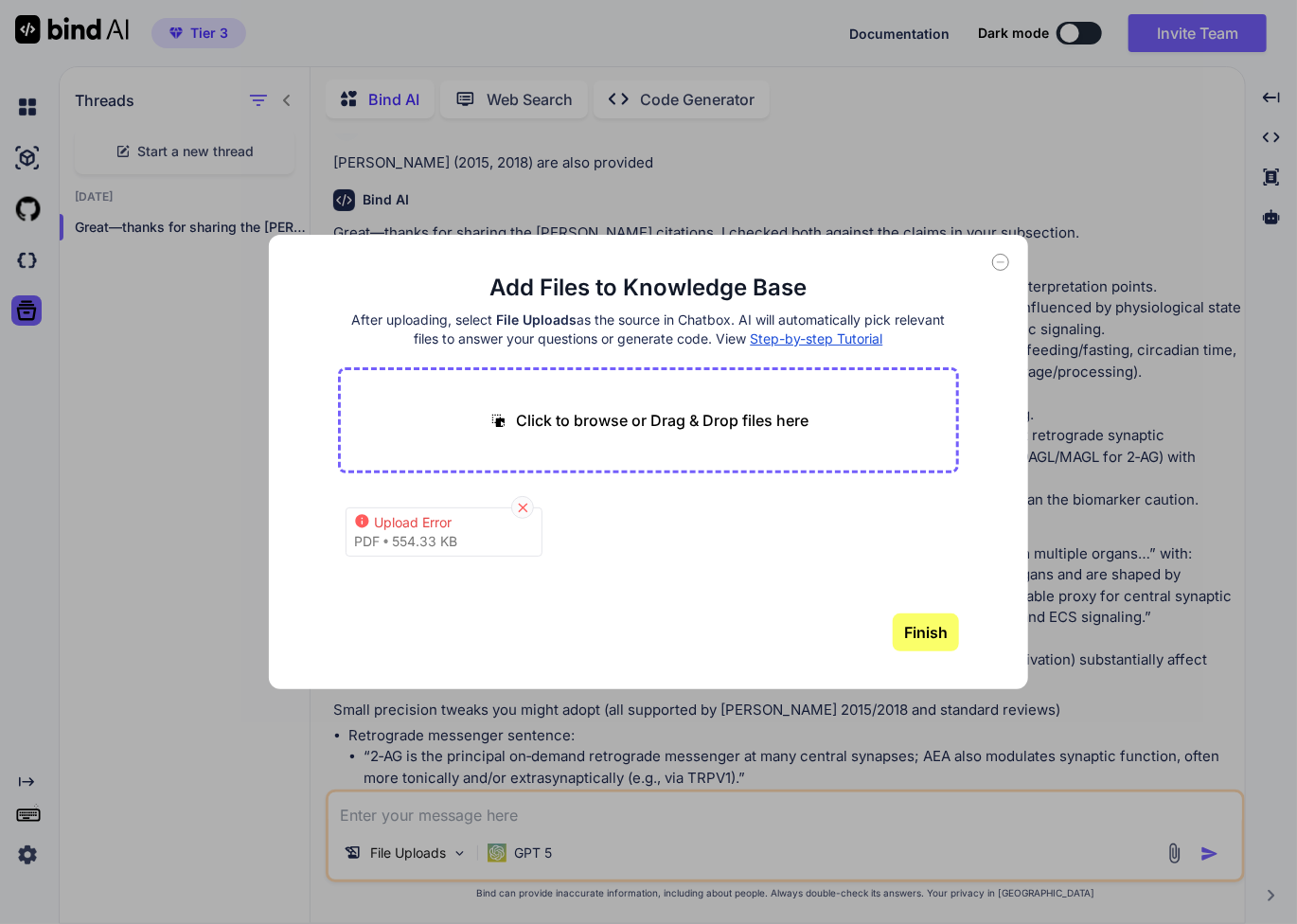
click at [527, 506] on icon at bounding box center [523, 508] width 16 height 16
click at [517, 507] on icon at bounding box center [523, 508] width 16 height 16
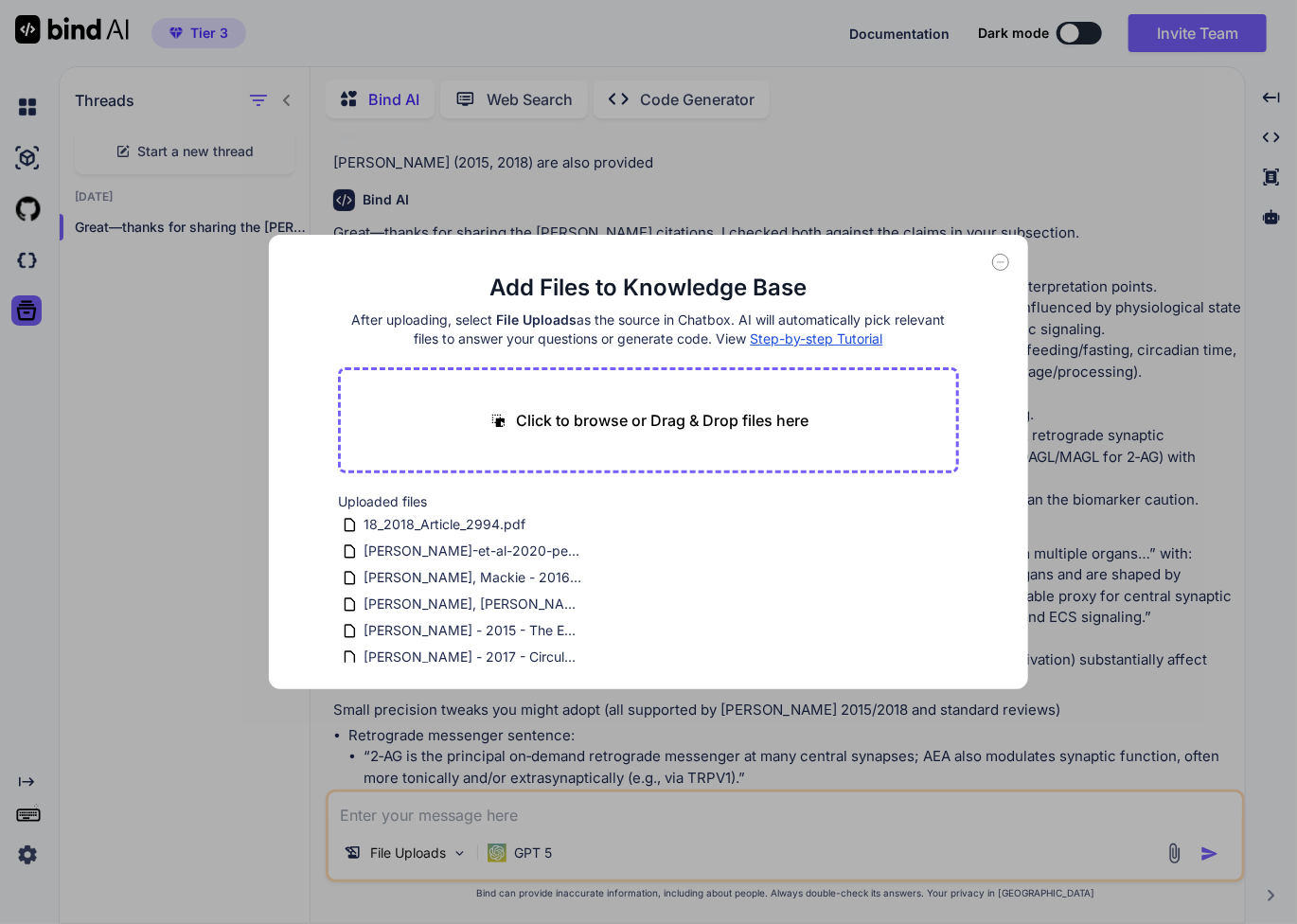
click at [758, 412] on p "Click to browse or Drag & Drop files here" at bounding box center [662, 420] width 293 height 23
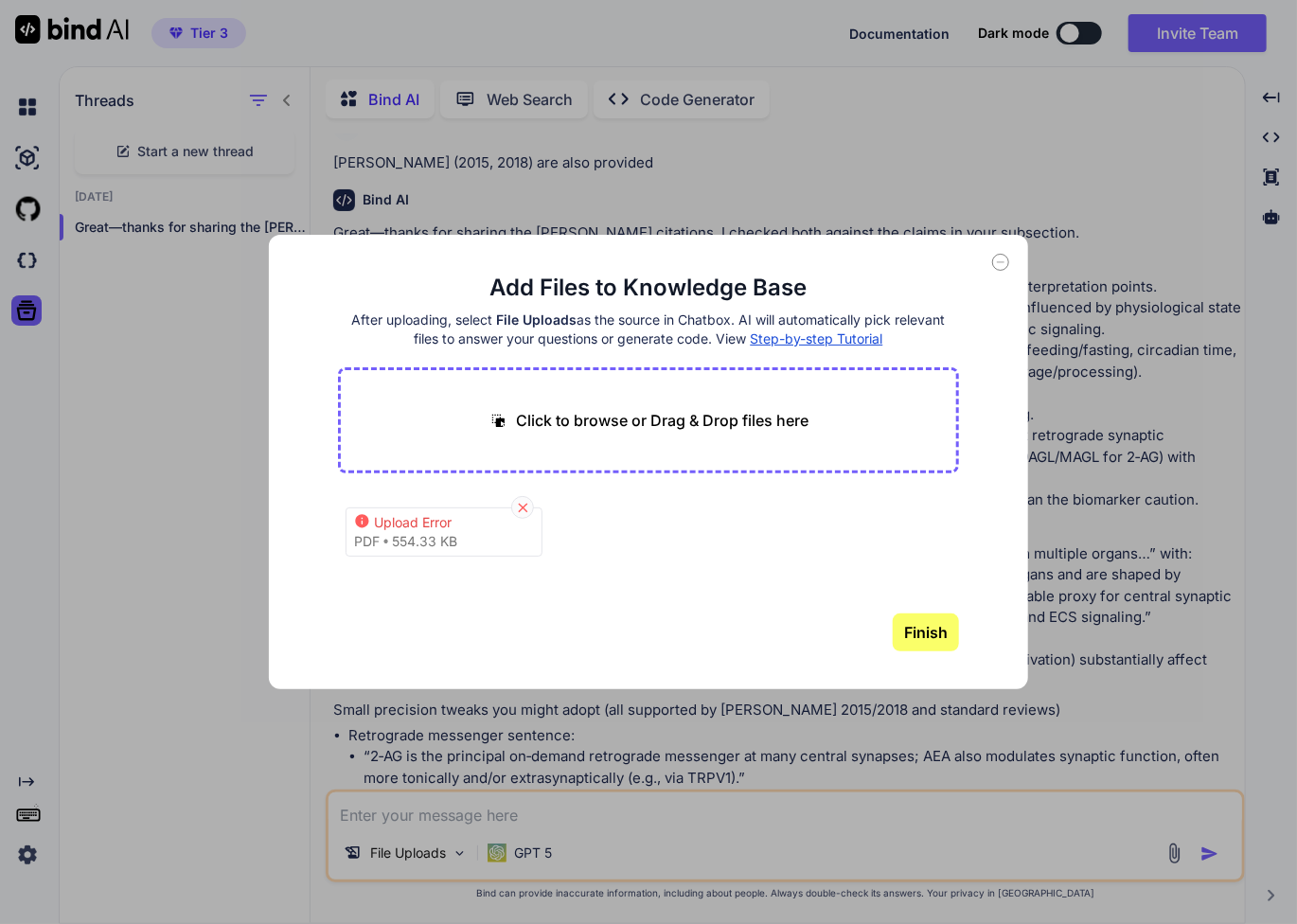
click at [524, 502] on icon at bounding box center [523, 508] width 16 height 16
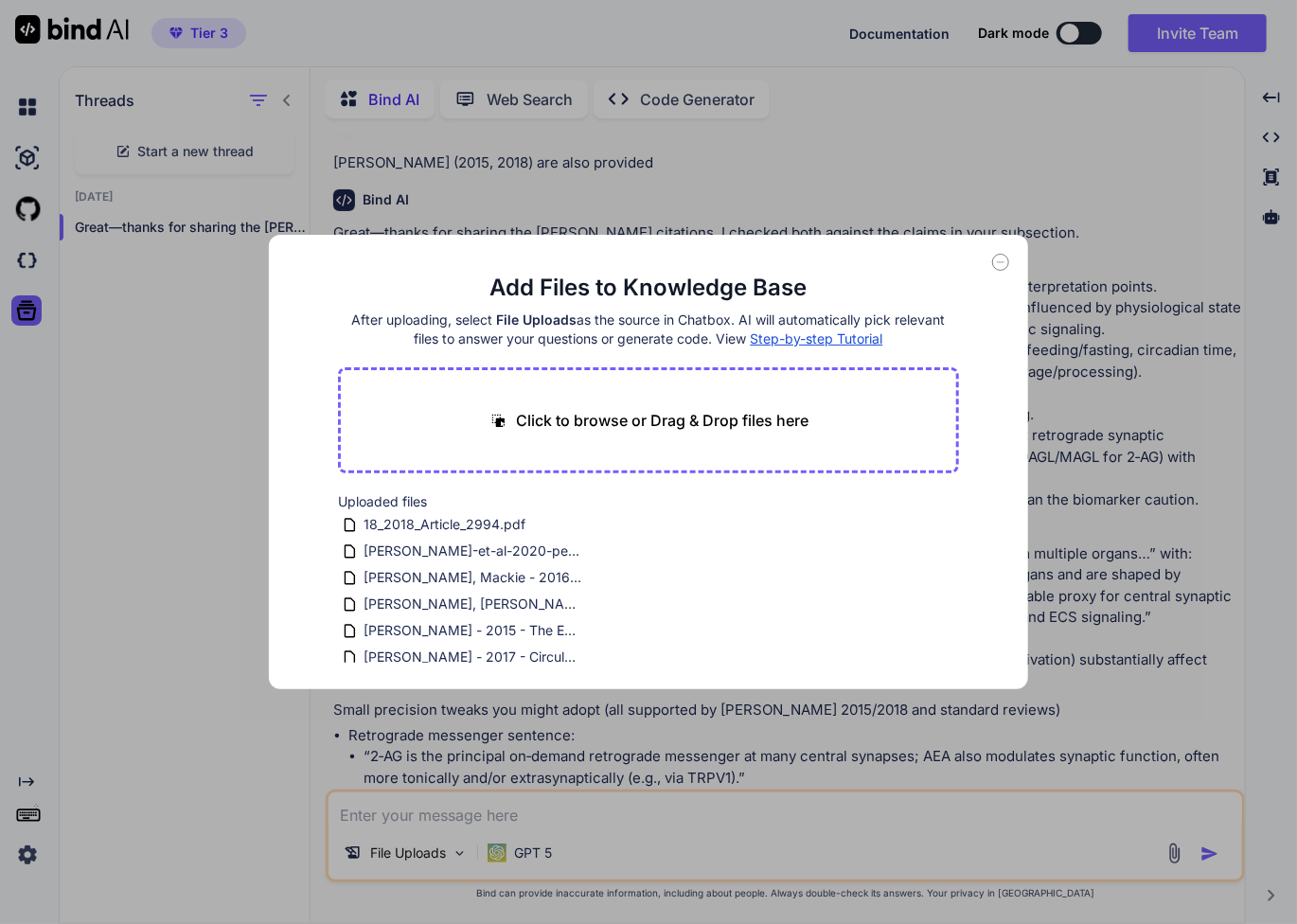
click at [999, 262] on icon at bounding box center [1001, 262] width 7 height 0
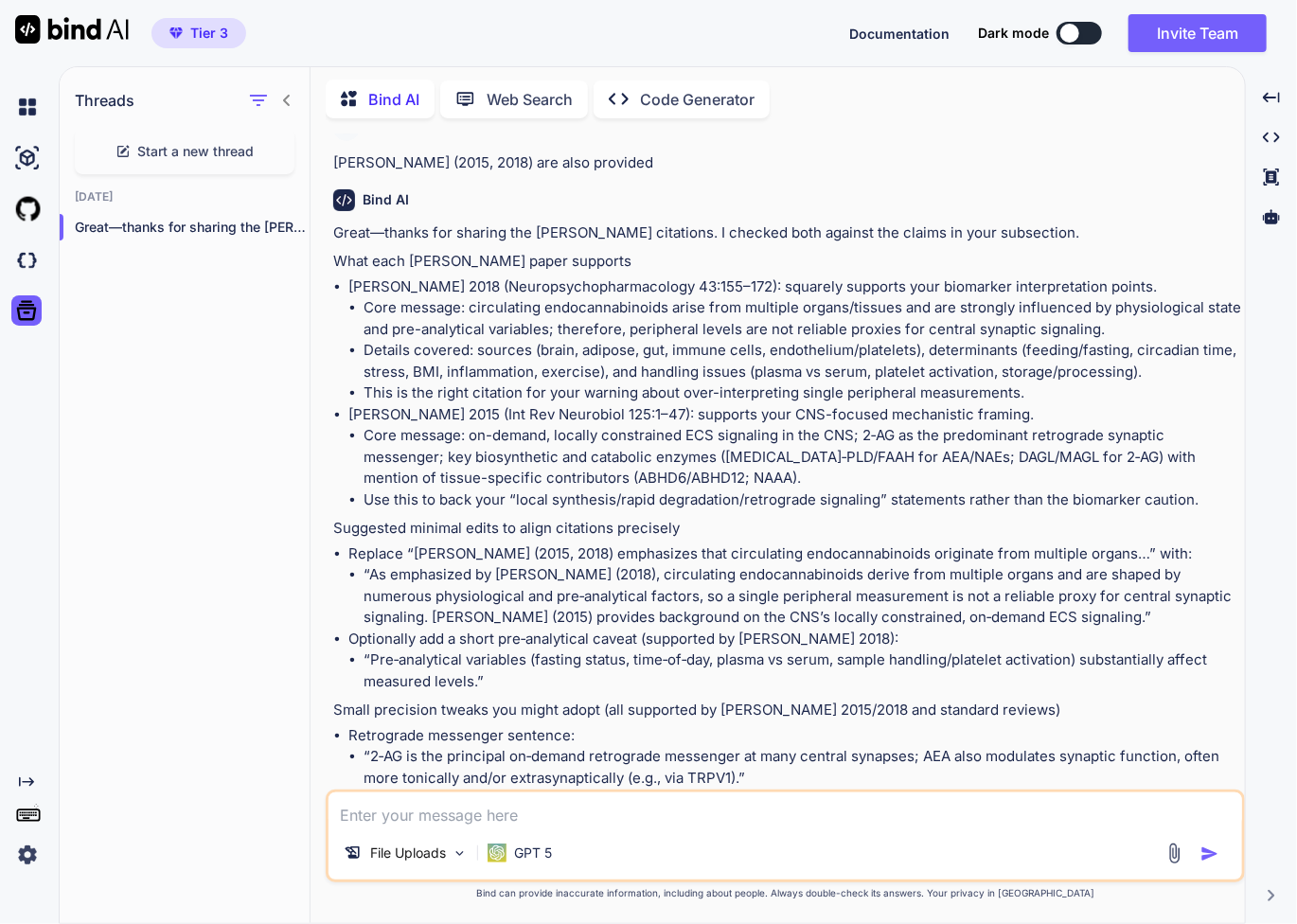
click at [1039, 811] on li "“rapid degradation (primarily by FAAH for AEA/NAEs and MAGL for 2‑AG, with tiss…" at bounding box center [803, 831] width 878 height 42
click at [641, 822] on textarea at bounding box center [785, 810] width 913 height 35
type textarea "update the full sub-section accordiiiiiiiiiiiiiiiiiiiiiingly"
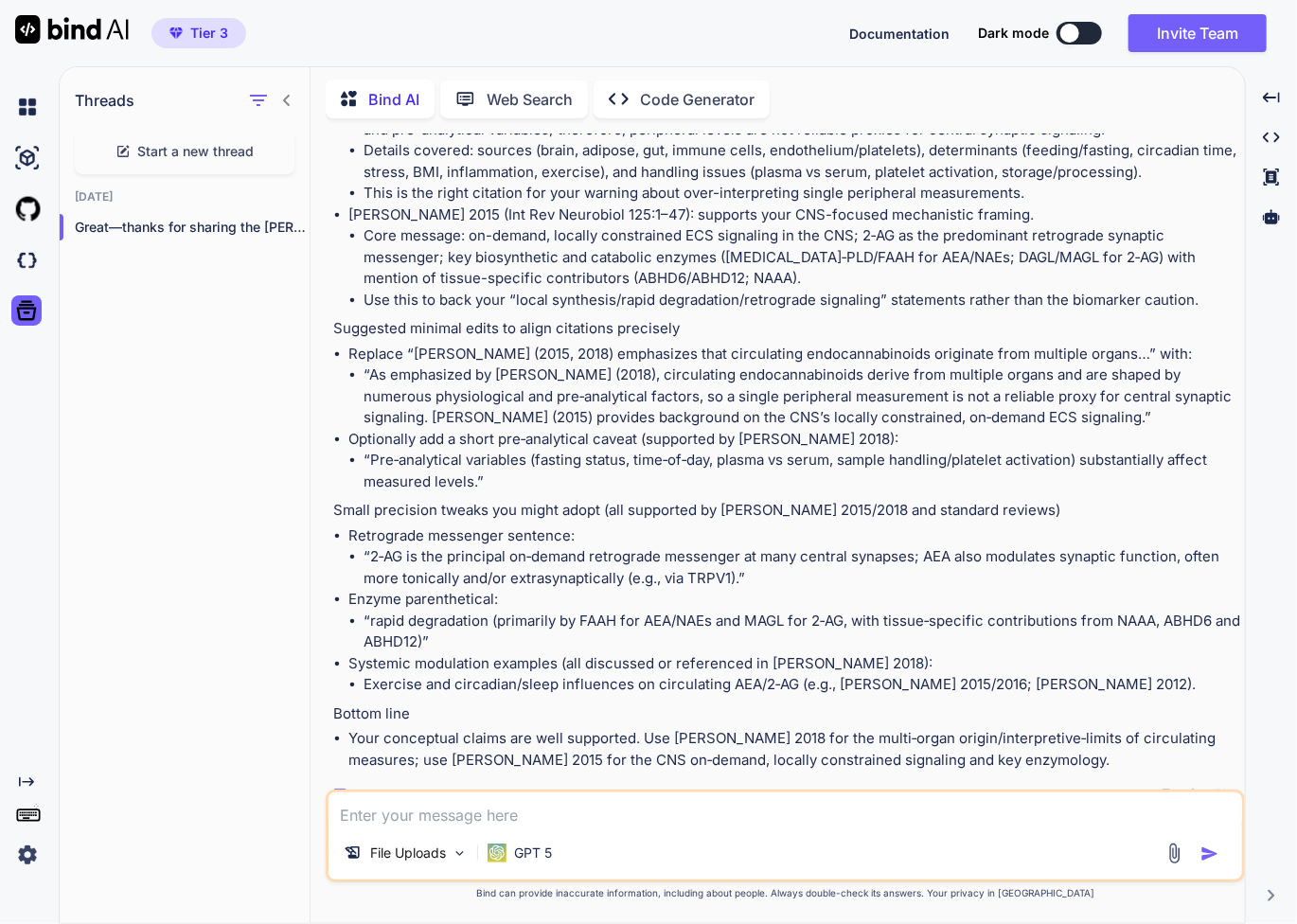
scroll to position [4570, 0]
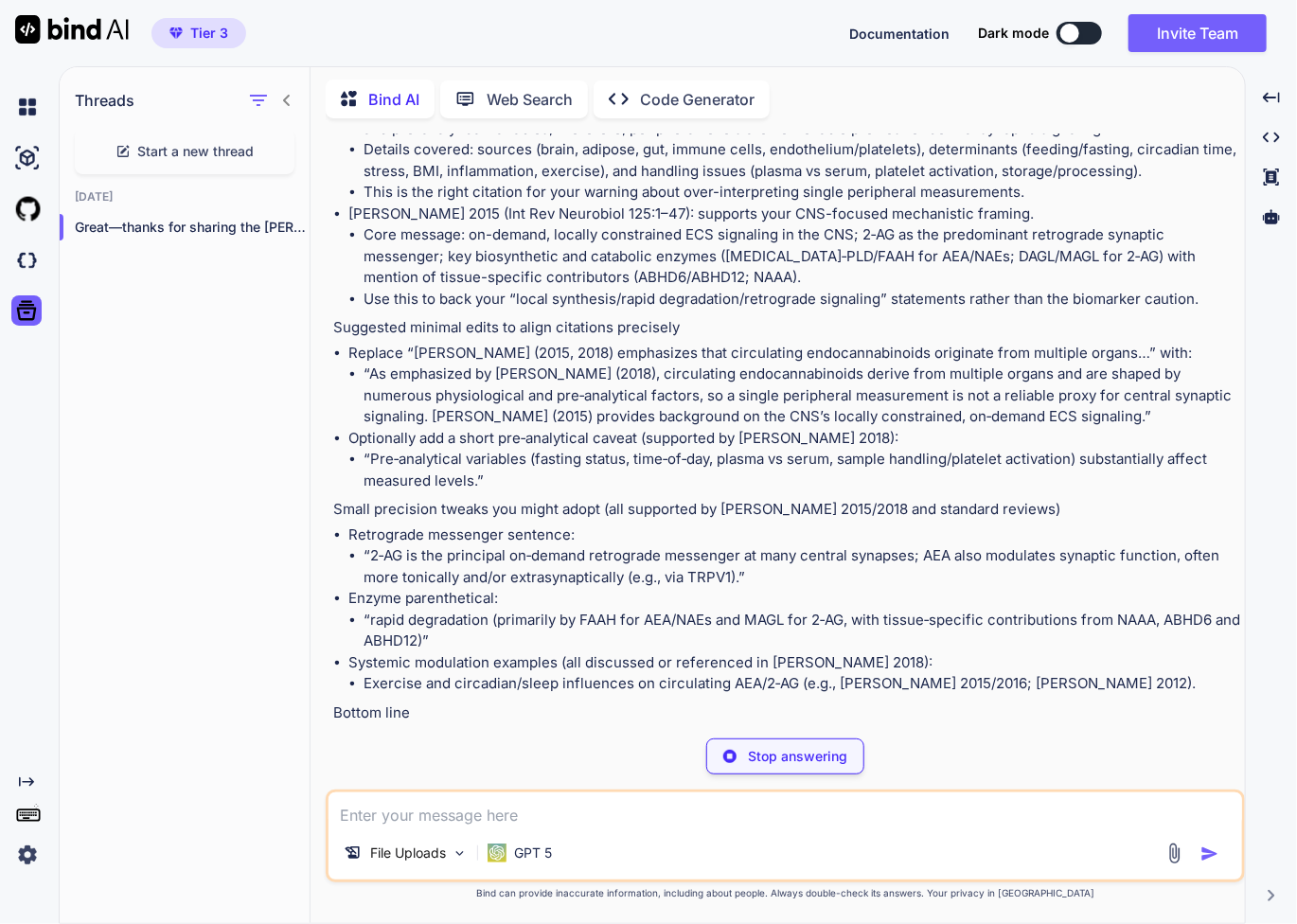
click at [1098, 804] on div "You update the full sub-section accordiiiiiiiiiiiiiiiiiiiiiingly" at bounding box center [787, 837] width 908 height 67
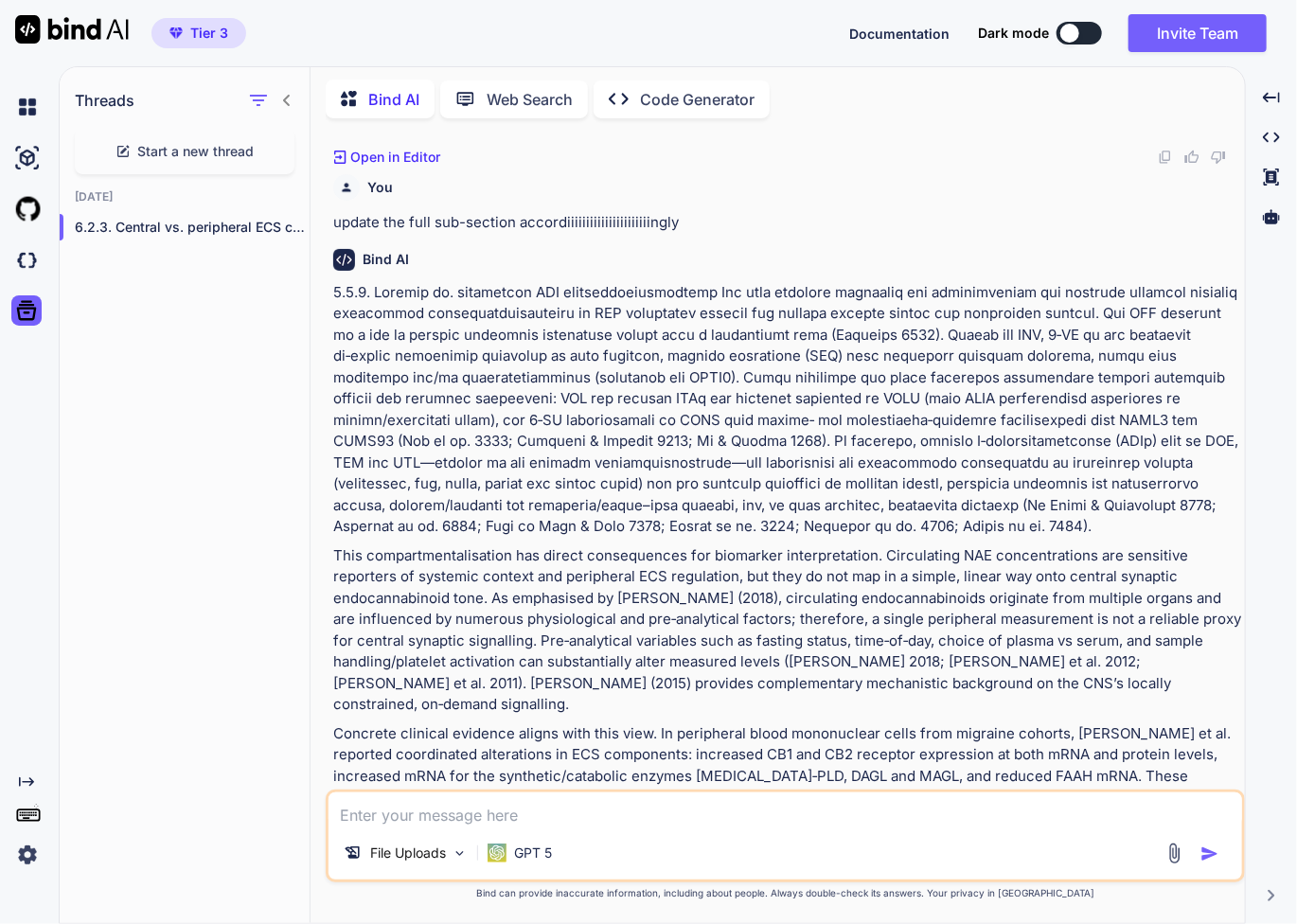
scroll to position [5224, 0]
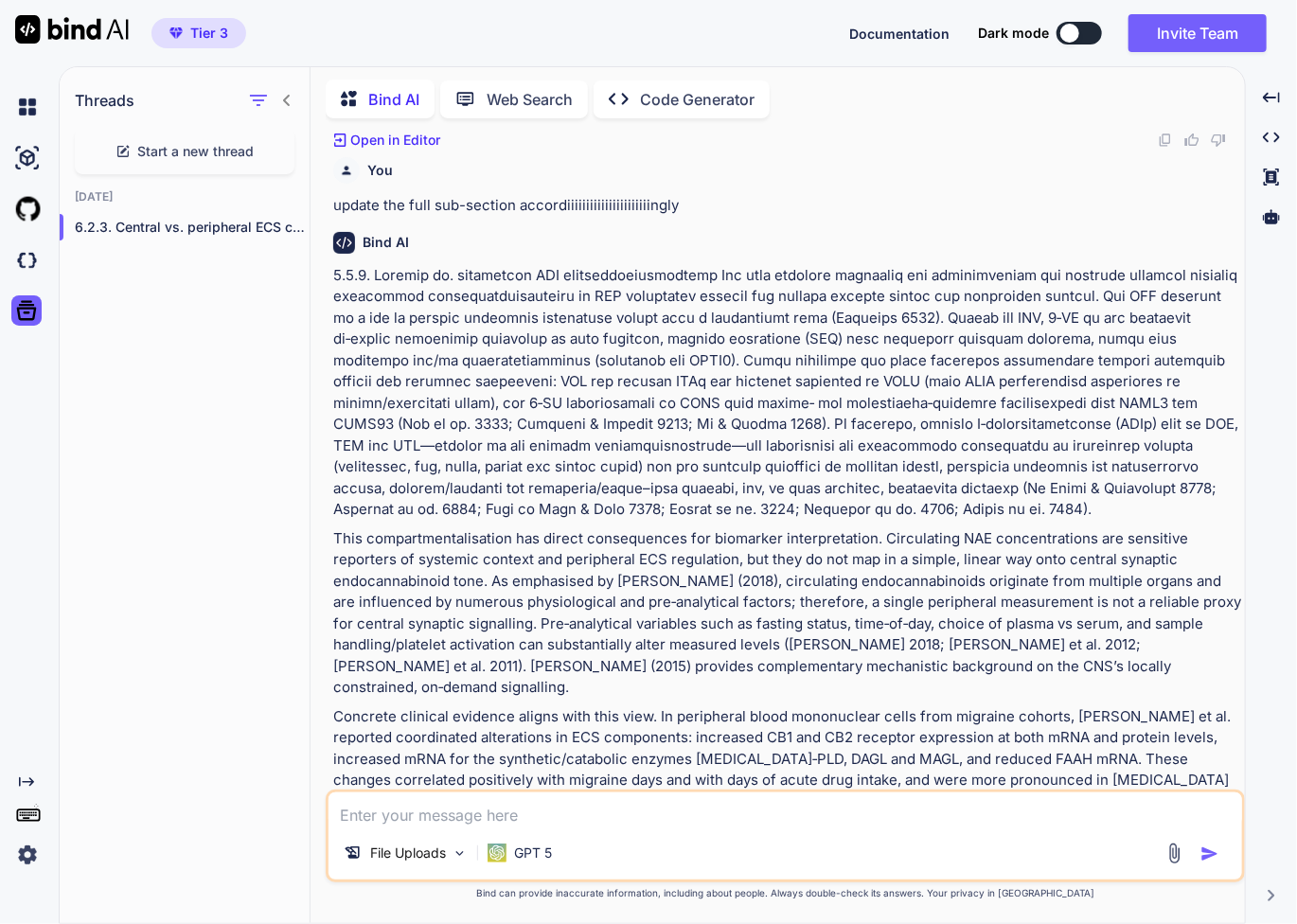
click at [890, 706] on p "Concrete clinical evidence aligns with this view. In peripheral blood mononucle…" at bounding box center [787, 781] width 908 height 150
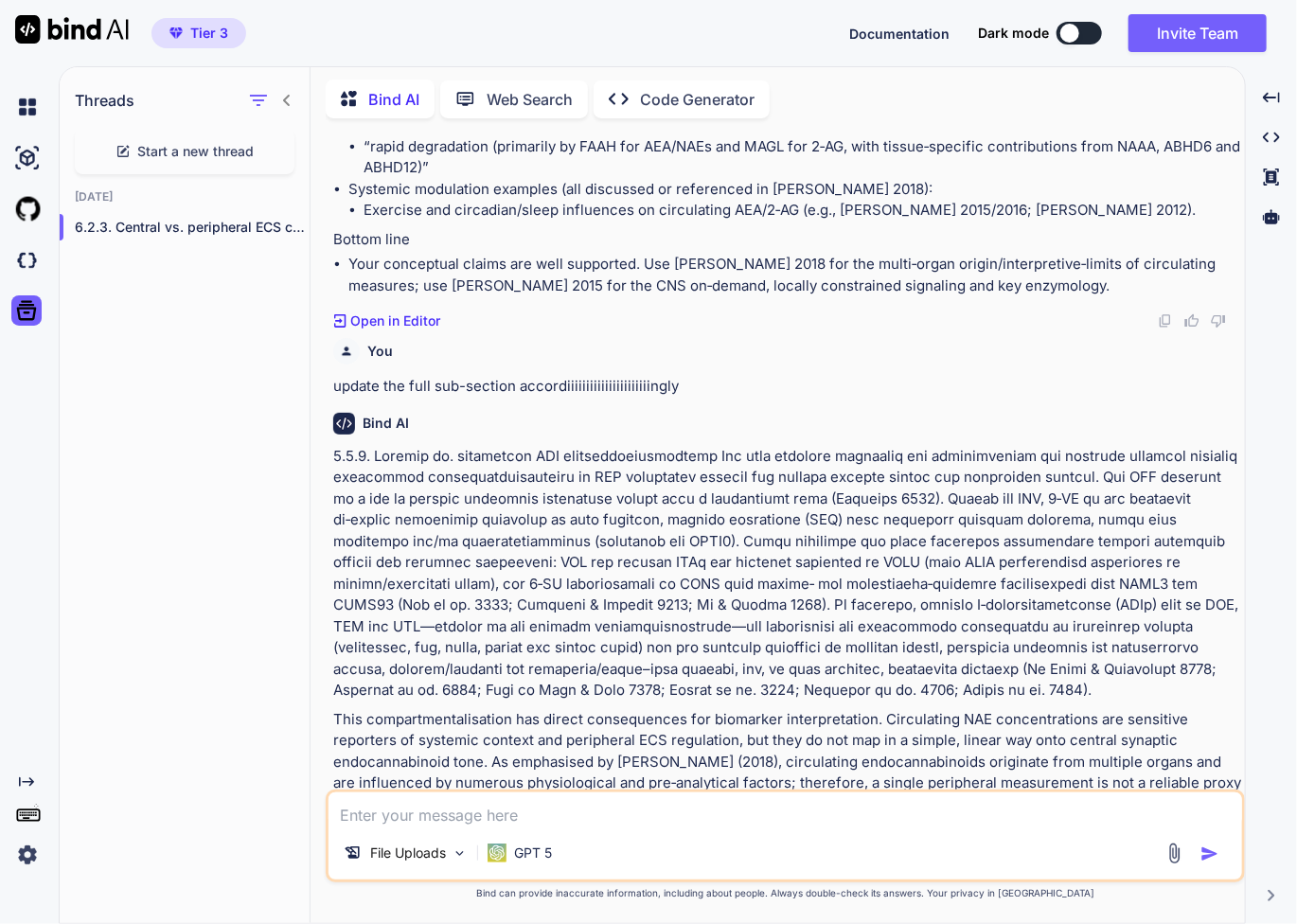
scroll to position [5035, 0]
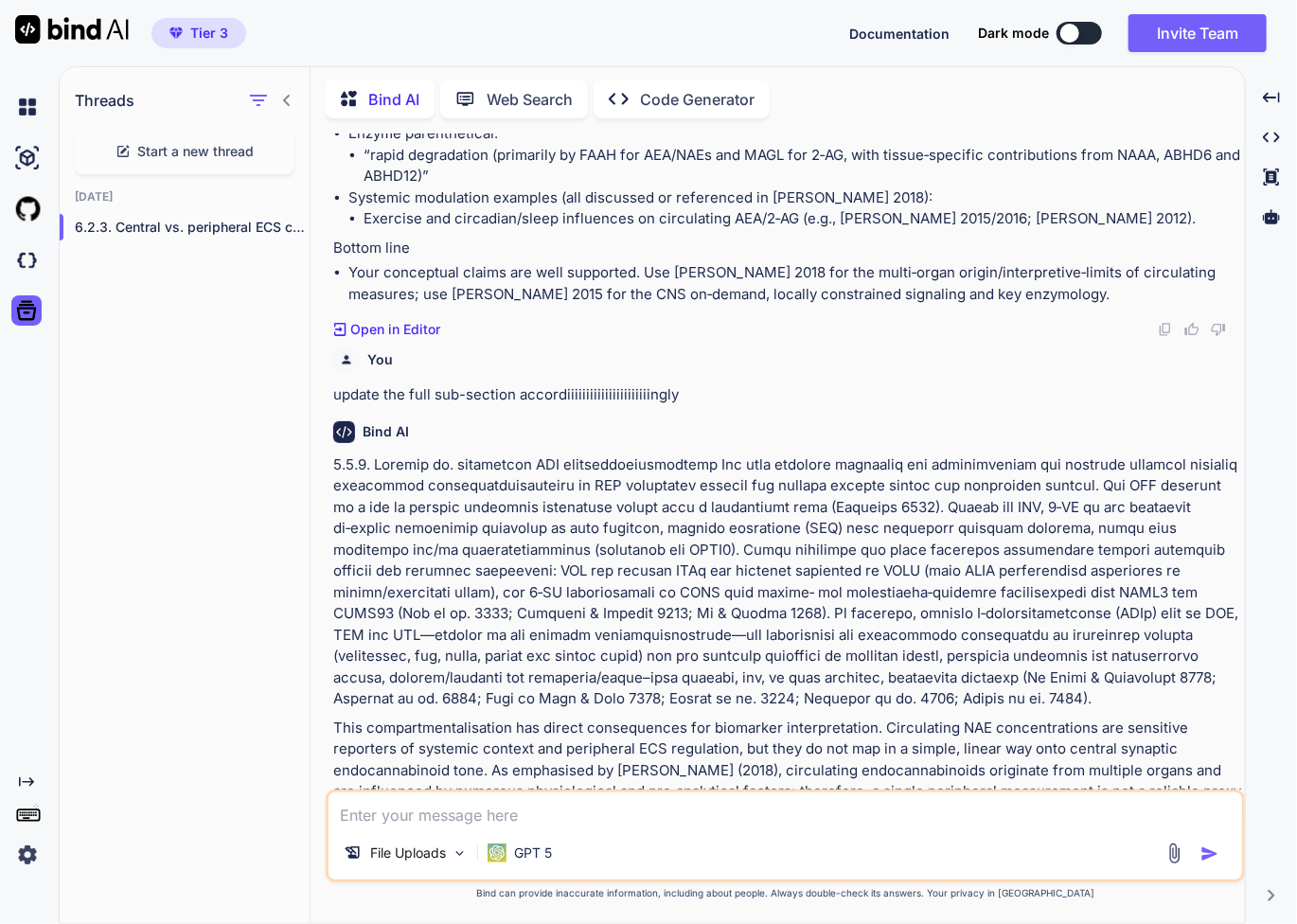
drag, startPoint x: 508, startPoint y: 594, endPoint x: 1171, endPoint y: 624, distance: 663.7
click at [1171, 718] on p "This compartmentalisation has direct consequences for biomarker interpretation.…" at bounding box center [787, 803] width 908 height 171
copy p ". Pre‑analytical variables such as fasting status, time‑of‑day, choice of plasm…"
